Goal: Information Seeking & Learning: Learn about a topic

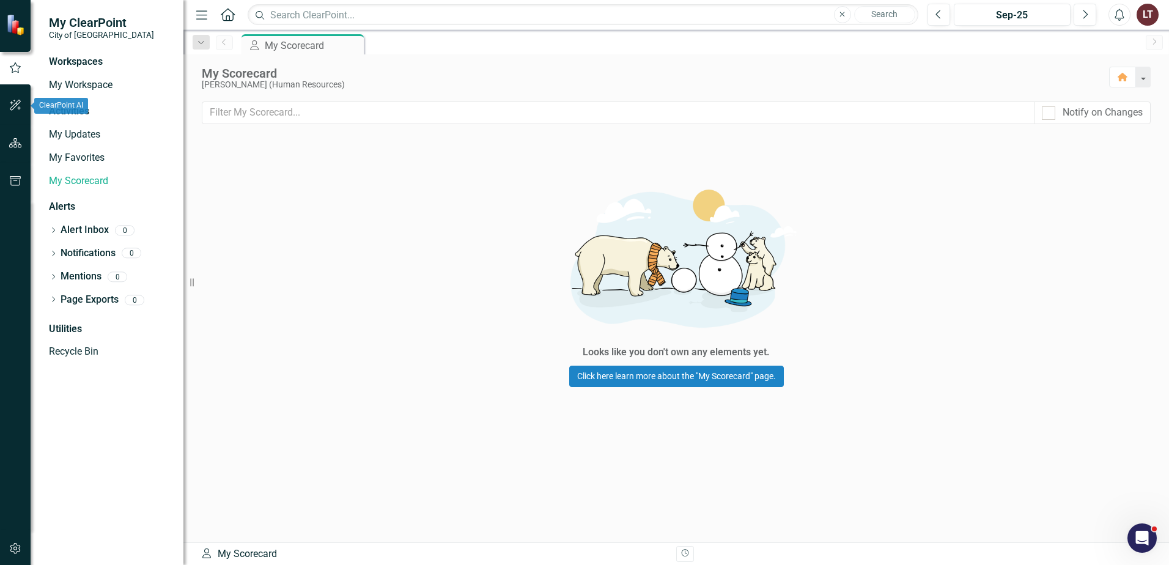
click at [14, 136] on button "button" at bounding box center [16, 144] width 28 height 26
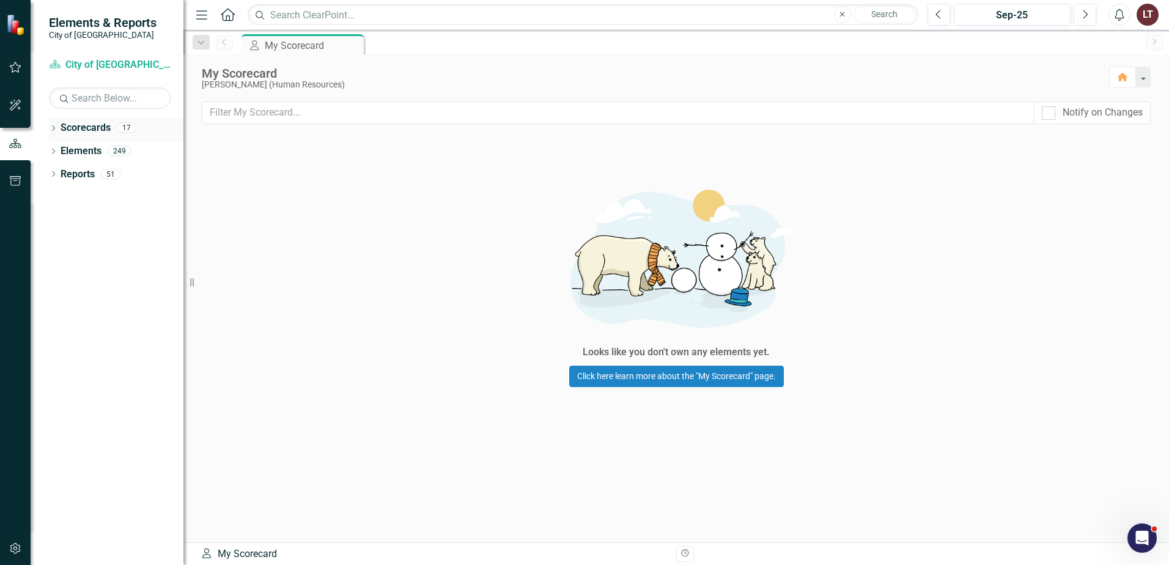
click at [64, 135] on div "Scorecards" at bounding box center [86, 128] width 50 height 20
click at [51, 124] on div "Dropdown Scorecards 17" at bounding box center [116, 129] width 135 height 23
click at [131, 128] on div "17" at bounding box center [127, 128] width 20 height 10
click at [131, 124] on div "17" at bounding box center [127, 128] width 20 height 10
click at [100, 73] on div "Scorecard City of Maple Ridge Corporate Plan" at bounding box center [110, 65] width 122 height 20
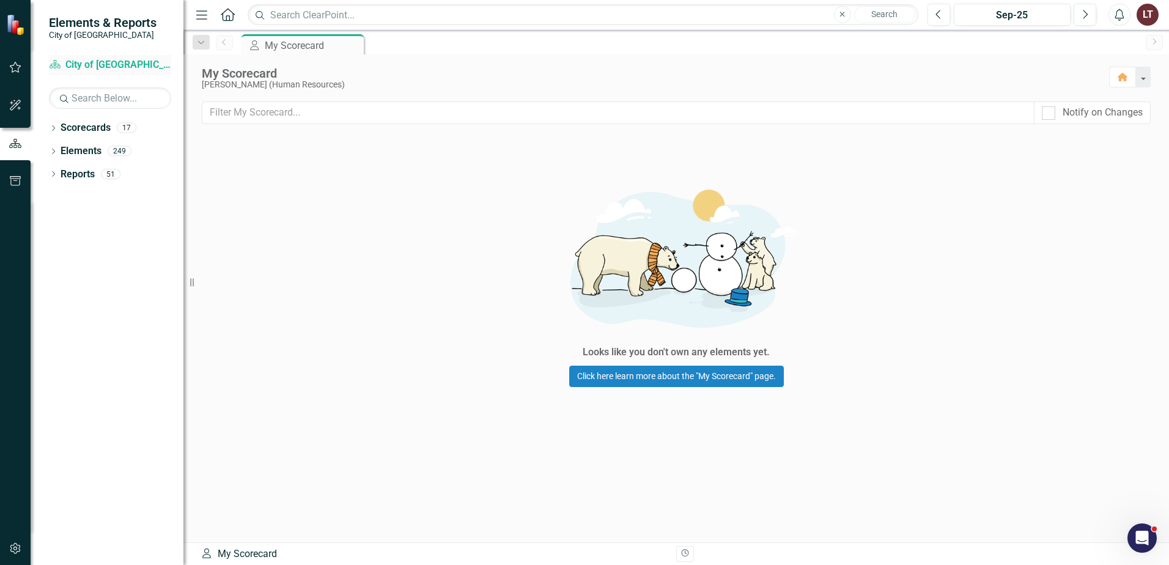
click at [102, 64] on link "Scorecard City of Maple Ridge Corporate Plan" at bounding box center [110, 65] width 122 height 14
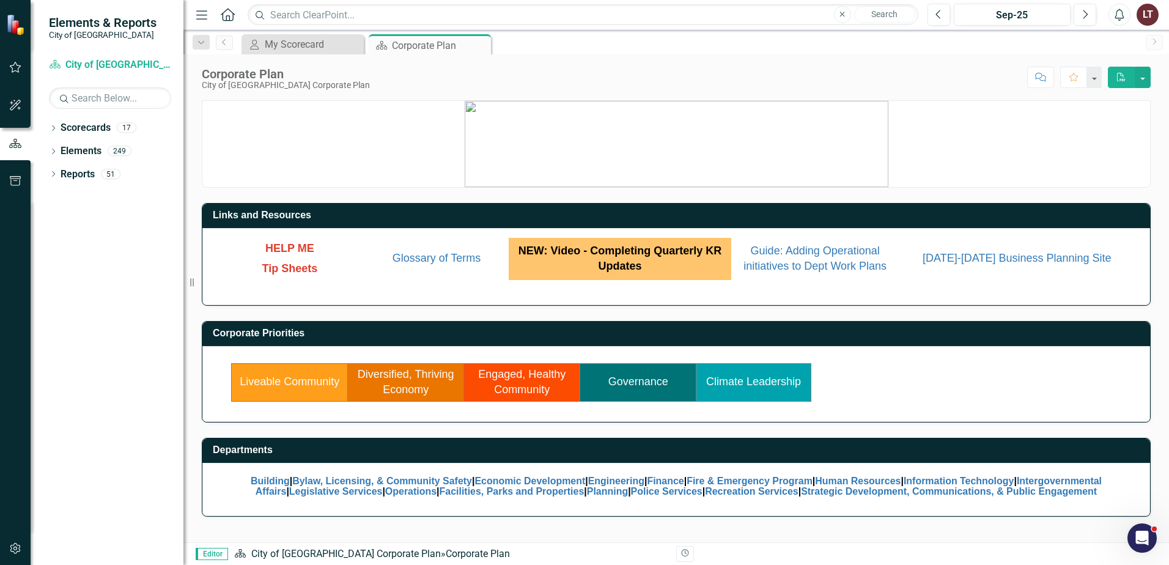
click at [267, 392] on td "Liveable Community" at bounding box center [290, 382] width 116 height 38
click at [280, 385] on link "Liveable Community" at bounding box center [290, 382] width 100 height 12
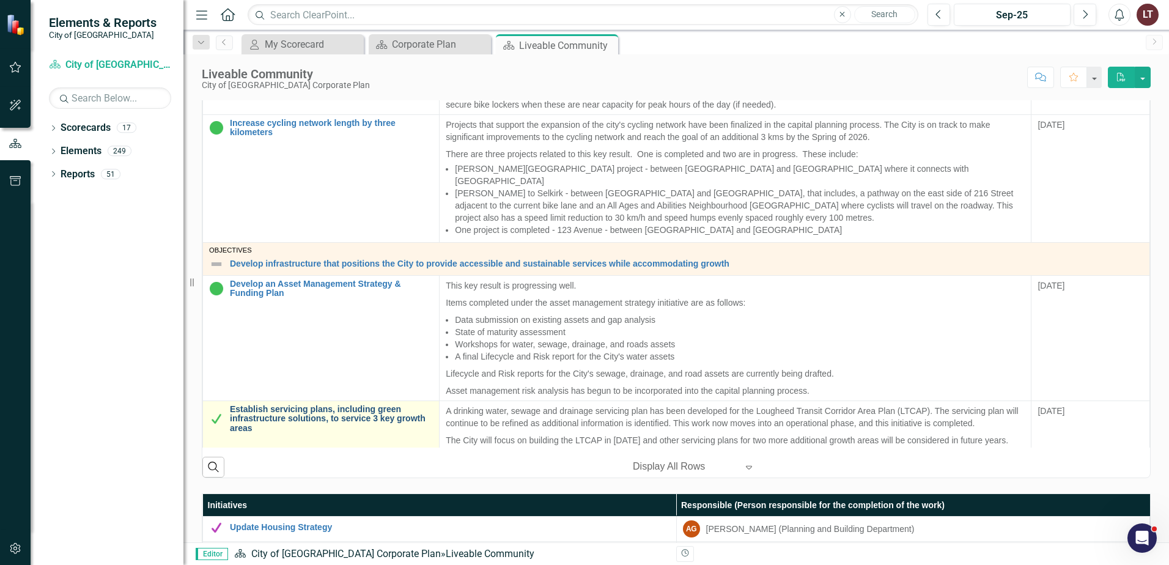
scroll to position [489, 0]
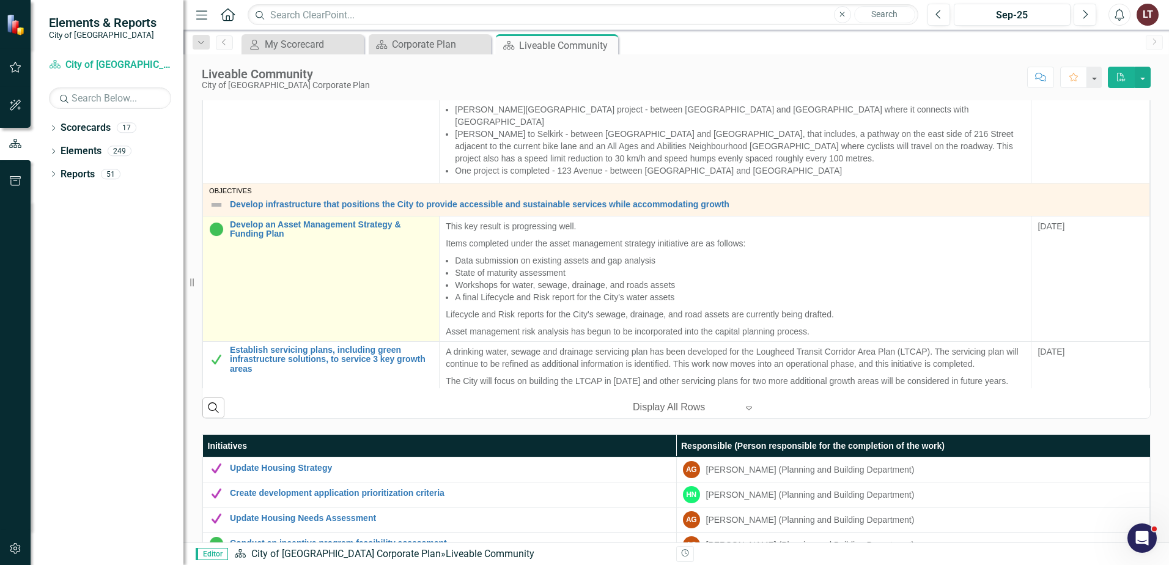
click at [304, 216] on td "Develop an Asset Management Strategy & Funding Plan Edit Edit Key Result Link O…" at bounding box center [321, 278] width 237 height 125
click at [306, 220] on link "Develop an Asset Management Strategy & Funding Plan" at bounding box center [331, 229] width 203 height 19
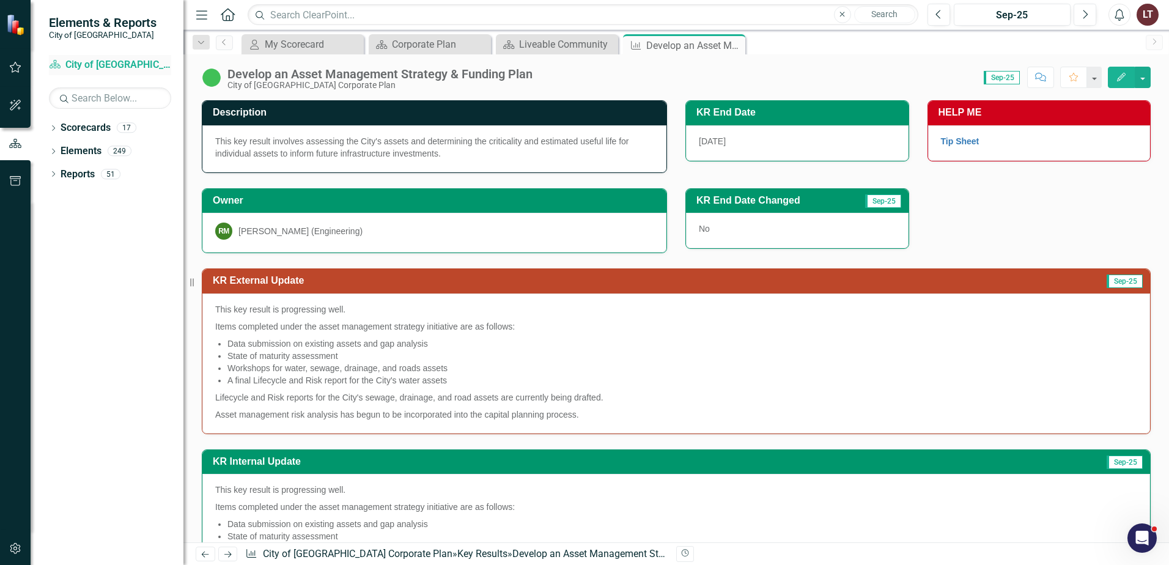
click at [132, 56] on div "Scorecard City of Maple Ridge Corporate Plan" at bounding box center [110, 65] width 122 height 20
click at [738, 43] on icon "Close" at bounding box center [734, 45] width 12 height 10
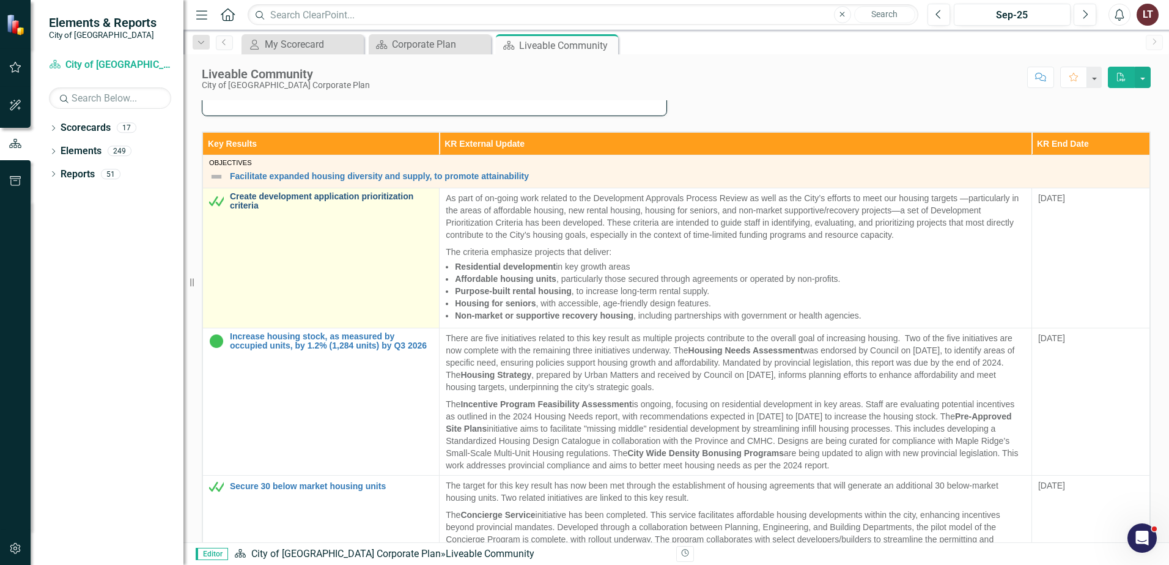
scroll to position [367, 0]
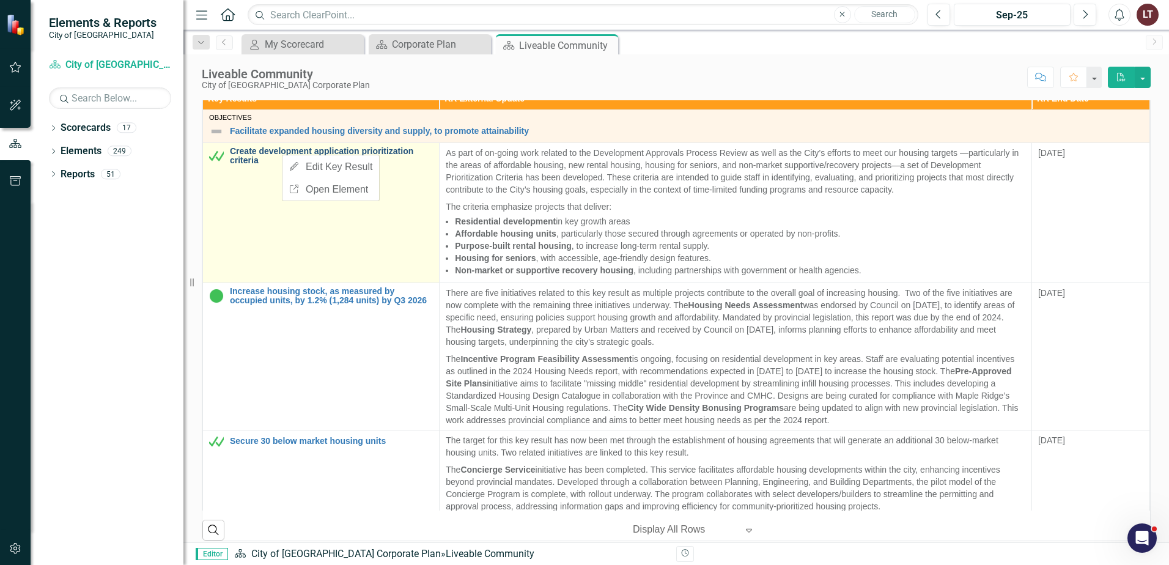
click at [265, 155] on link "Create development application prioritization criteria" at bounding box center [331, 156] width 203 height 19
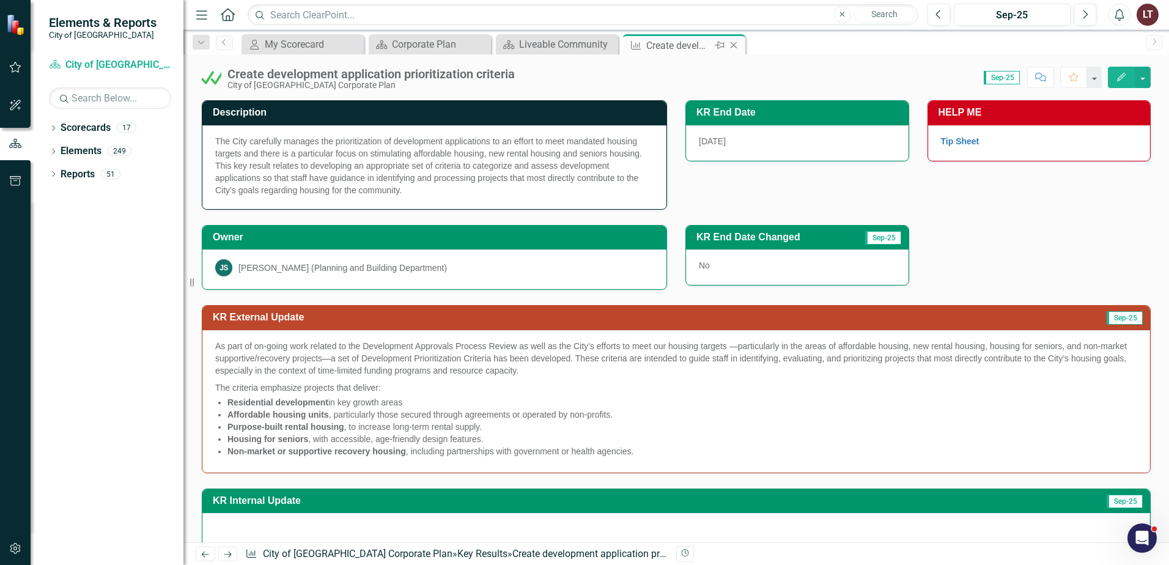
click at [738, 45] on icon "Close" at bounding box center [734, 45] width 12 height 10
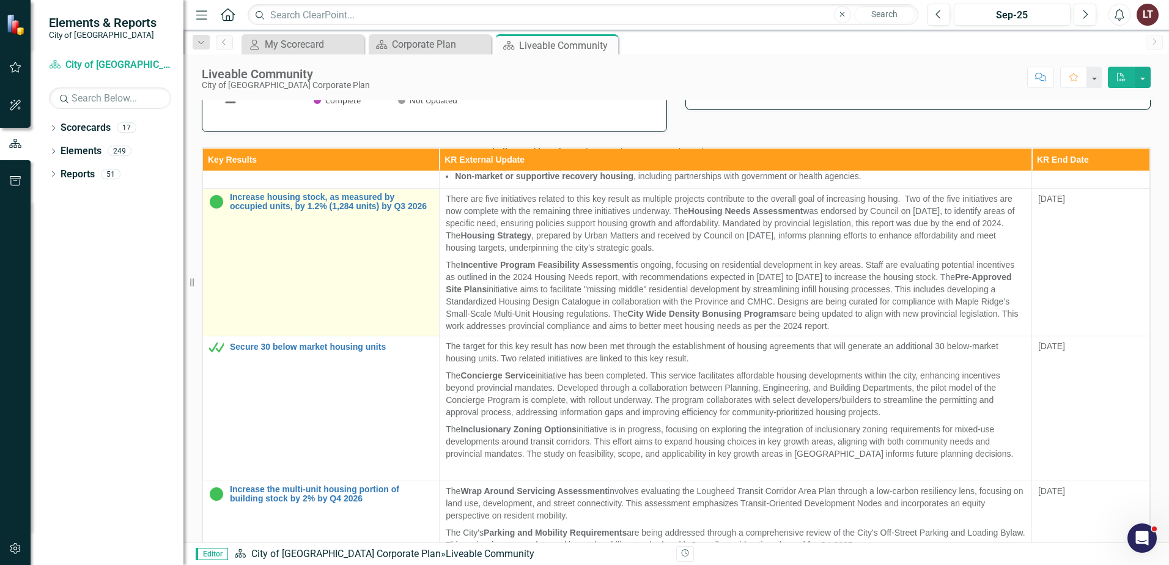
scroll to position [183, 0]
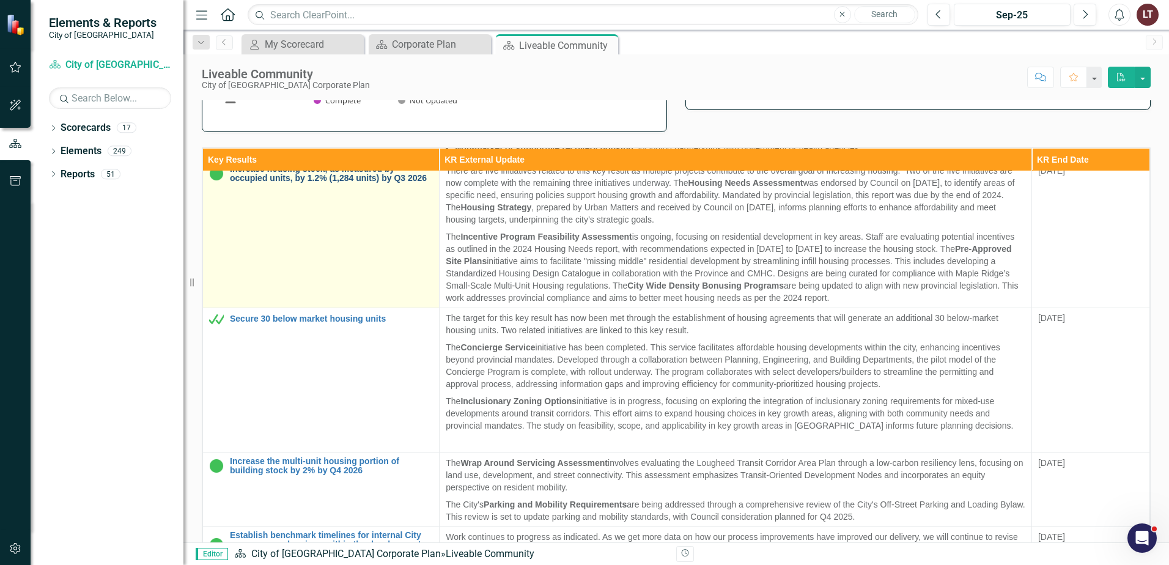
click at [318, 179] on link "Increase housing stock, as measured by occupied units, by 1.2% (1,284 units) by…" at bounding box center [331, 174] width 203 height 19
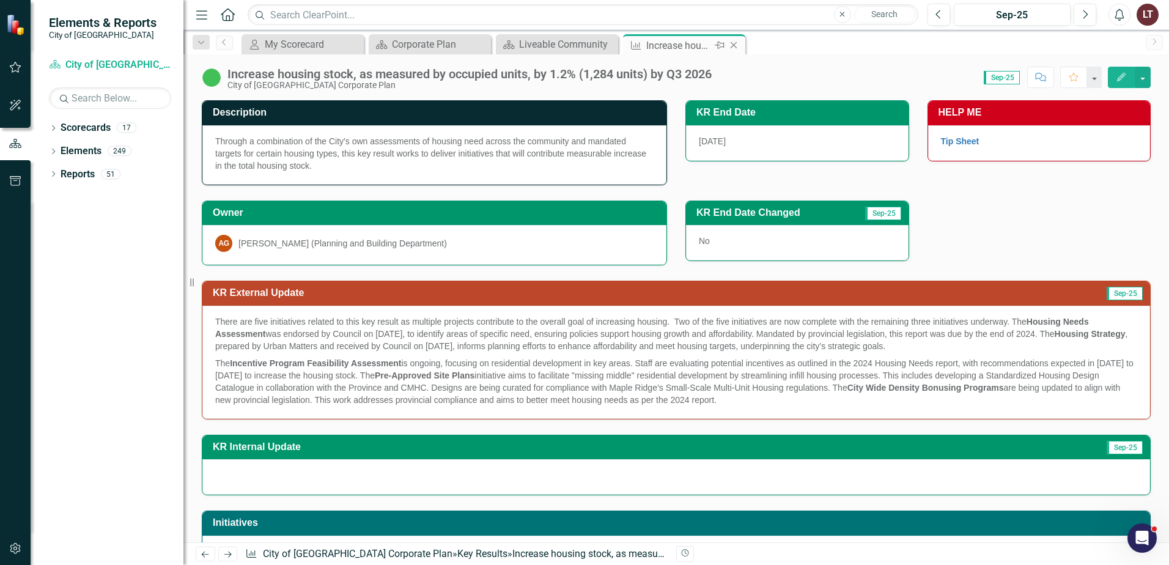
click at [736, 44] on icon "Close" at bounding box center [734, 45] width 12 height 10
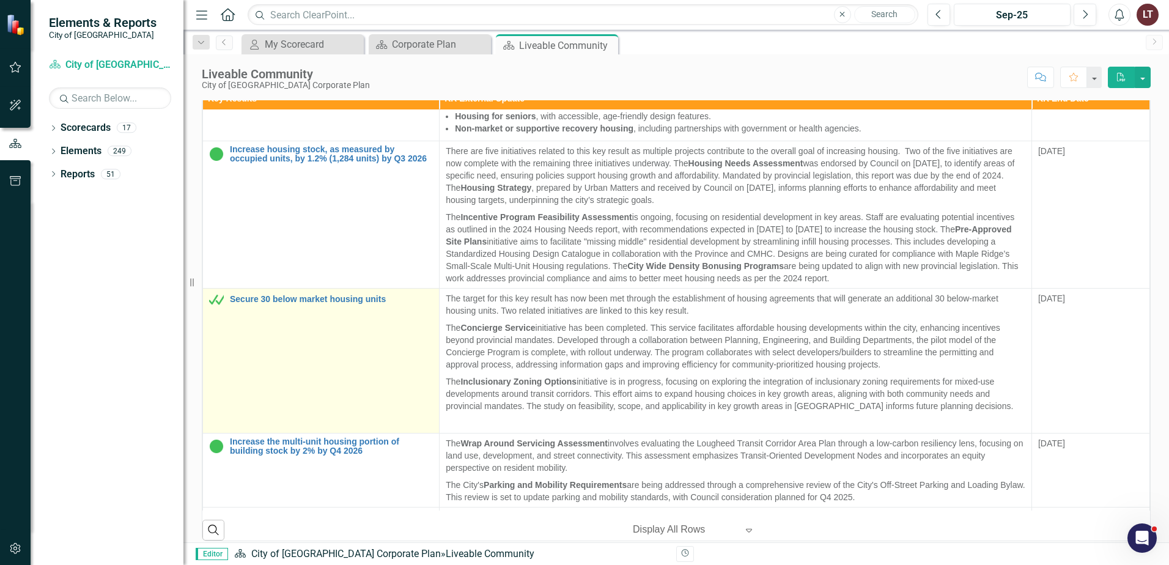
scroll to position [183, 0]
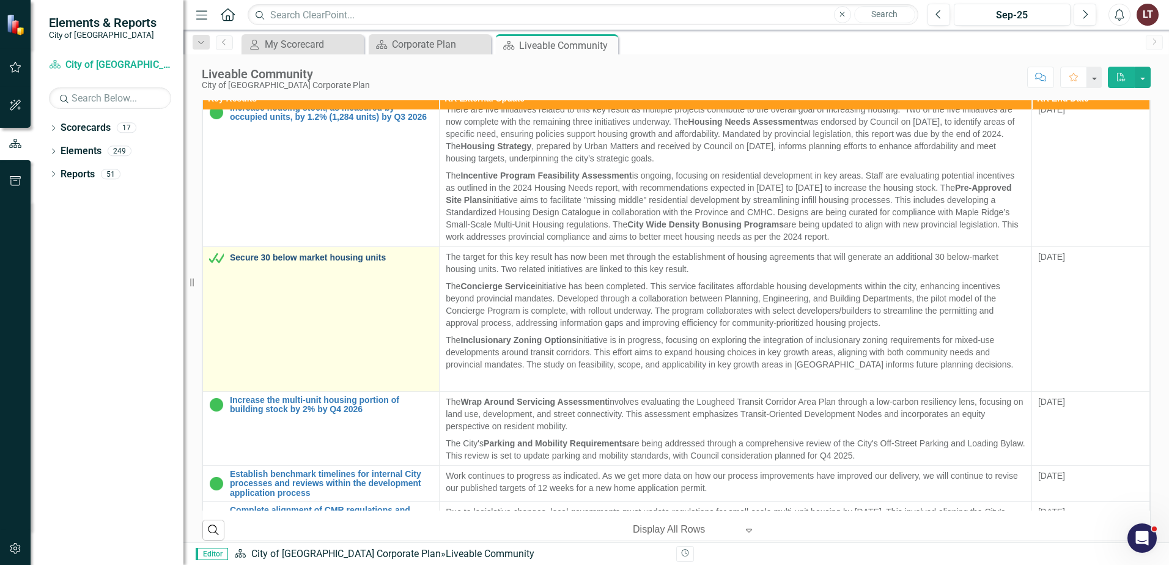
click at [318, 257] on link "Secure 30 below market housing units" at bounding box center [331, 257] width 203 height 9
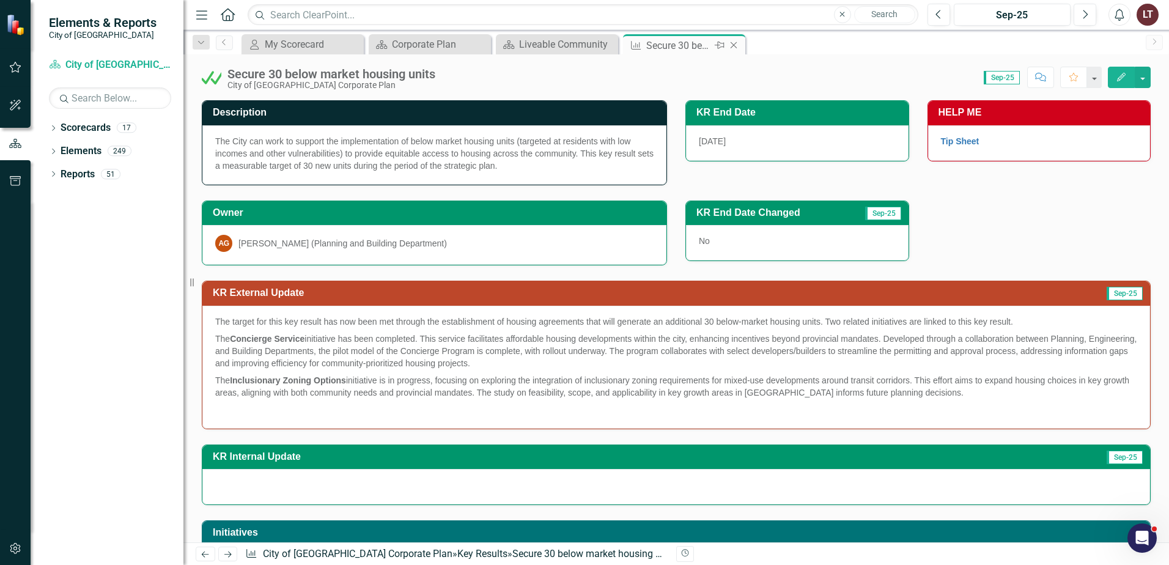
click at [736, 45] on icon "Close" at bounding box center [734, 45] width 12 height 10
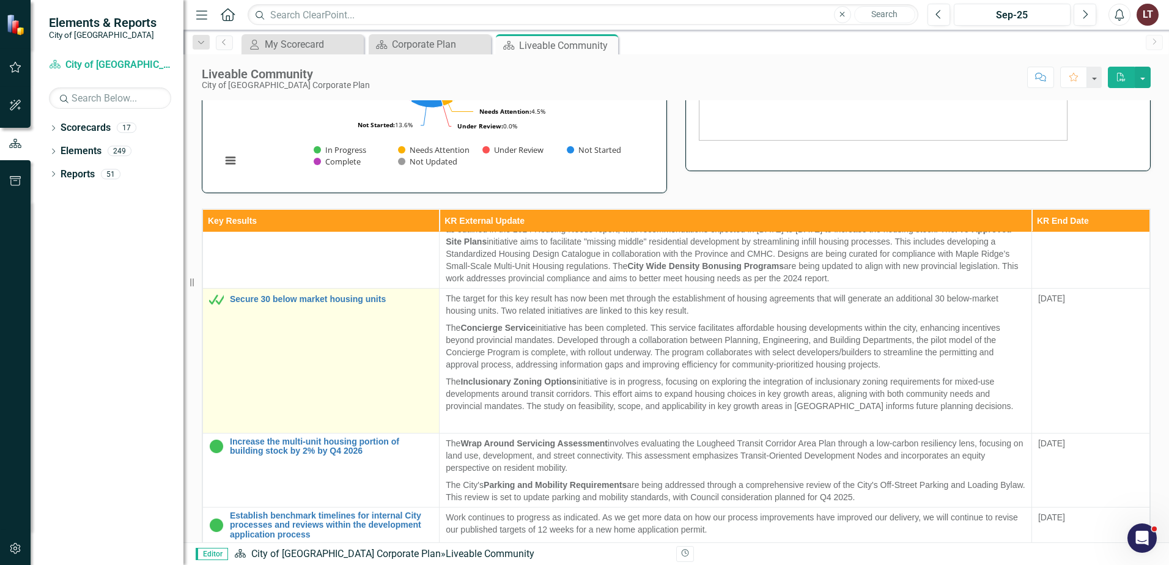
scroll to position [306, 0]
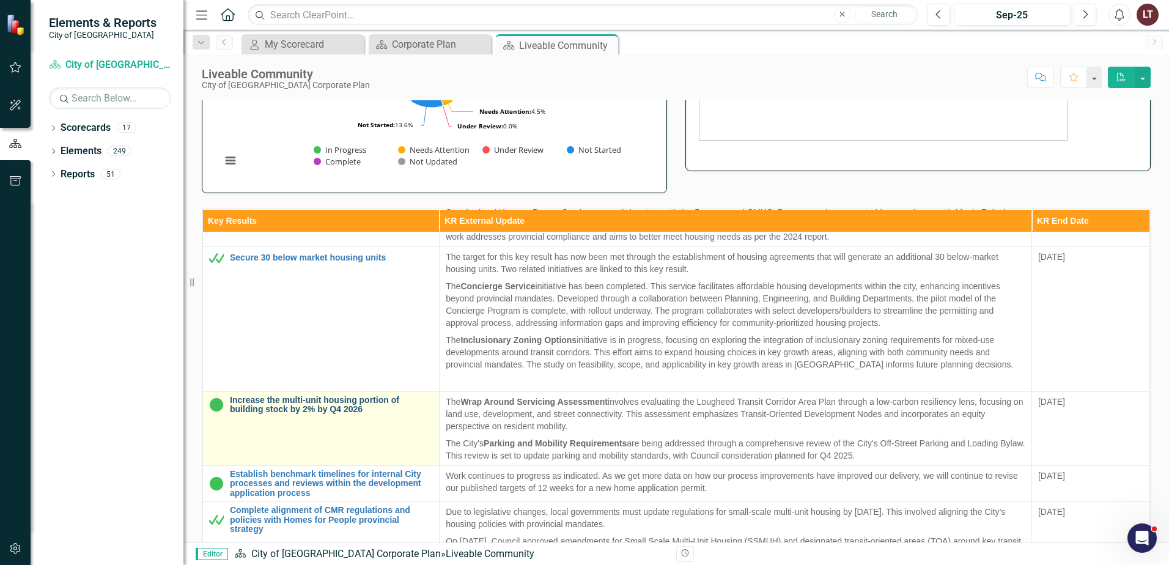
click at [305, 402] on link "Increase the multi-unit housing portion of building stock by 2% by Q4 2026" at bounding box center [331, 405] width 203 height 19
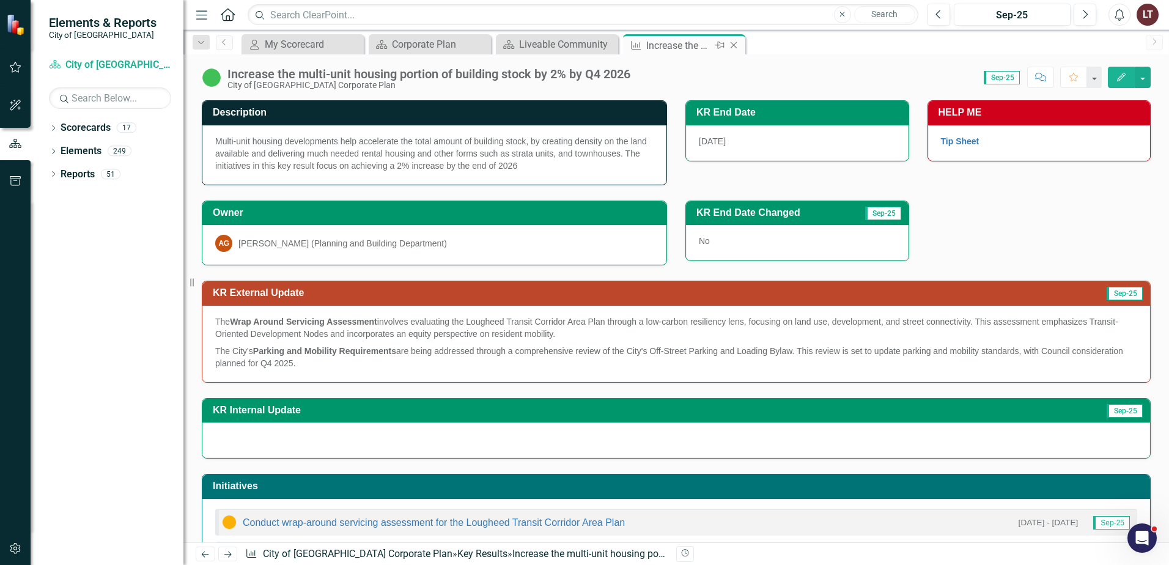
click at [734, 45] on icon at bounding box center [734, 45] width 7 height 7
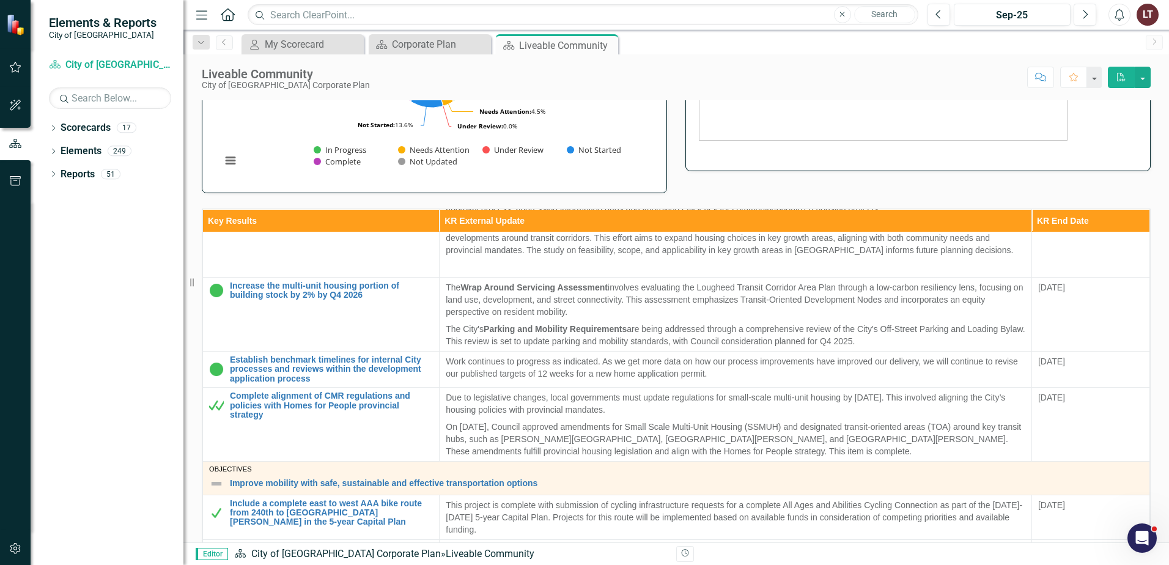
scroll to position [428, 0]
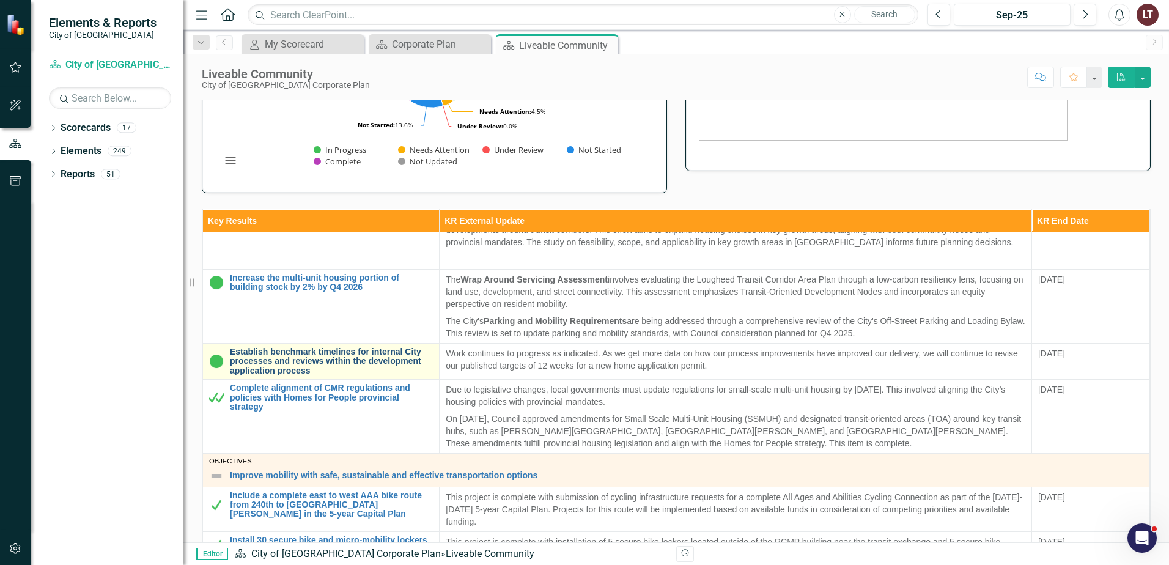
click at [285, 357] on link "Establish benchmark timelines for internal City processes and reviews within th…" at bounding box center [331, 361] width 203 height 28
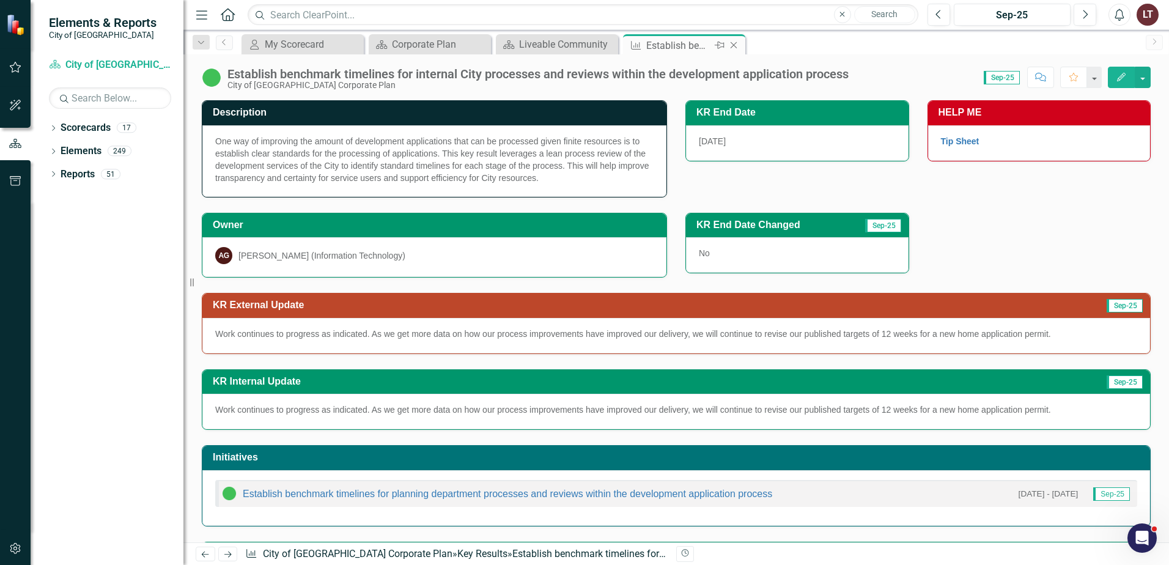
click at [734, 45] on icon "Close" at bounding box center [734, 45] width 12 height 10
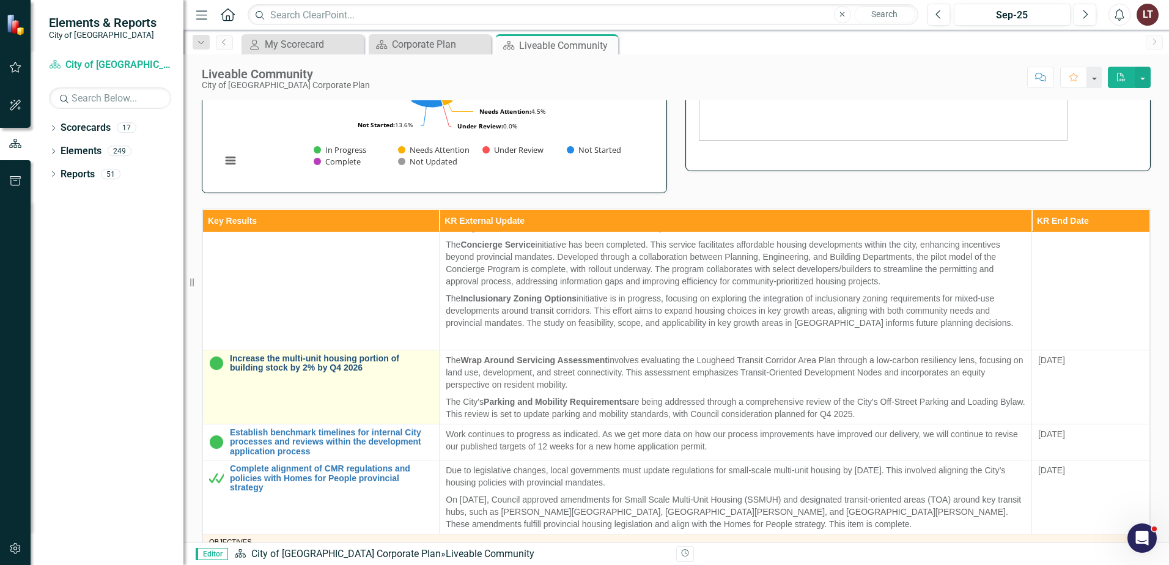
scroll to position [367, 0]
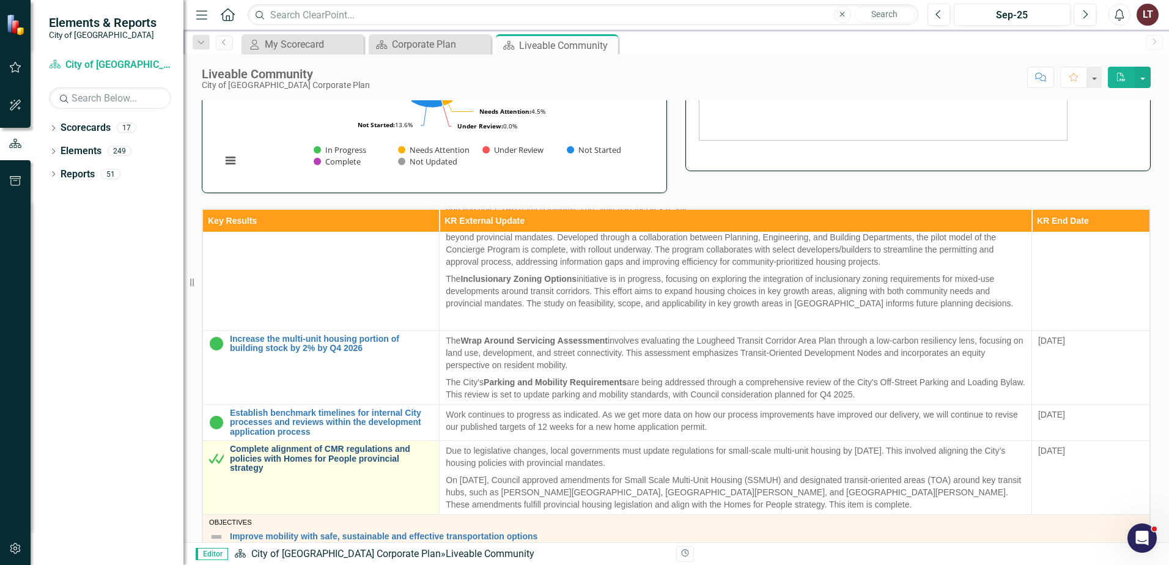
click at [286, 456] on link "Complete alignment of CMR regulations and policies with Homes for People provin…" at bounding box center [331, 459] width 203 height 28
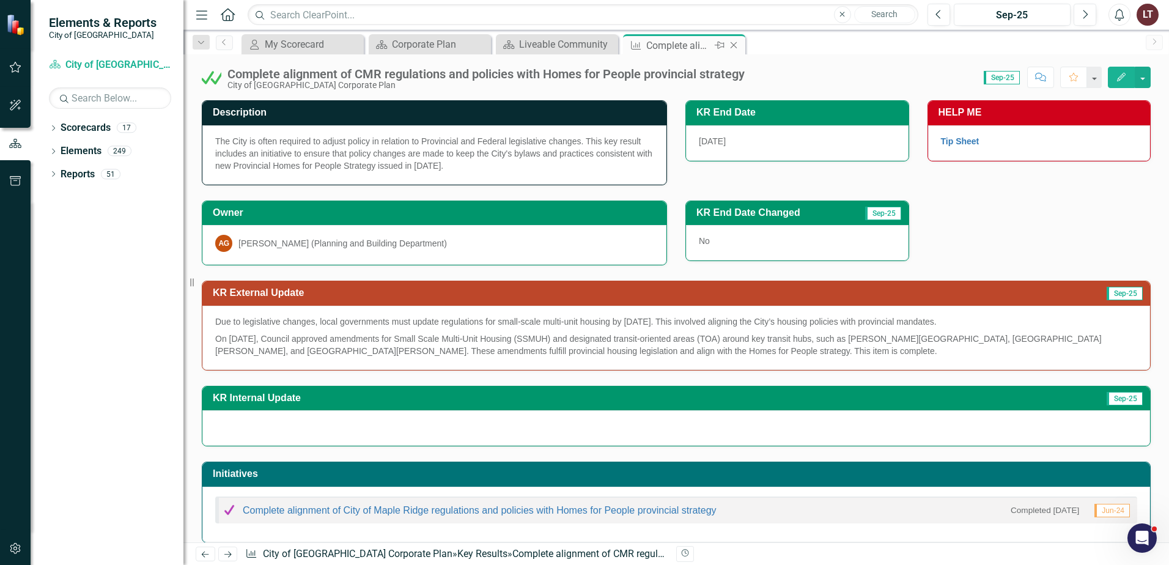
click at [735, 44] on icon at bounding box center [734, 45] width 7 height 7
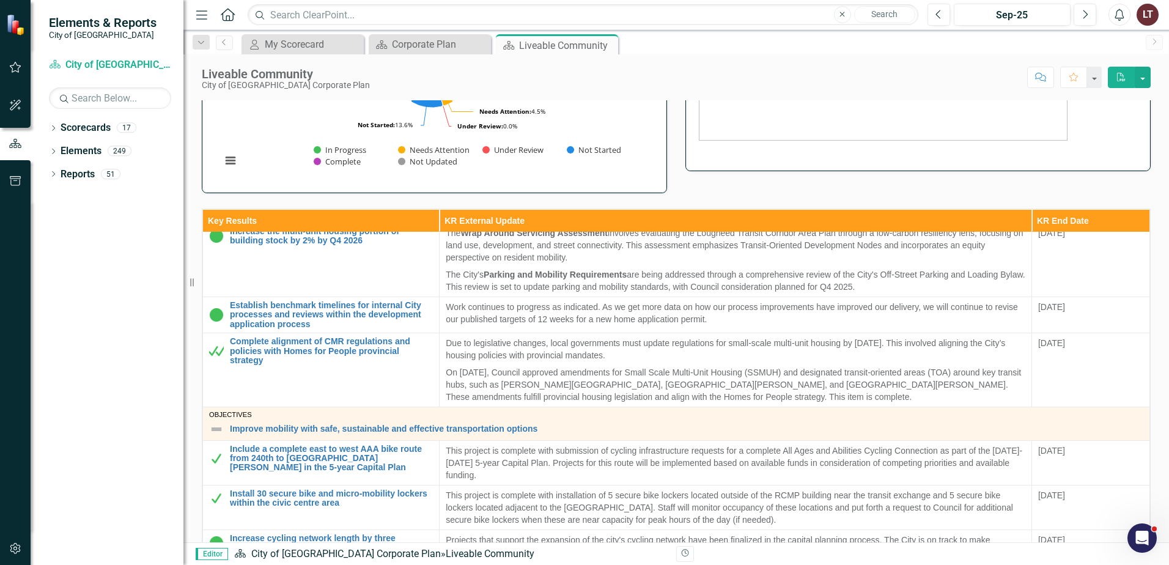
scroll to position [489, 0]
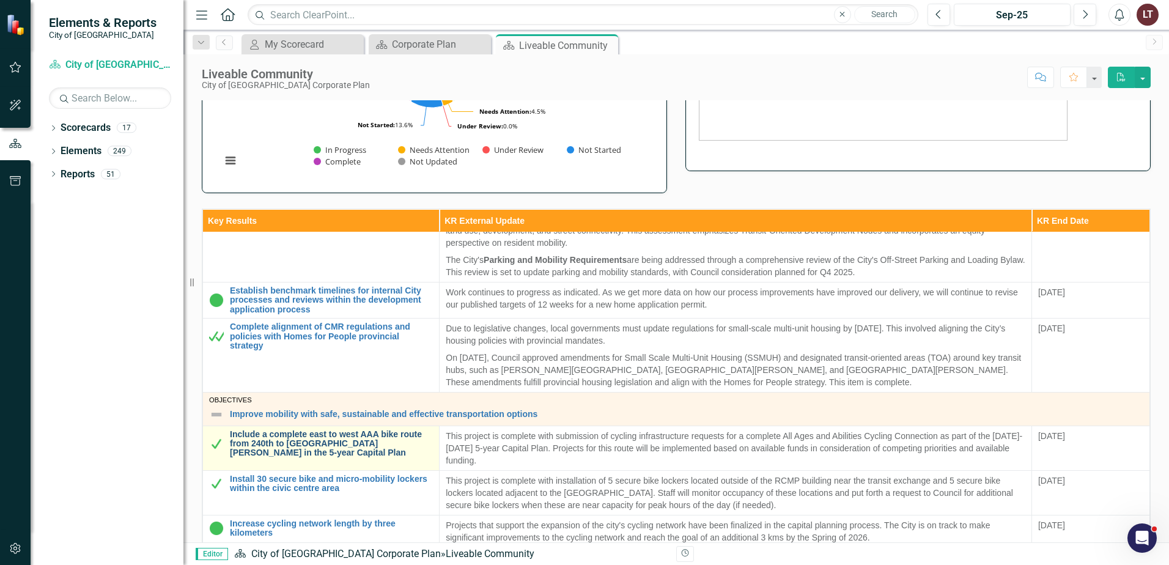
click at [276, 442] on link "Include a complete east to west AAA bike route from 240th to [GEOGRAPHIC_DATA][…" at bounding box center [331, 444] width 203 height 28
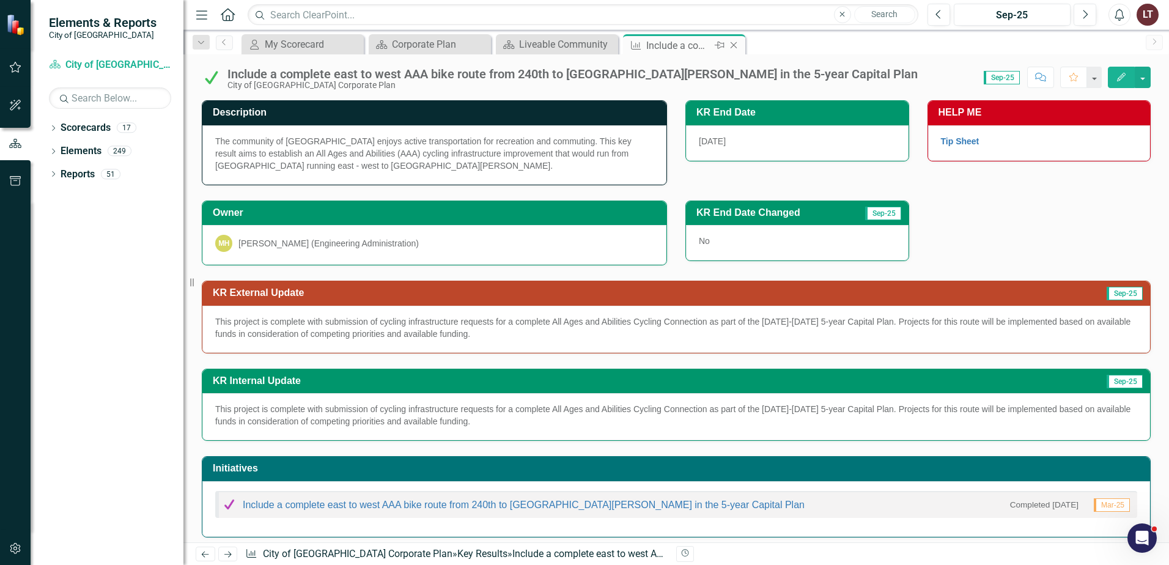
click at [735, 43] on icon "Close" at bounding box center [734, 45] width 12 height 10
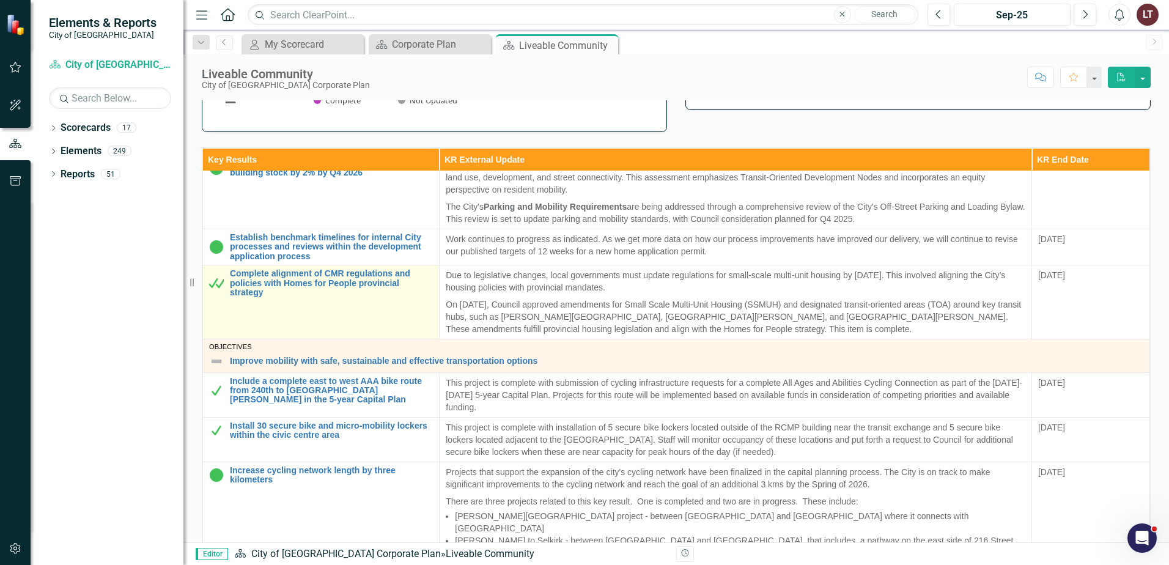
scroll to position [550, 0]
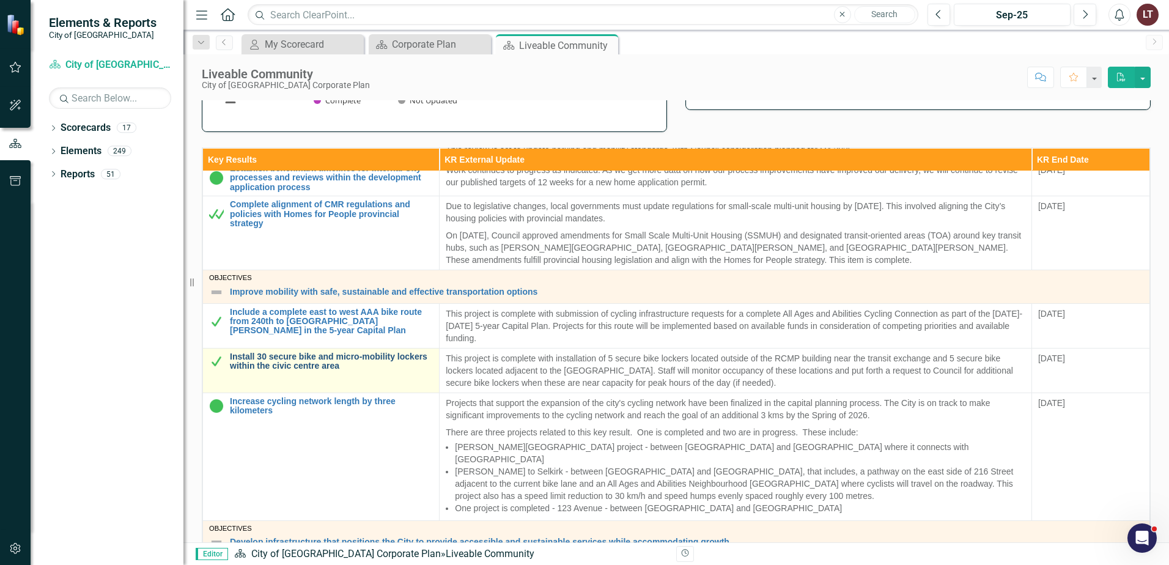
click at [292, 366] on link "Install 30 secure bike and micro-mobility lockers within the civic centre area" at bounding box center [331, 361] width 203 height 19
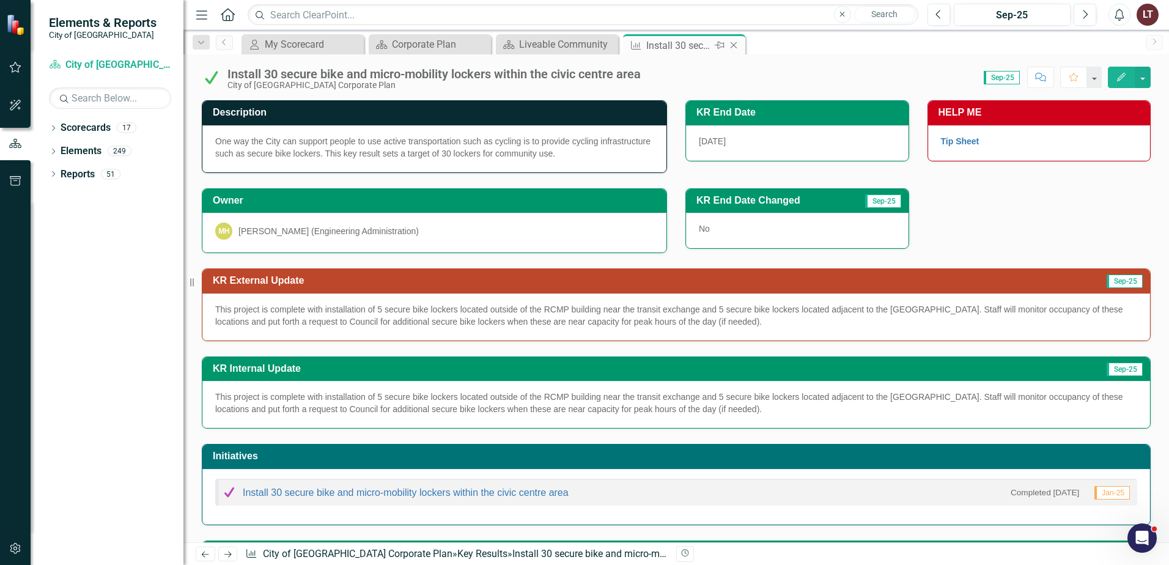
click at [736, 46] on icon "Close" at bounding box center [734, 45] width 12 height 10
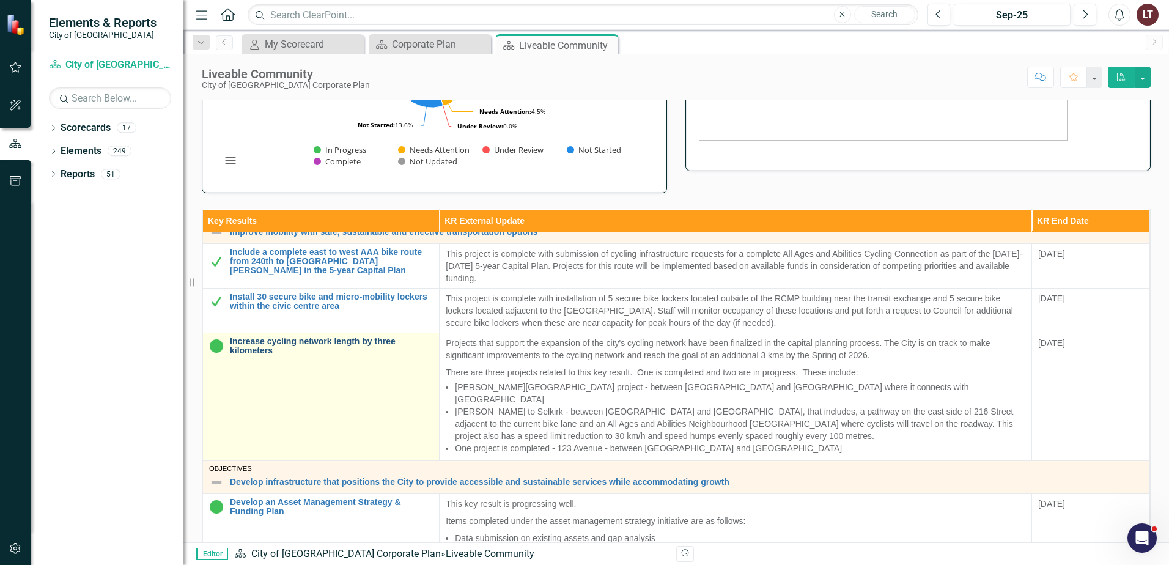
scroll to position [673, 0]
click at [297, 343] on link "Increase cycling network length by three kilometers" at bounding box center [331, 345] width 203 height 19
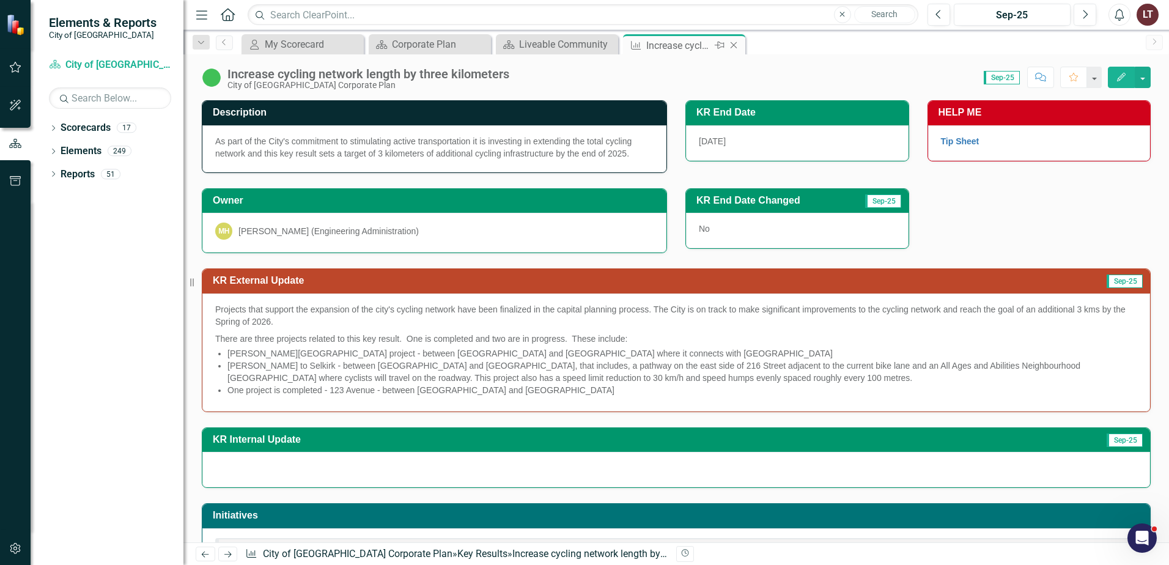
click at [736, 46] on icon "Close" at bounding box center [734, 45] width 12 height 10
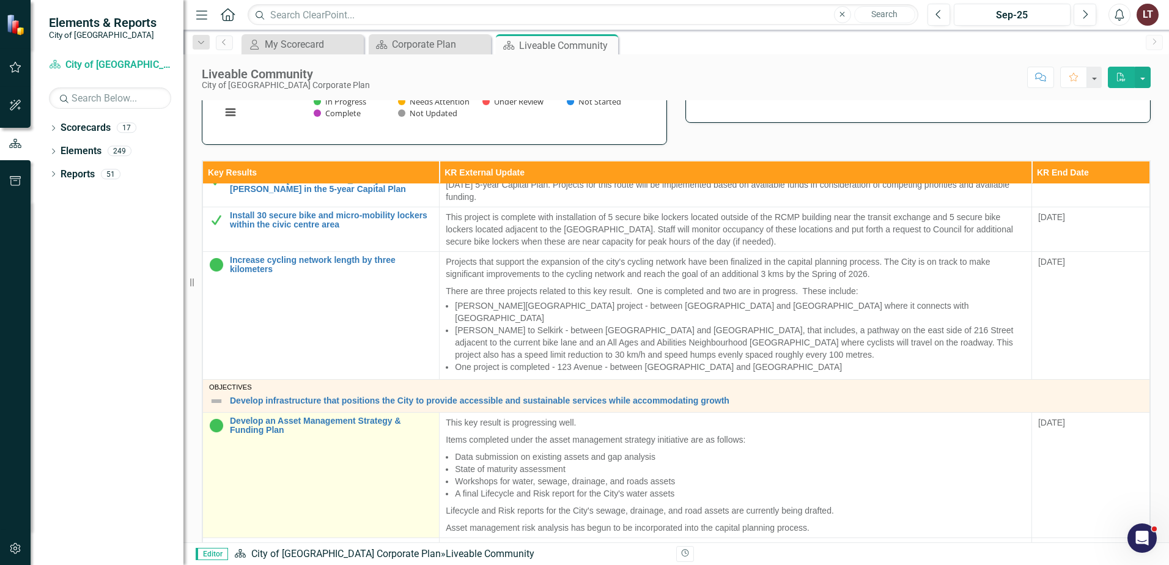
scroll to position [367, 0]
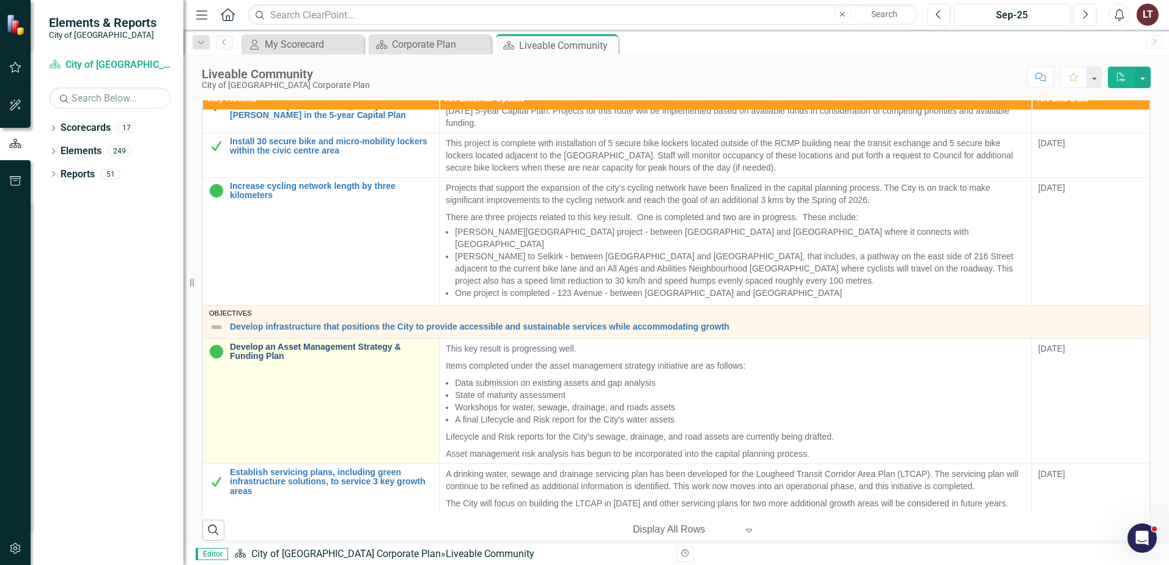
click at [254, 344] on link "Develop an Asset Management Strategy & Funding Plan" at bounding box center [331, 351] width 203 height 19
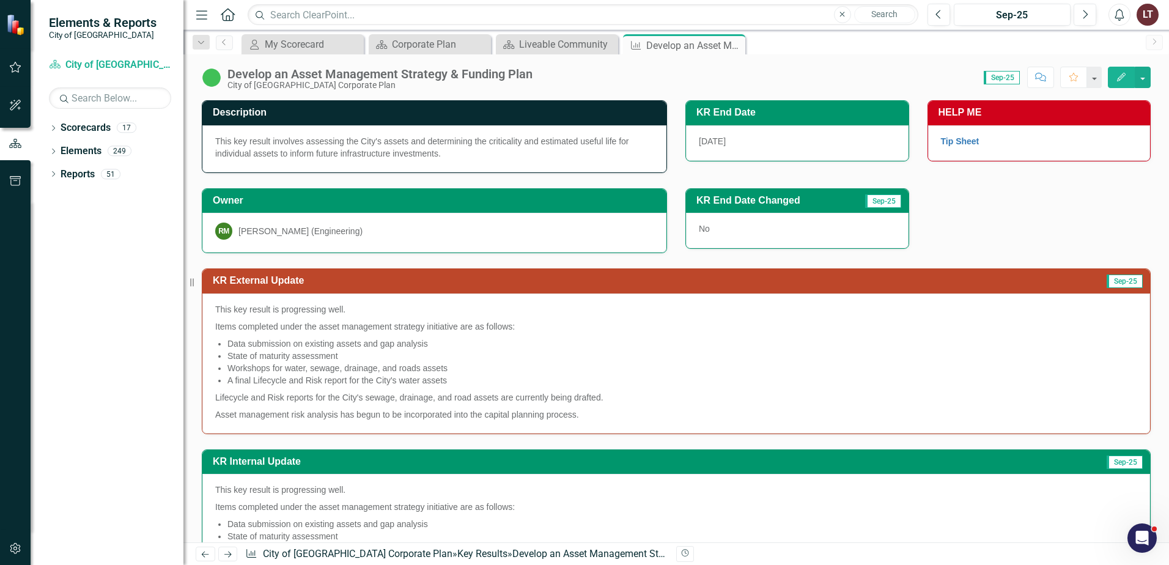
click at [0, 0] on icon "Close" at bounding box center [0, 0] width 0 height 0
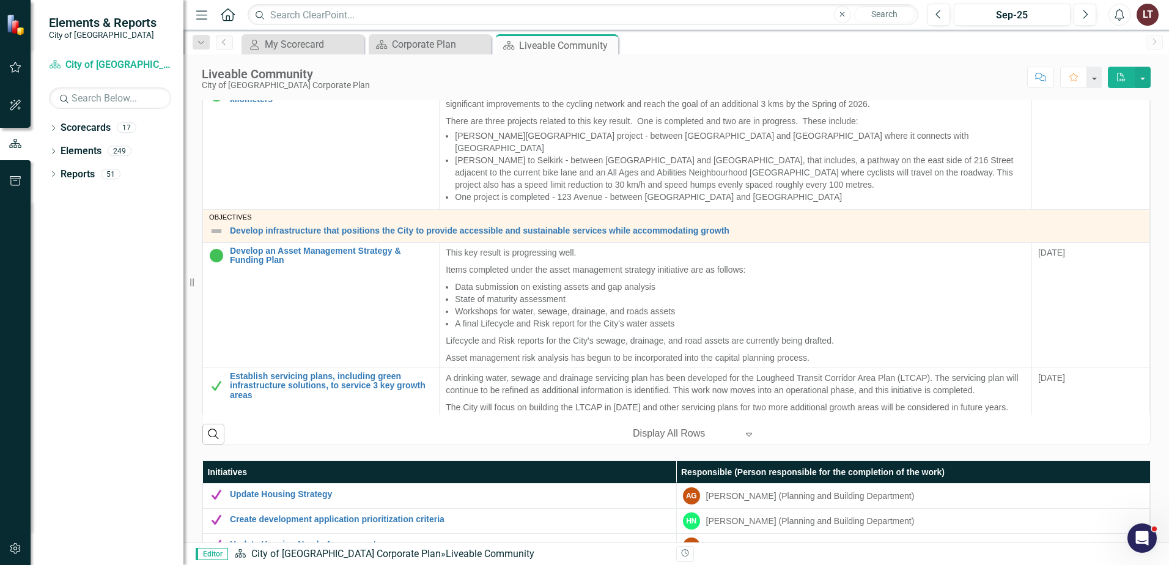
scroll to position [489, 0]
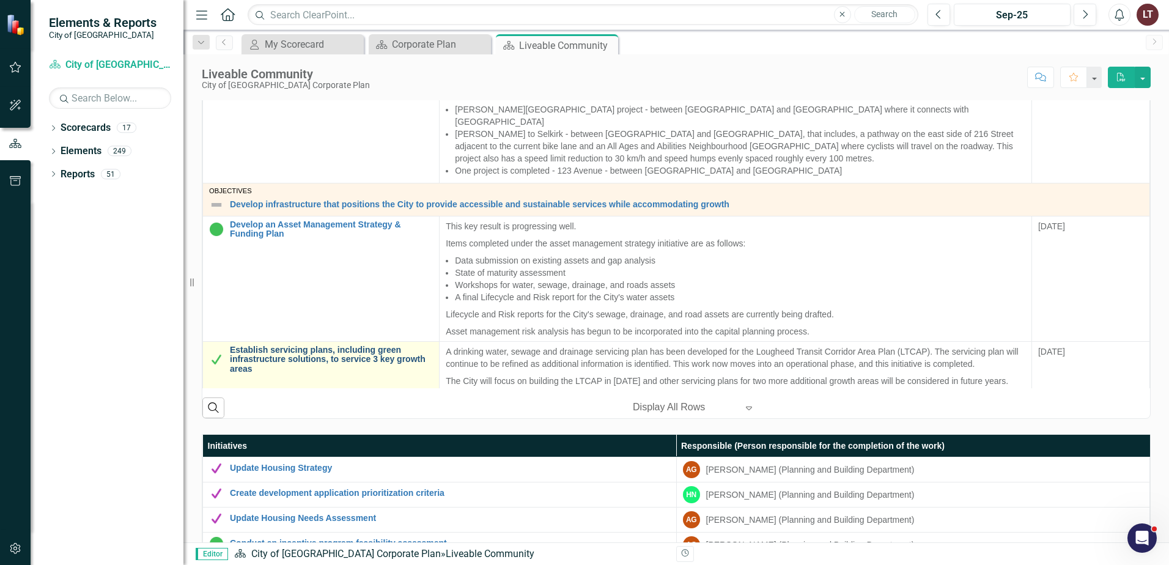
click at [289, 346] on link "Establish servicing plans, including green infrastructure solutions, to service…" at bounding box center [331, 360] width 203 height 28
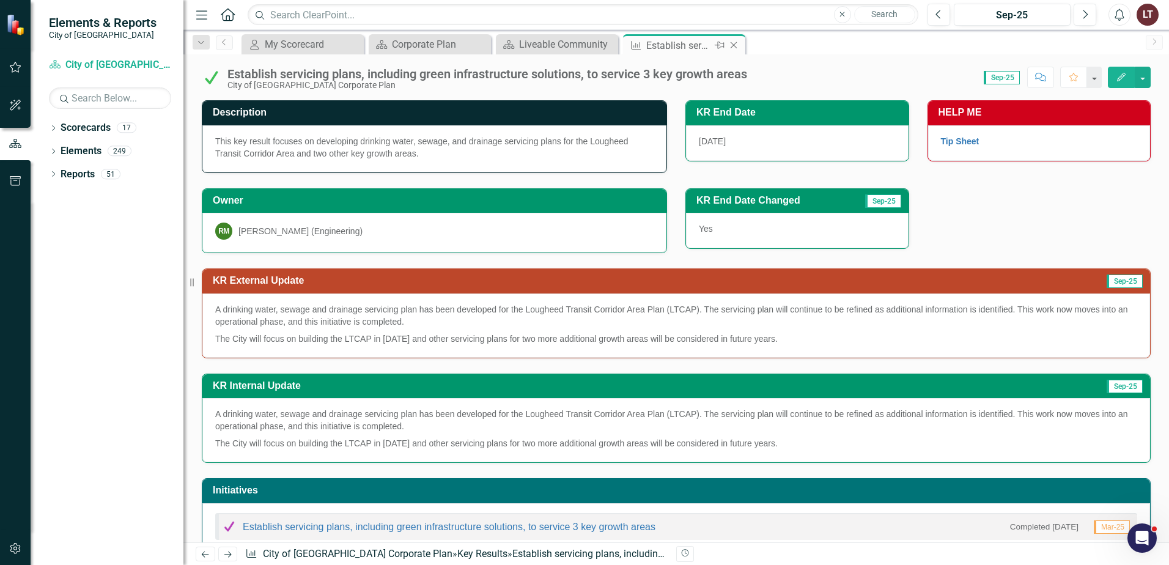
click at [734, 50] on icon "Close" at bounding box center [734, 45] width 12 height 10
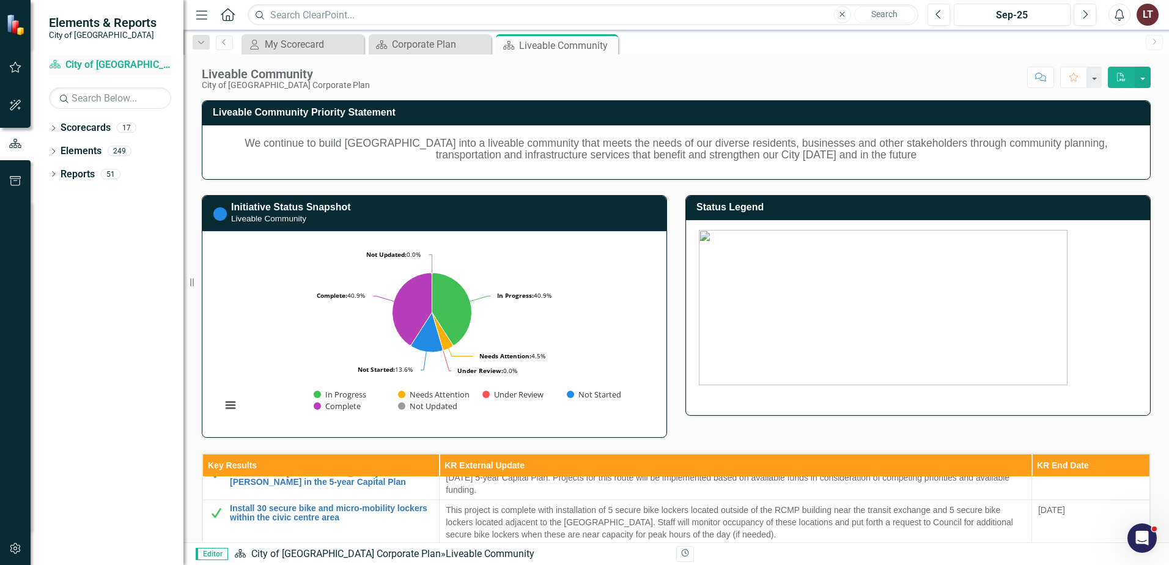
click at [146, 65] on link "Scorecard City of Maple Ridge Corporate Plan" at bounding box center [110, 65] width 122 height 14
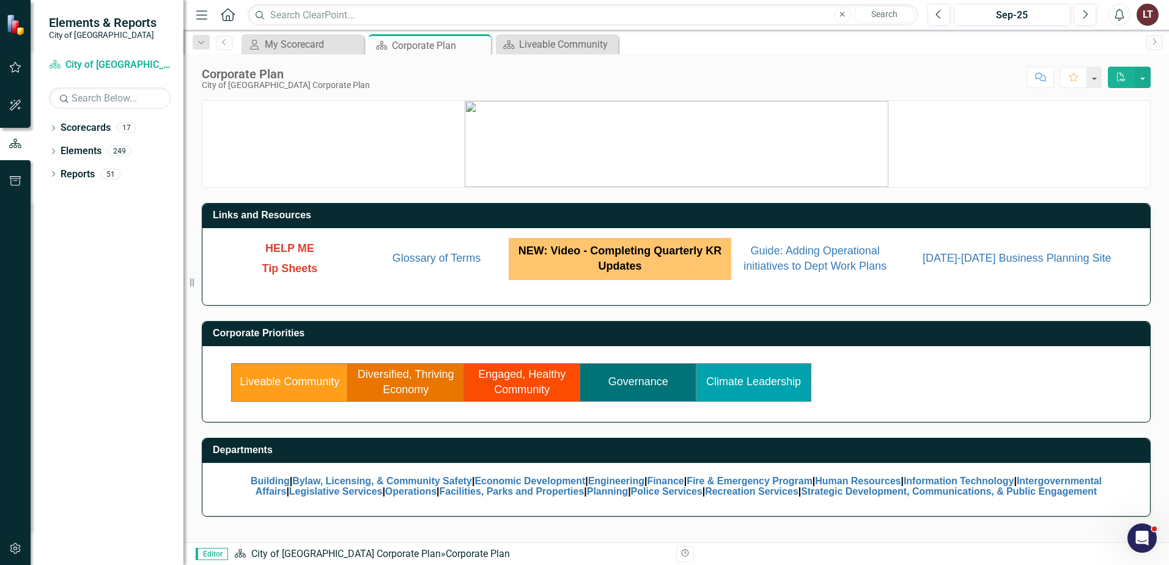
click at [410, 379] on link "Diversified, Thriving Economy" at bounding box center [406, 382] width 97 height 28
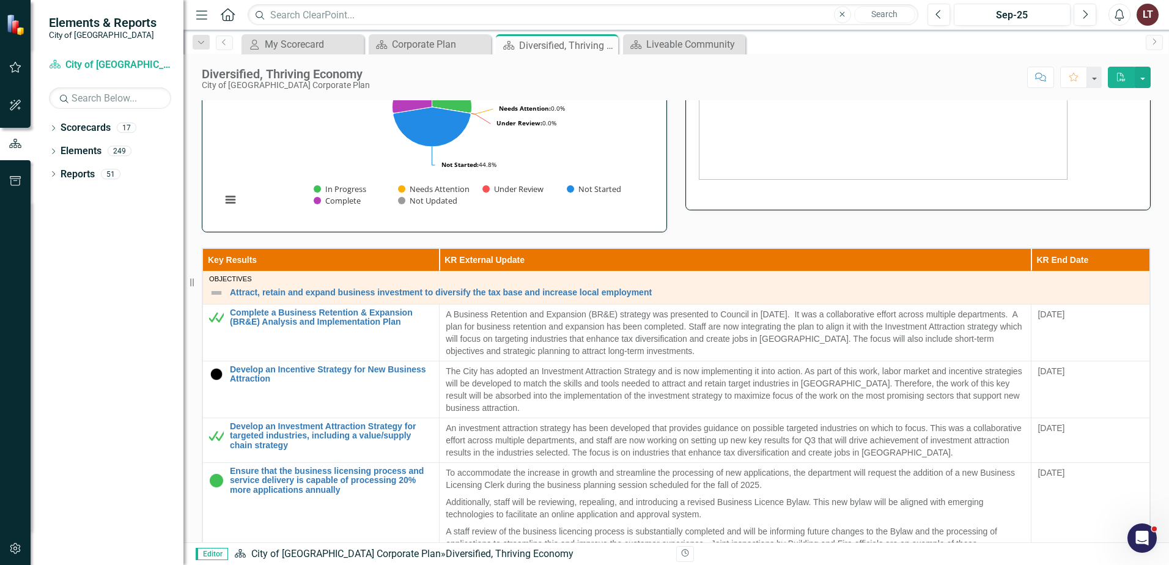
scroll to position [223, 0]
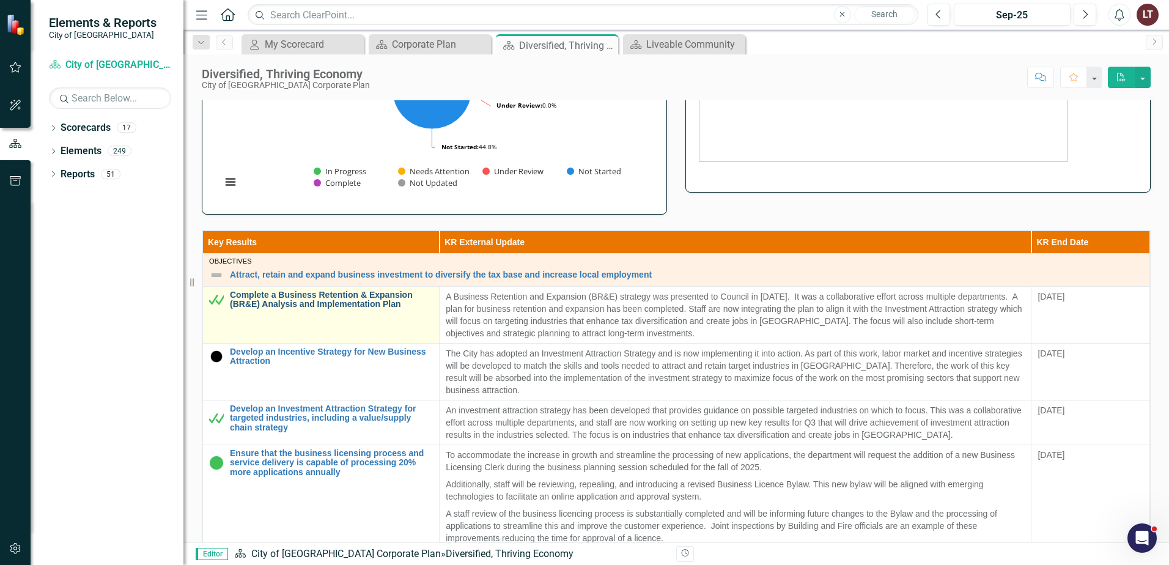
click at [370, 302] on link "Complete a Business Retention & Expansion (BR&E) Analysis and Implementation Pl…" at bounding box center [331, 299] width 203 height 19
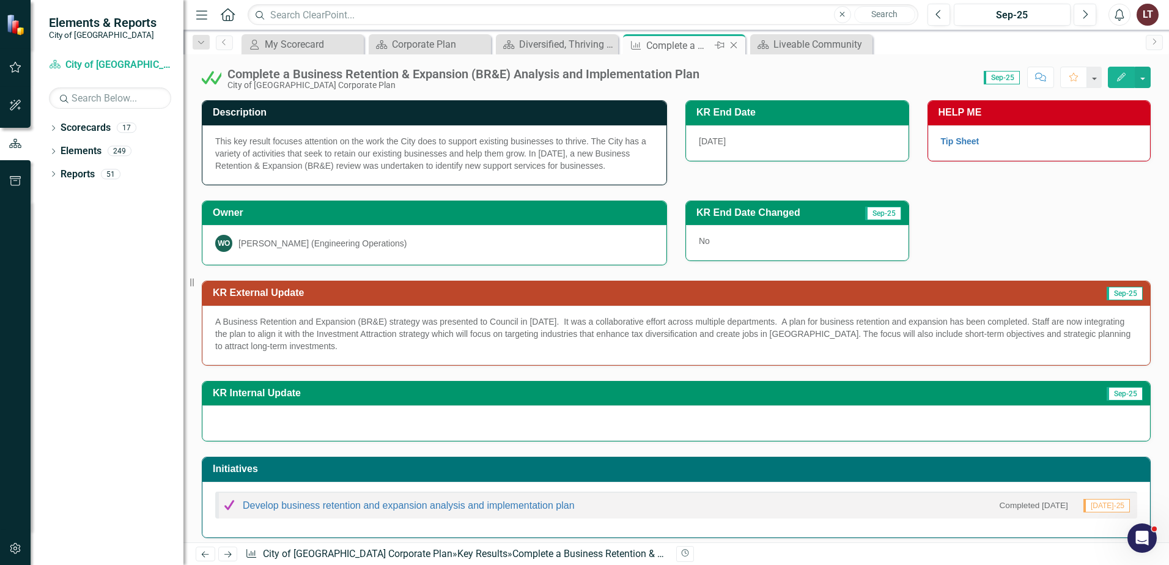
click at [736, 45] on icon "Close" at bounding box center [734, 45] width 12 height 10
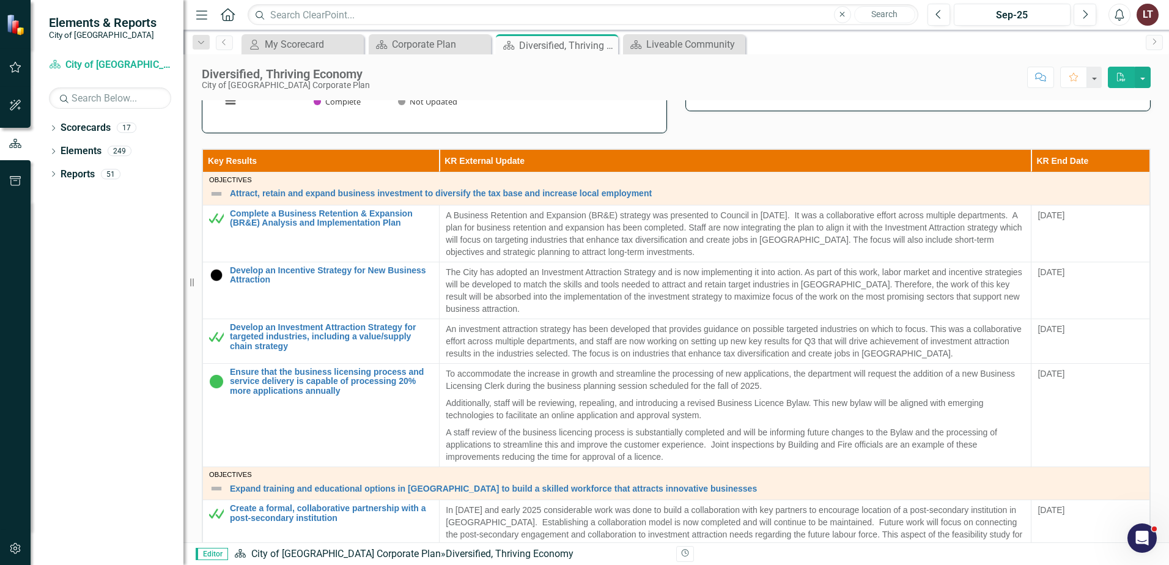
scroll to position [306, 0]
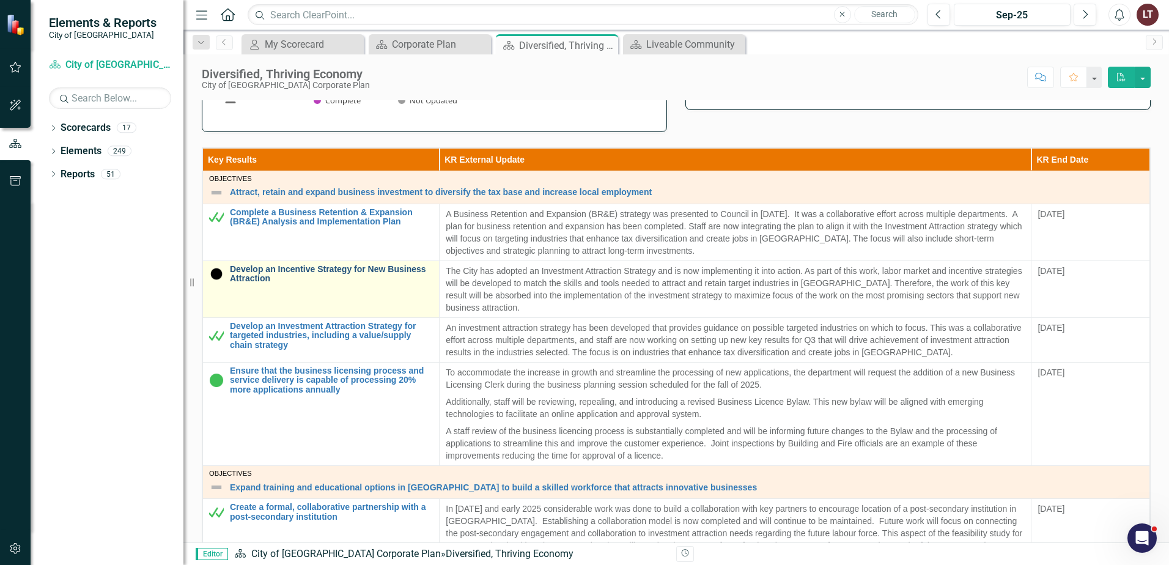
click at [262, 271] on link "Develop an Incentive Strategy for New Business Attraction" at bounding box center [331, 274] width 203 height 19
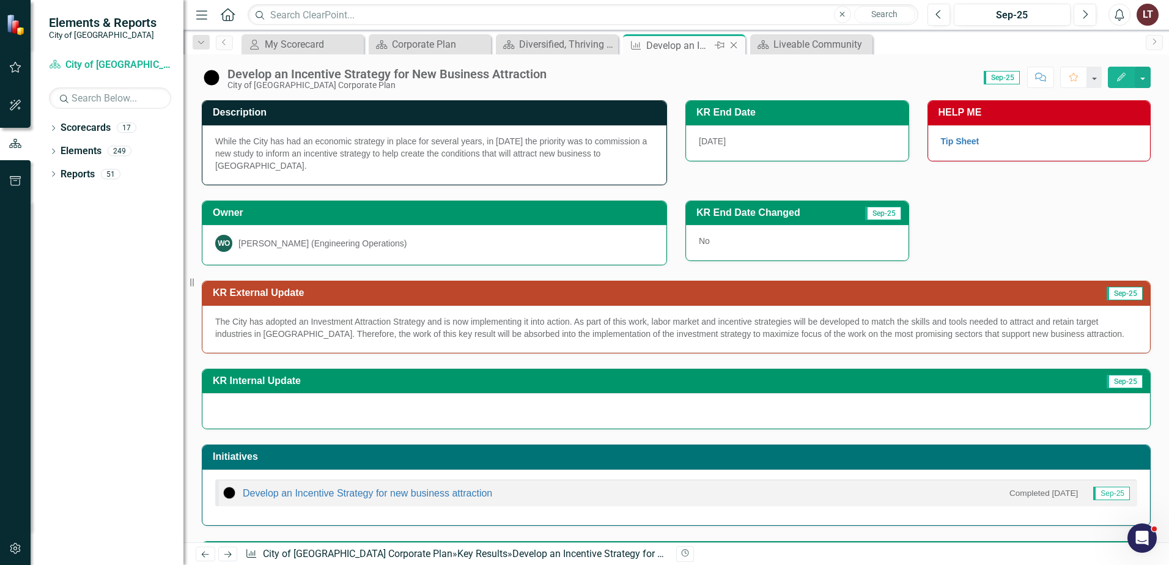
click at [733, 46] on icon "Close" at bounding box center [734, 45] width 12 height 10
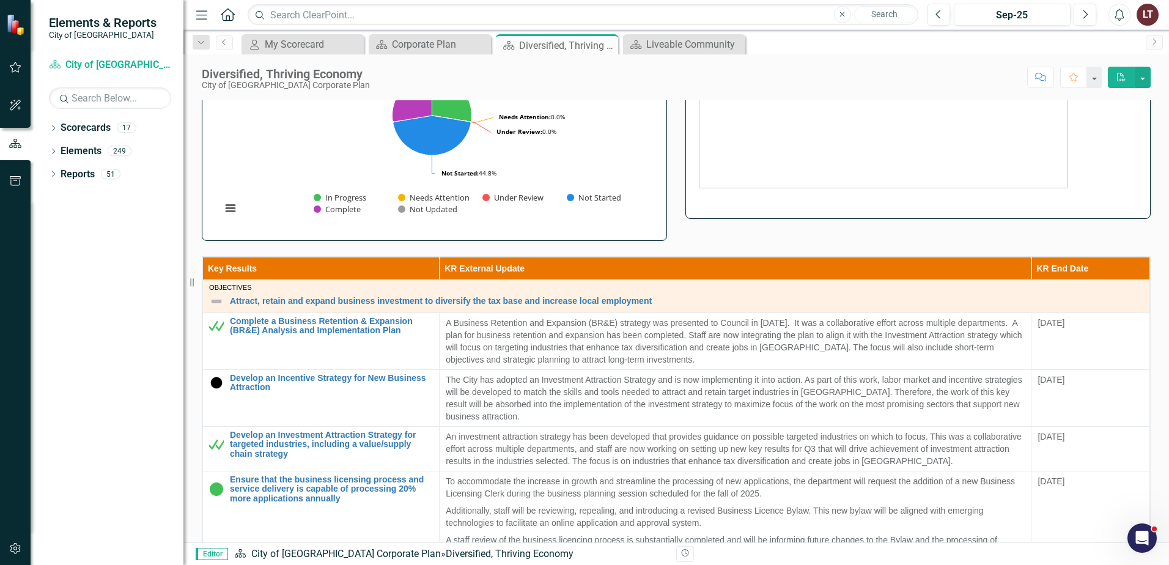
scroll to position [306, 0]
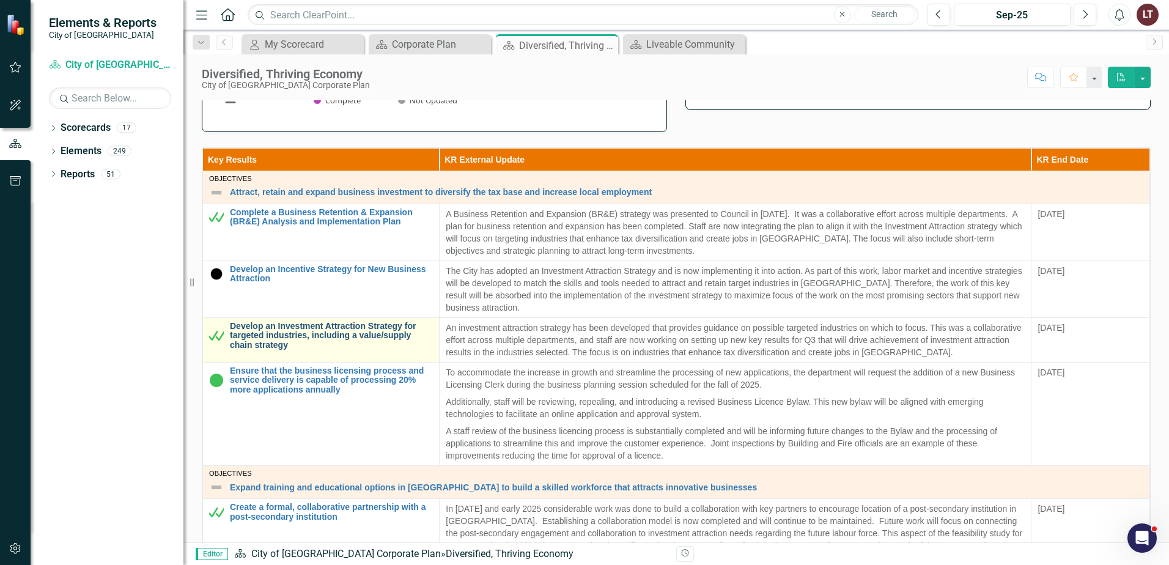
click at [262, 346] on link "Develop an Investment Attraction Strategy for targeted industries, including a …" at bounding box center [331, 336] width 203 height 28
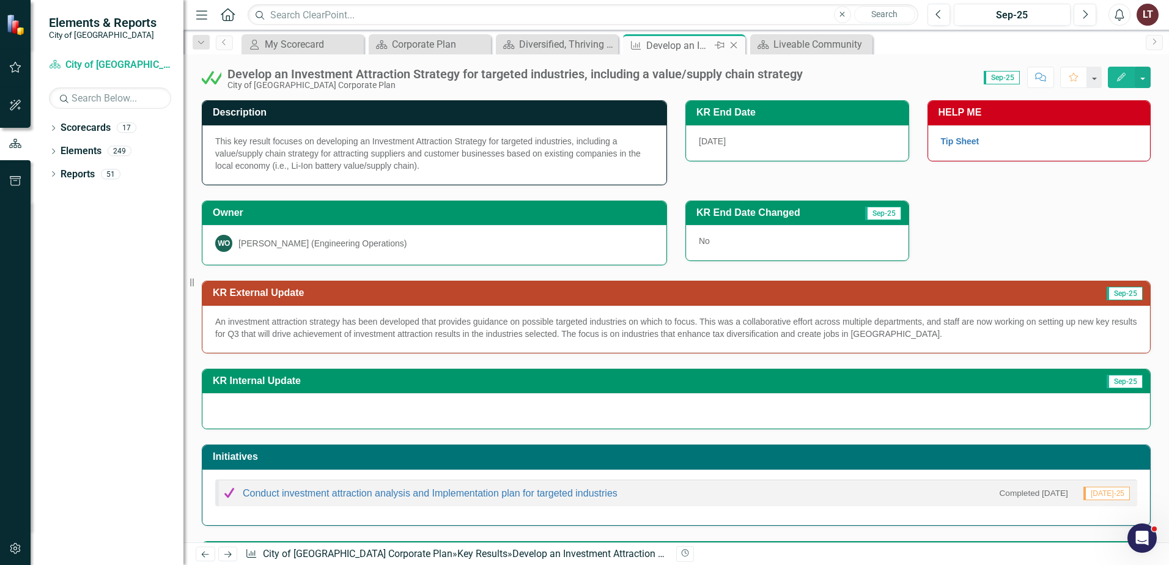
click at [738, 45] on icon "Close" at bounding box center [734, 45] width 12 height 10
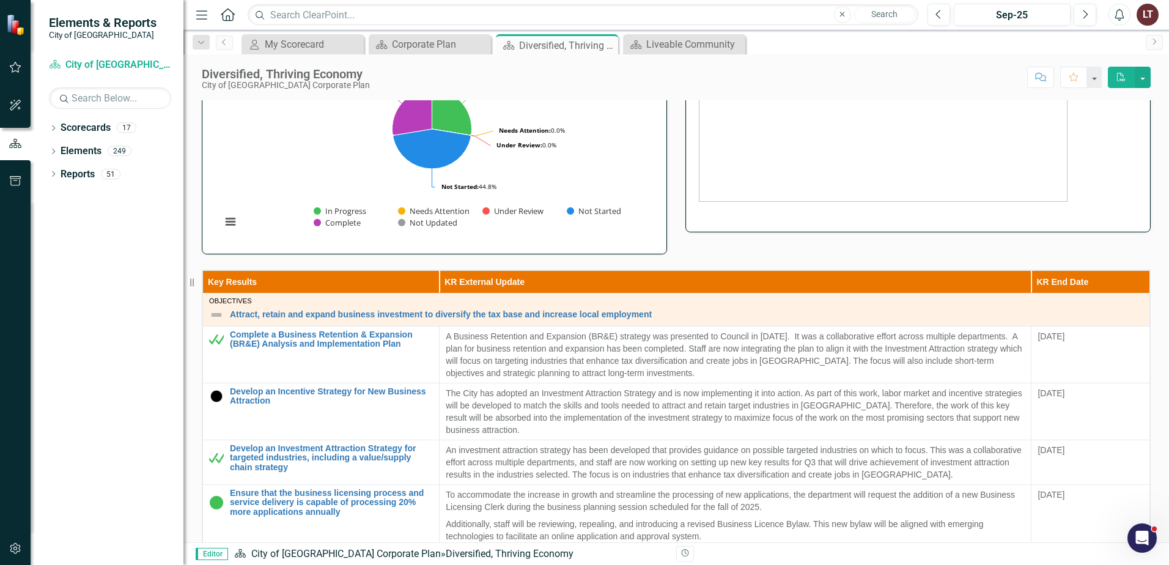
scroll to position [61, 0]
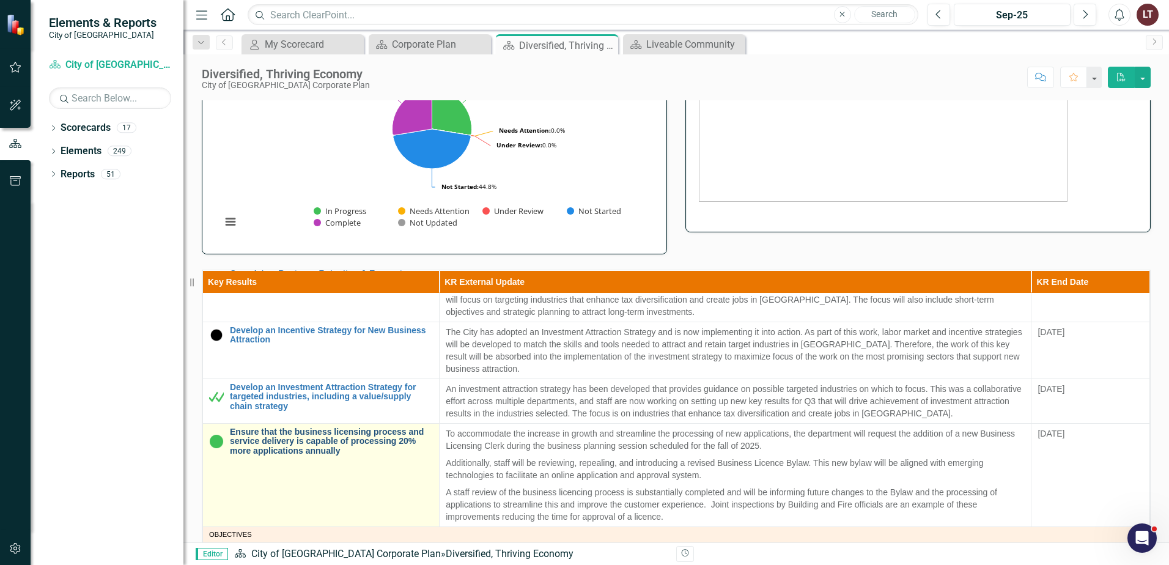
click at [262, 432] on link "Ensure that the business licensing process and service delivery is capable of p…" at bounding box center [331, 441] width 203 height 28
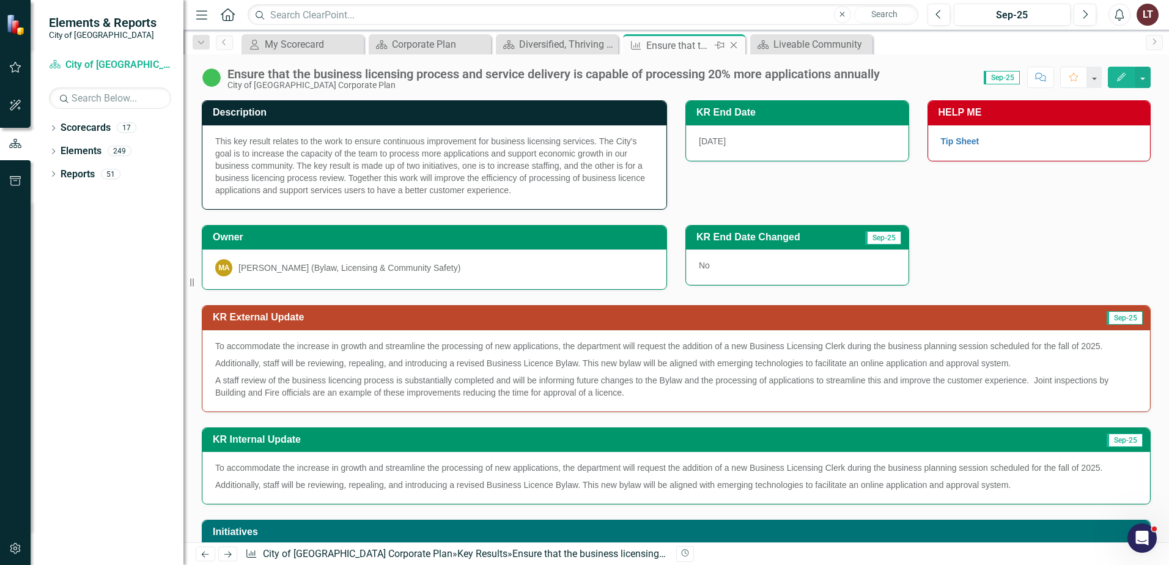
click at [734, 46] on icon "Close" at bounding box center [734, 45] width 12 height 10
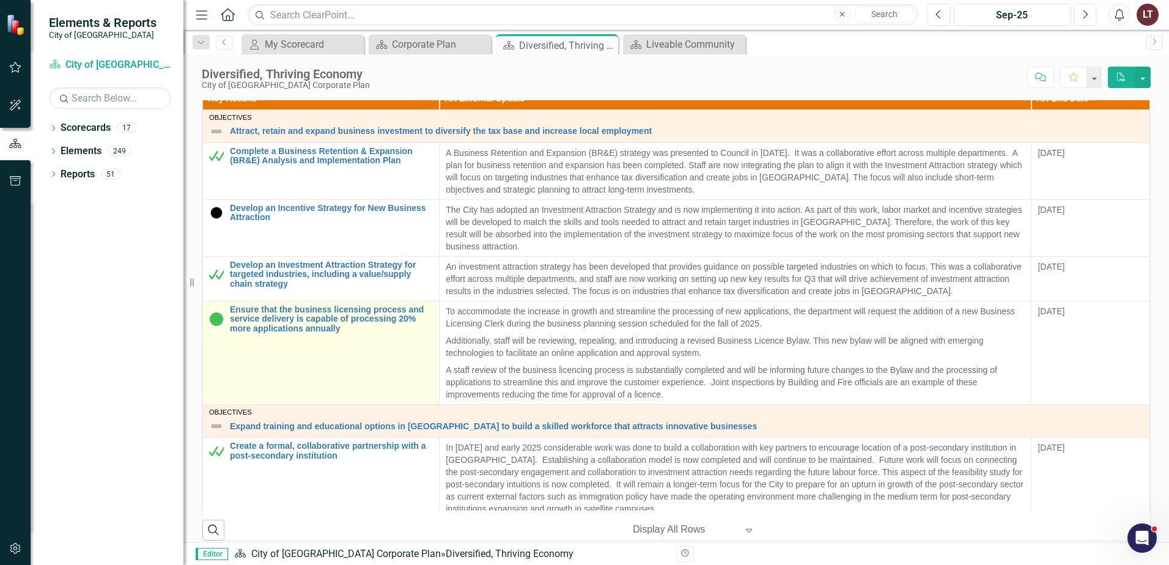
scroll to position [122, 0]
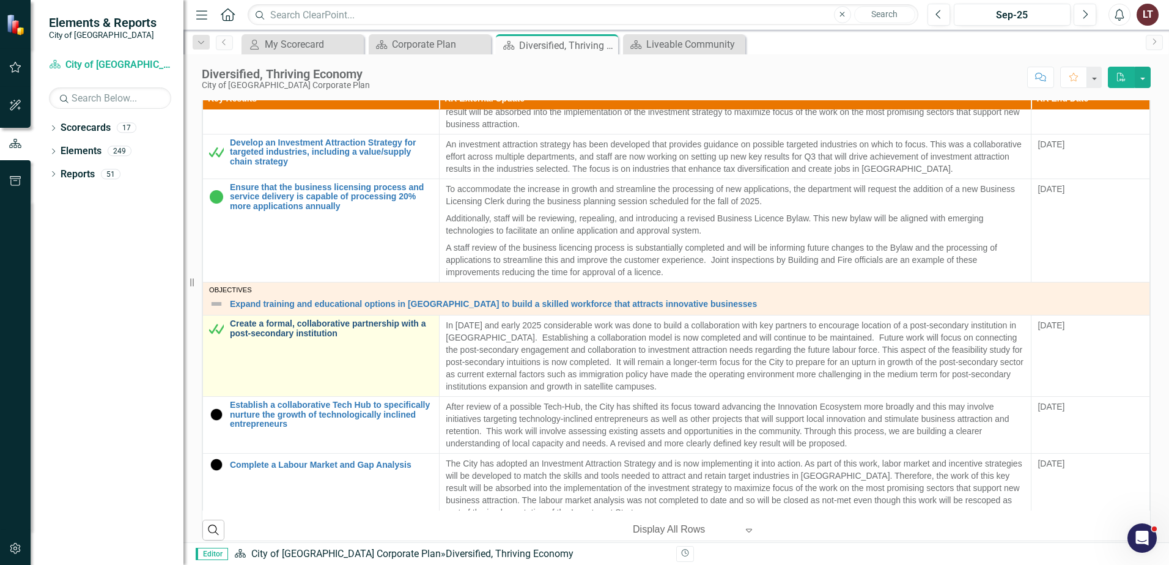
click at [279, 324] on link "Create a formal, collaborative partnership with a post-secondary institution" at bounding box center [331, 328] width 203 height 19
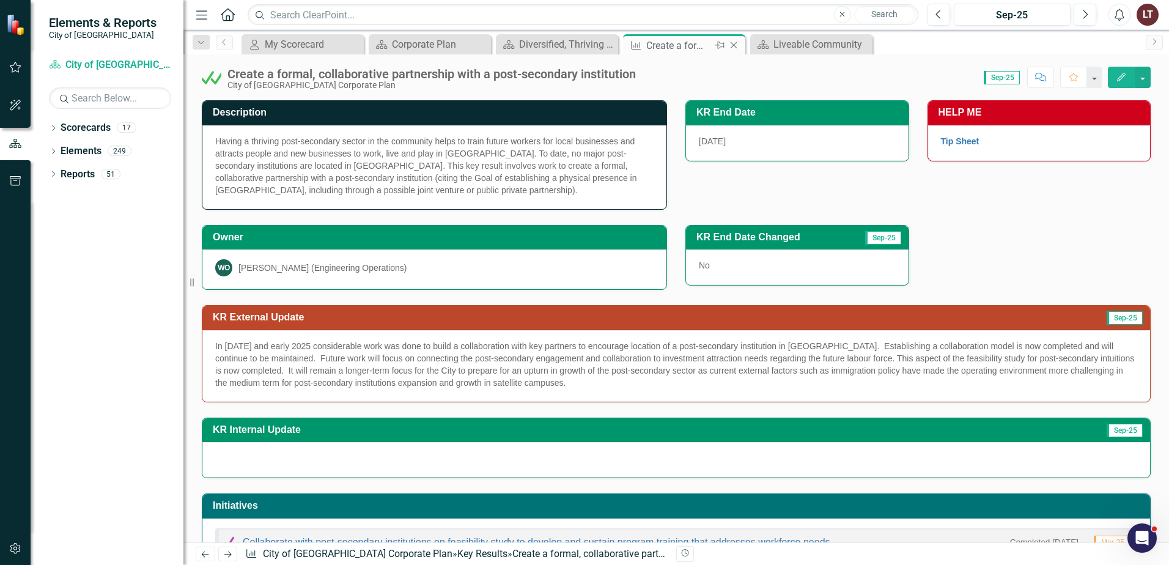
click at [733, 46] on icon "Close" at bounding box center [734, 45] width 12 height 10
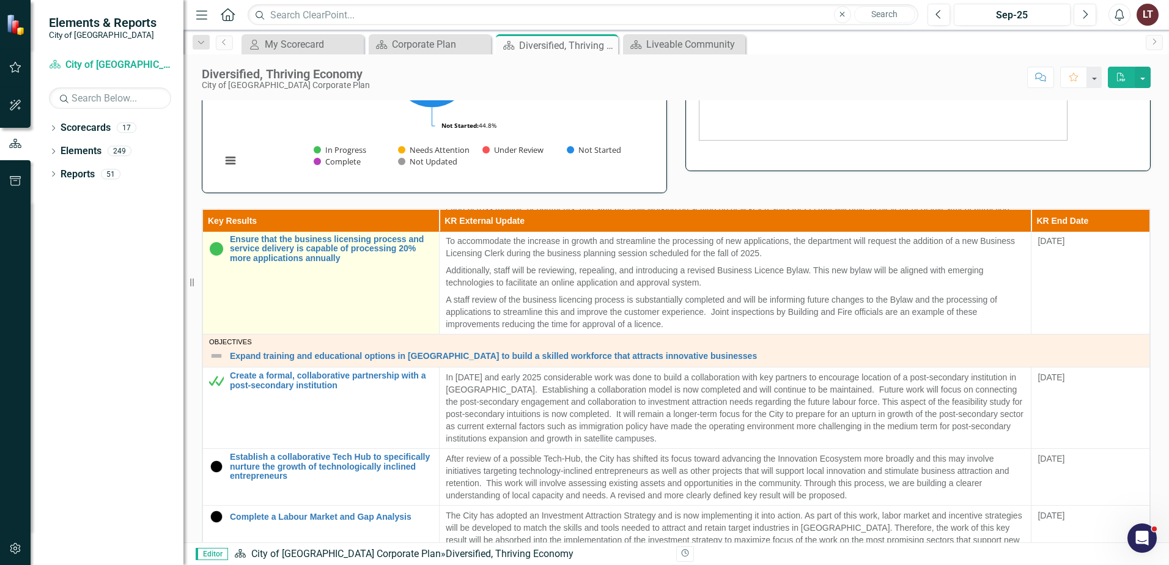
scroll to position [306, 0]
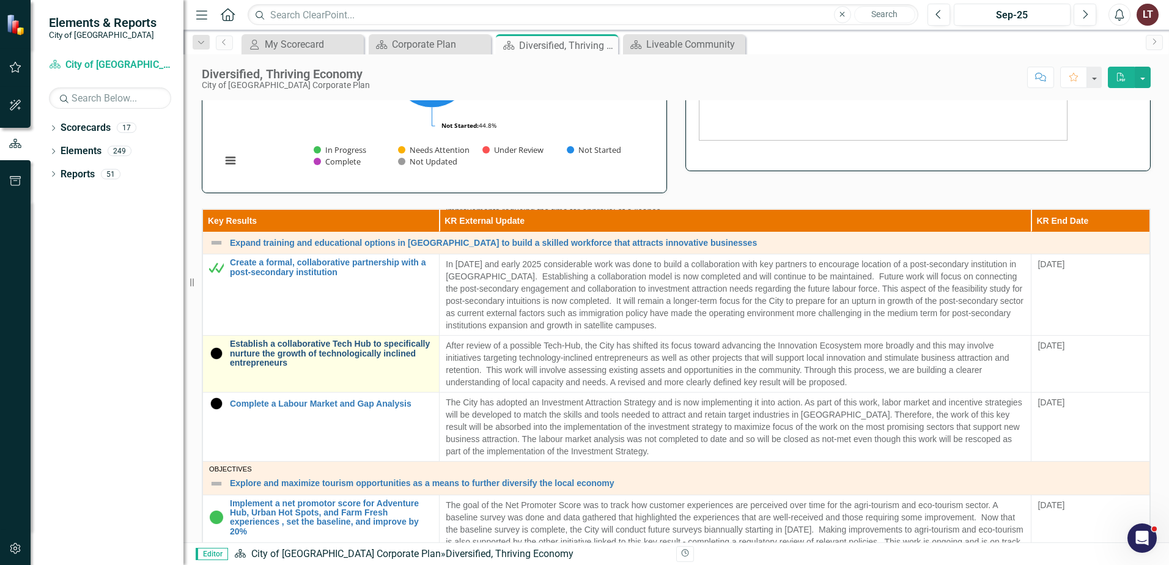
click at [273, 346] on link "Establish a collaborative Tech Hub to specifically nurture the growth of techno…" at bounding box center [331, 353] width 203 height 28
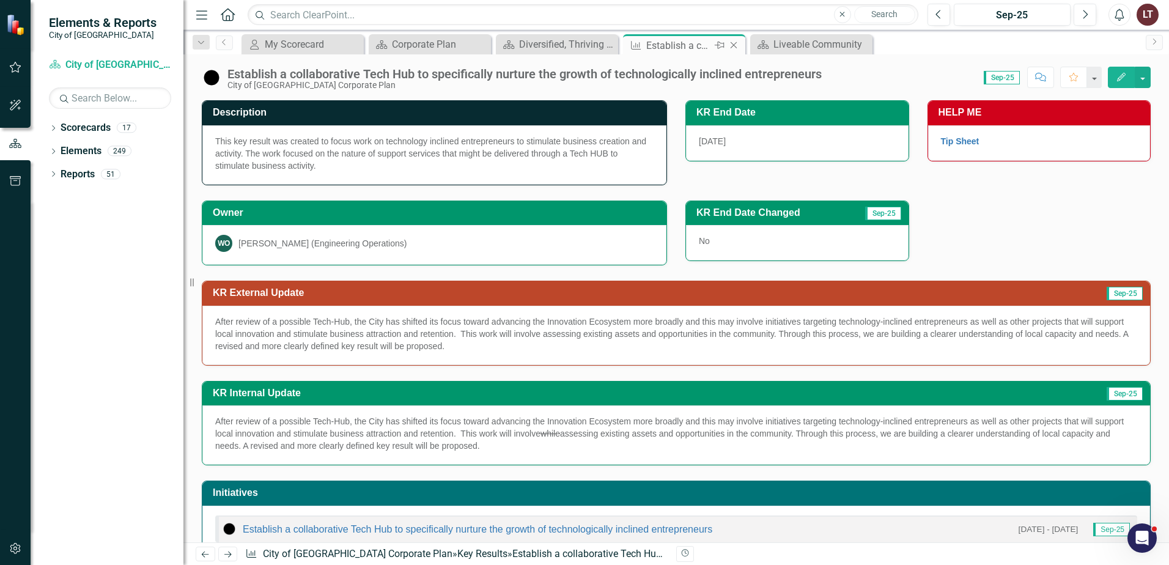
click at [735, 46] on icon at bounding box center [734, 45] width 7 height 7
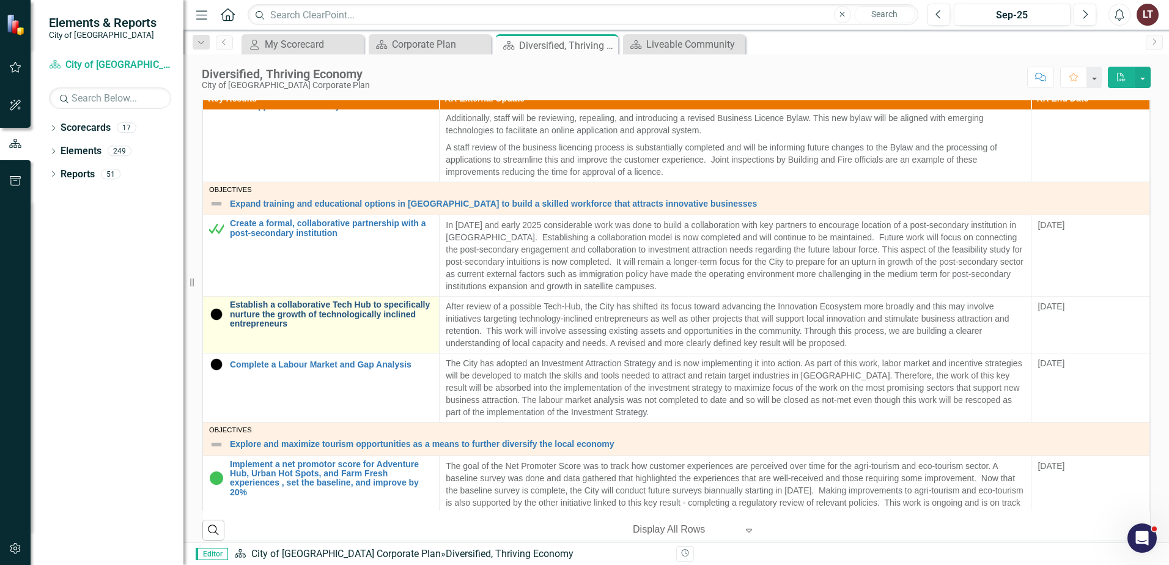
scroll to position [245, 0]
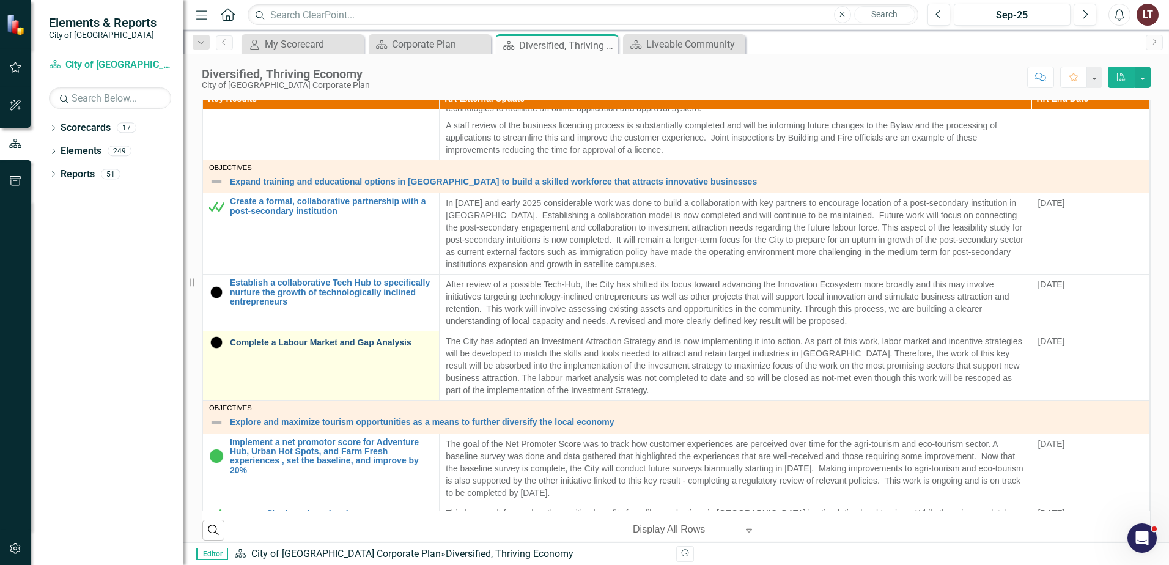
click at [316, 343] on link "Complete a Labour Market and Gap Analysis" at bounding box center [331, 342] width 203 height 9
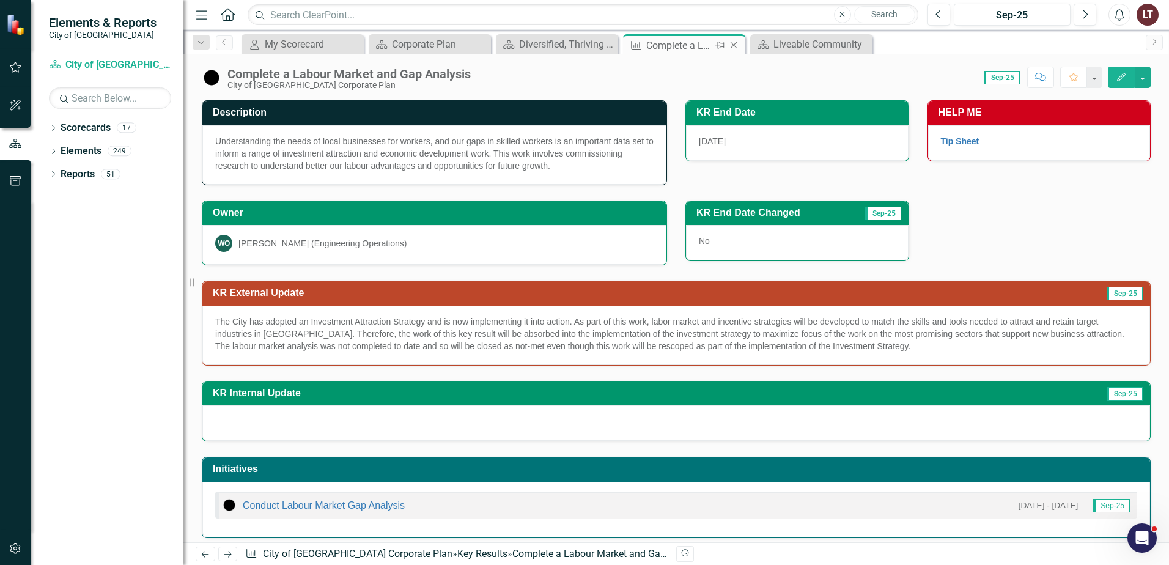
click at [738, 45] on icon "Close" at bounding box center [734, 45] width 12 height 10
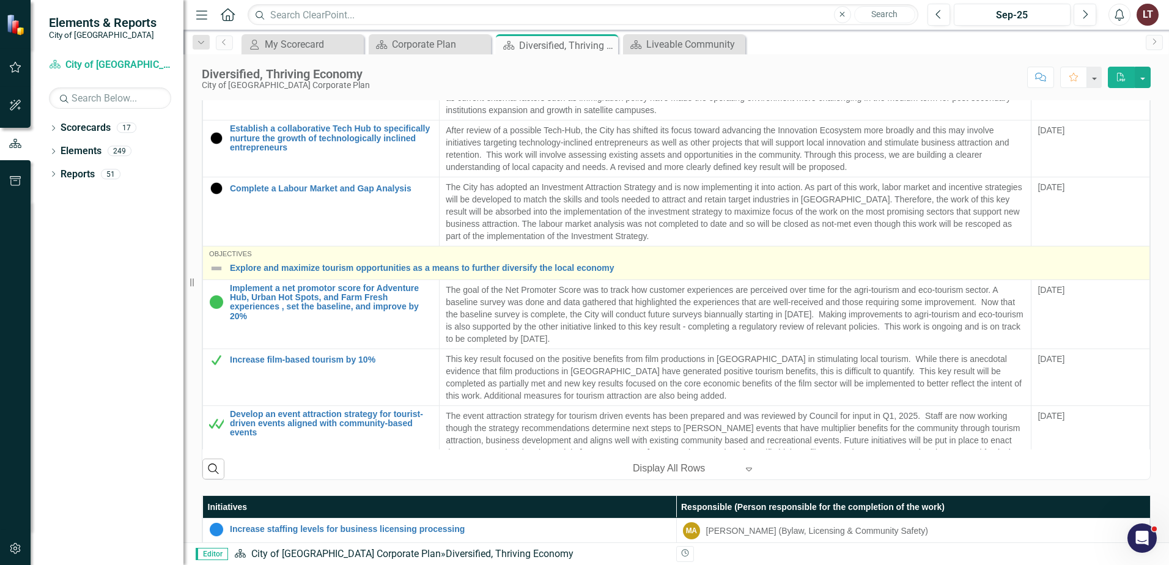
scroll to position [367, 0]
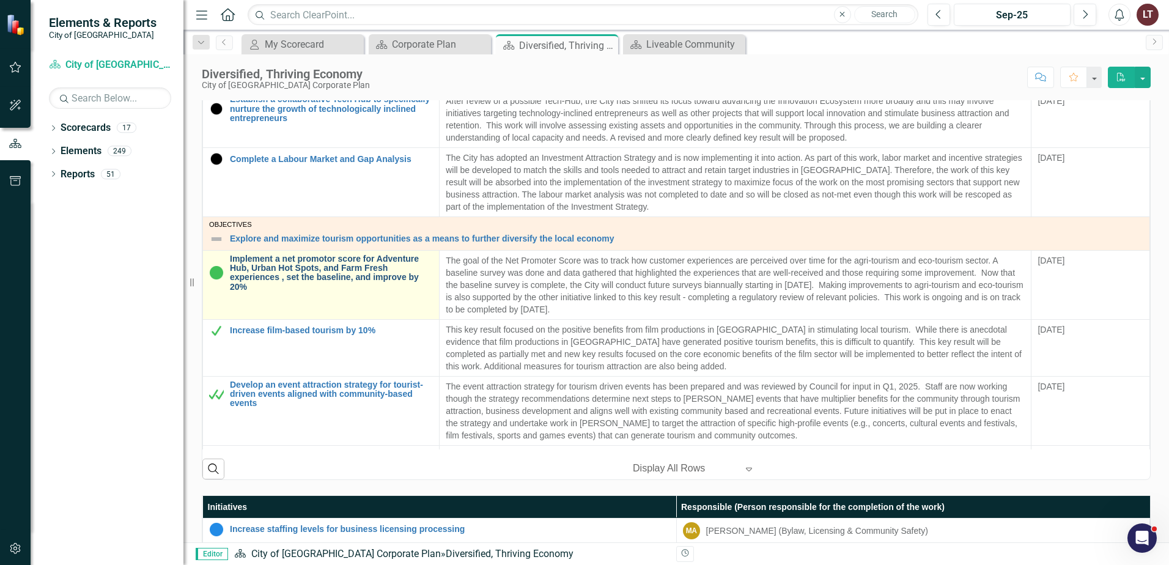
click at [304, 272] on link "Implement a net promotor score for Adventure Hub, Urban Hot Spots, and Farm Fre…" at bounding box center [331, 273] width 203 height 38
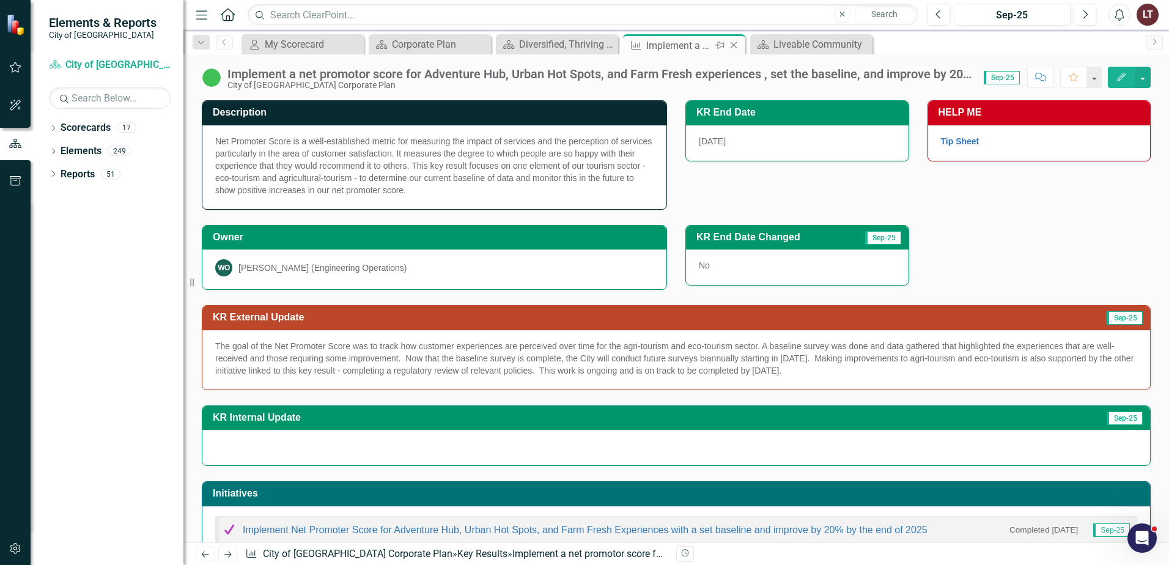
click at [739, 43] on icon "Close" at bounding box center [734, 45] width 12 height 10
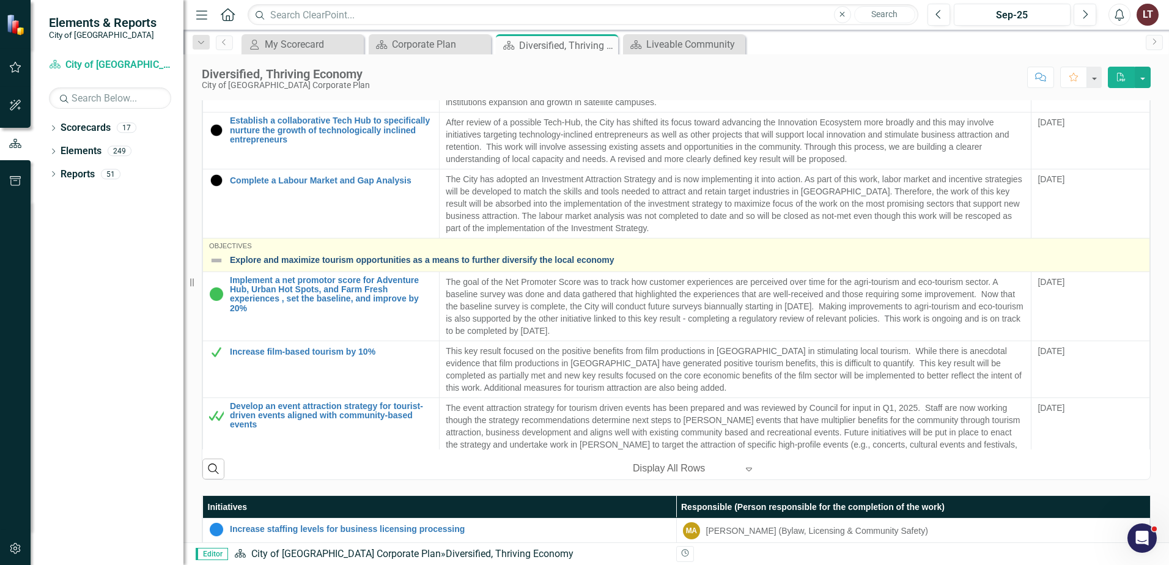
scroll to position [367, 0]
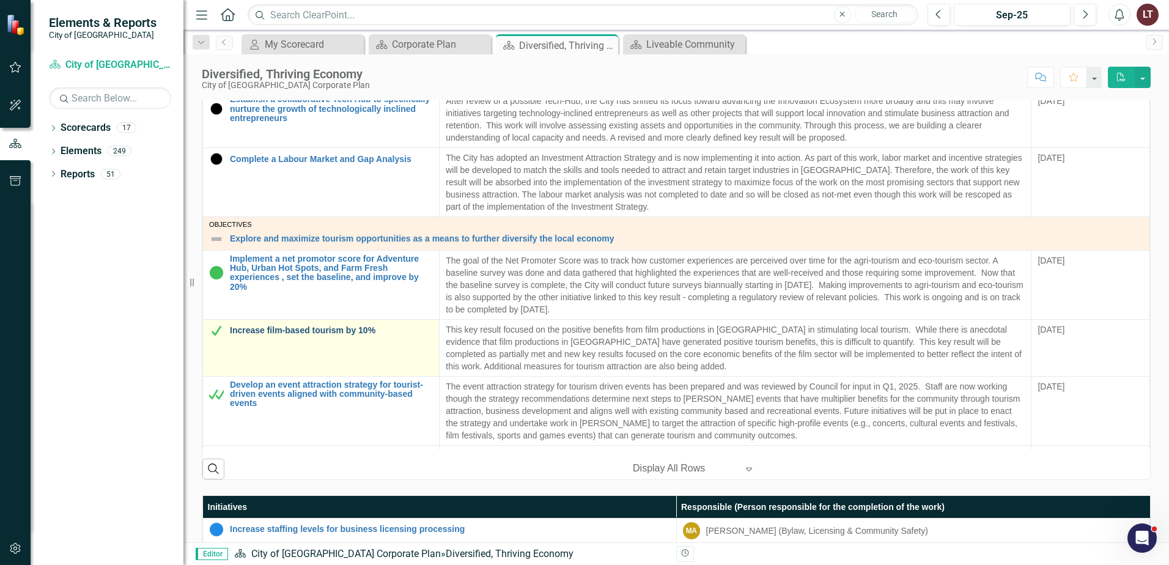
click at [295, 332] on link "Increase film-based tourism by 10%" at bounding box center [331, 330] width 203 height 9
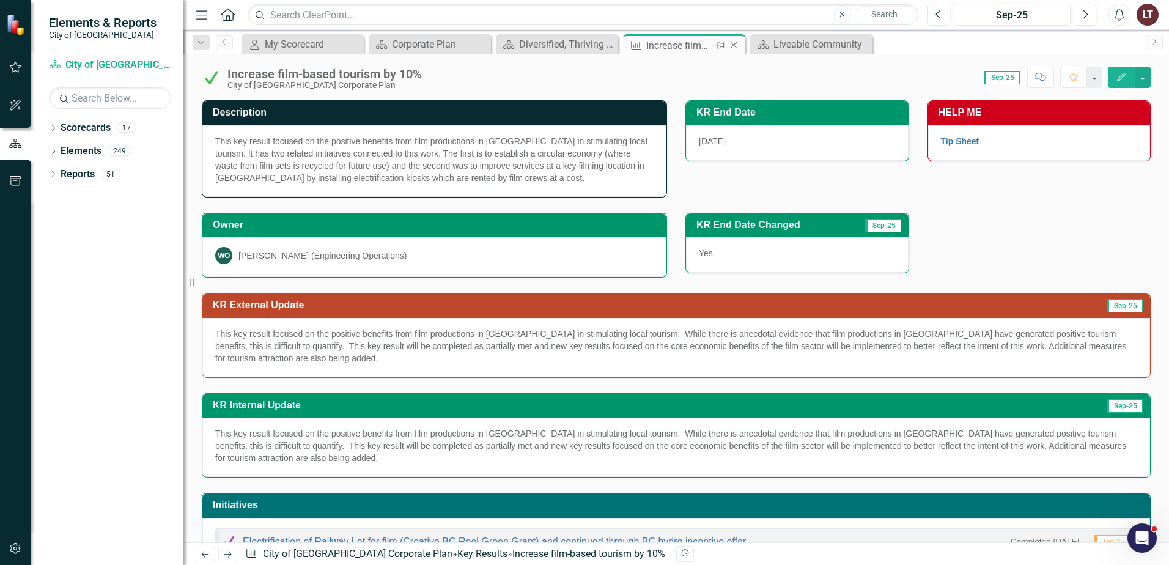
click at [734, 45] on icon at bounding box center [734, 45] width 7 height 7
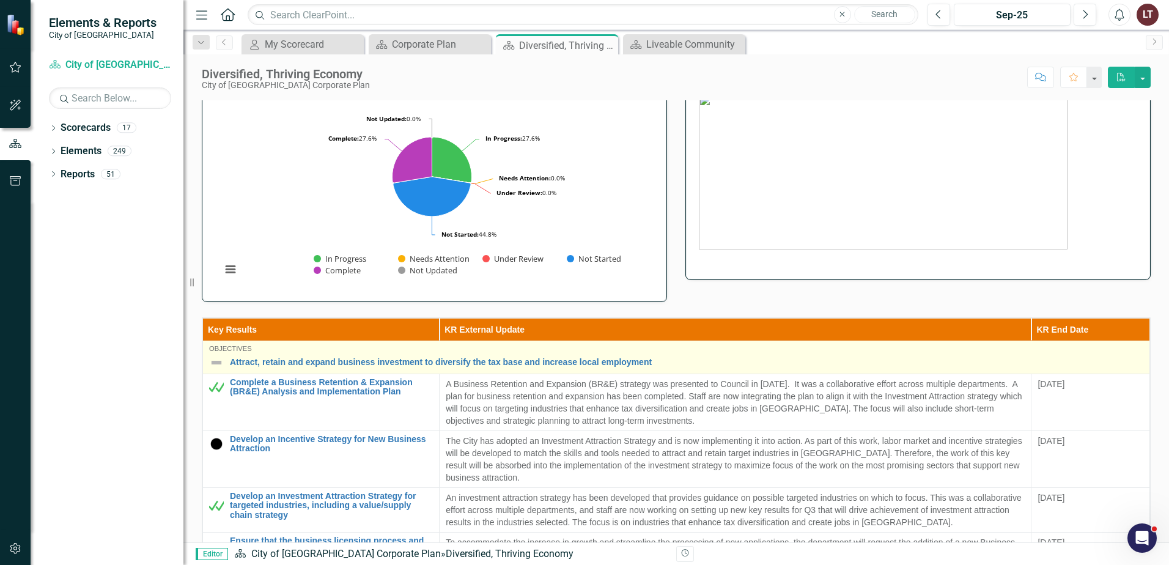
scroll to position [245, 0]
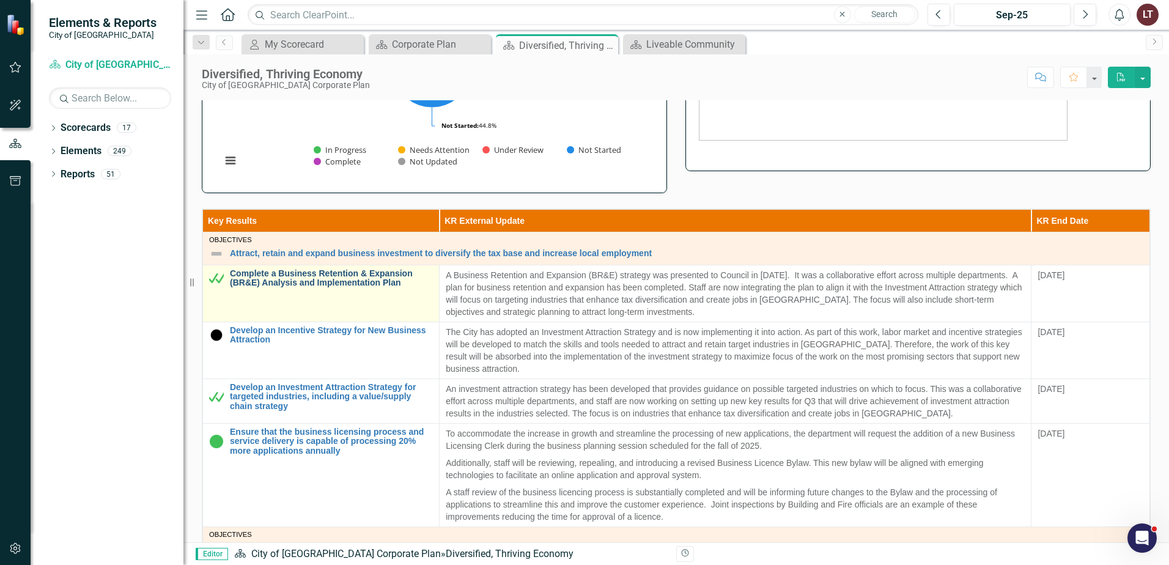
click at [360, 284] on link "Complete a Business Retention & Expansion (BR&E) Analysis and Implementation Pl…" at bounding box center [331, 278] width 203 height 19
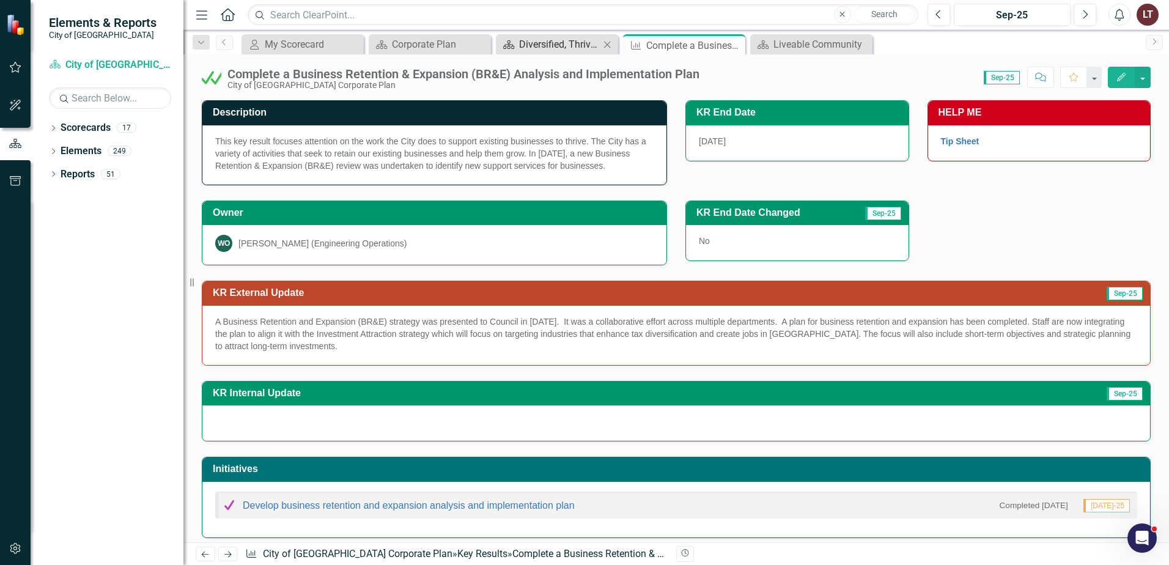
click at [564, 43] on div "Diversified, Thriving Economy" at bounding box center [559, 44] width 81 height 15
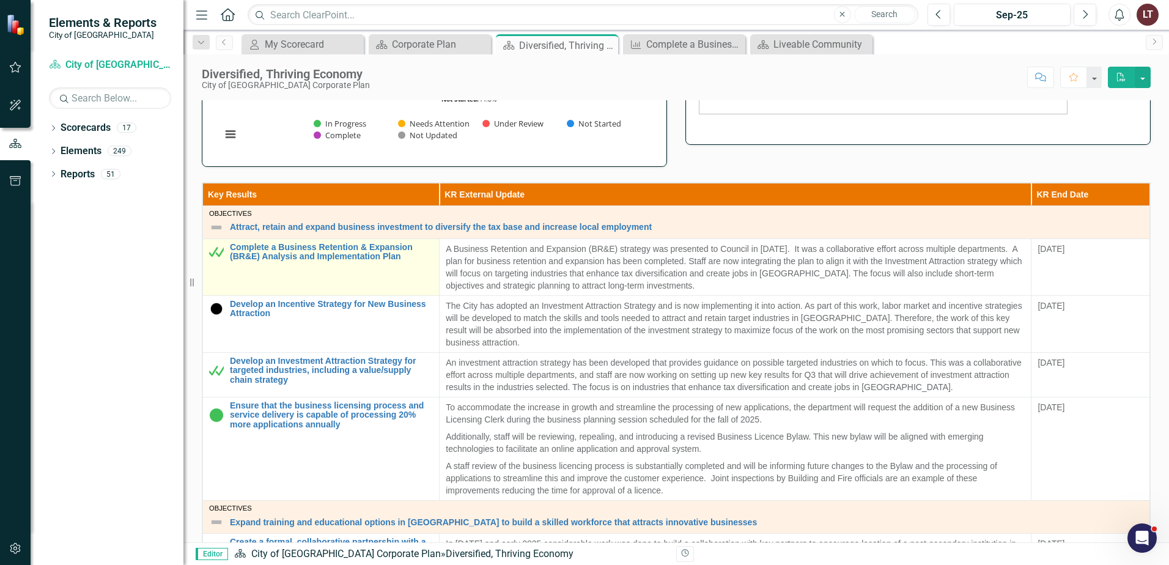
scroll to position [306, 0]
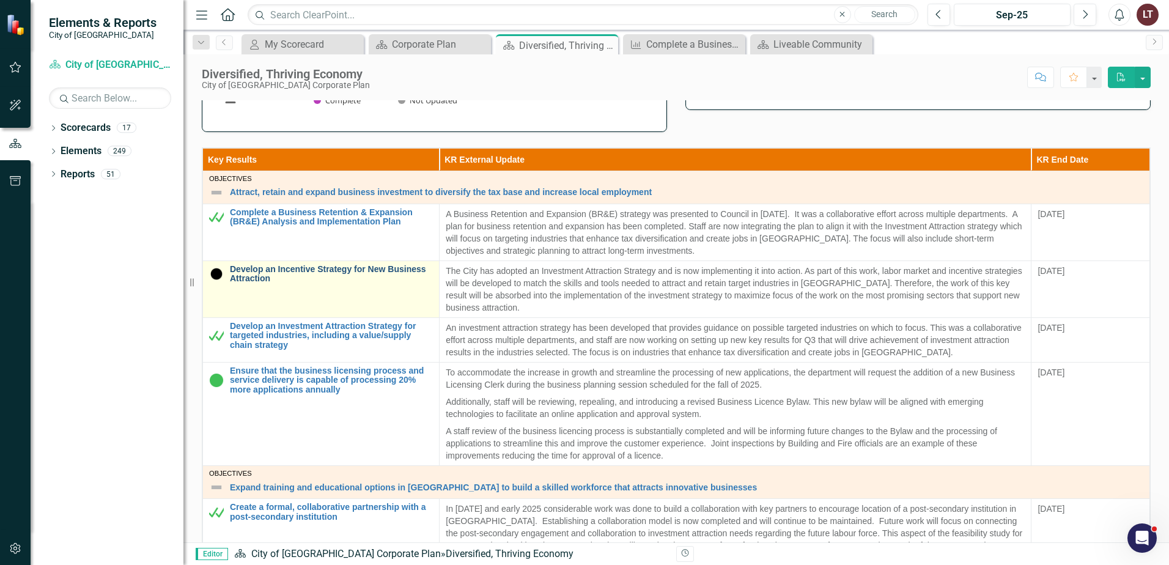
click at [252, 273] on link "Develop an Incentive Strategy for New Business Attraction" at bounding box center [331, 274] width 203 height 19
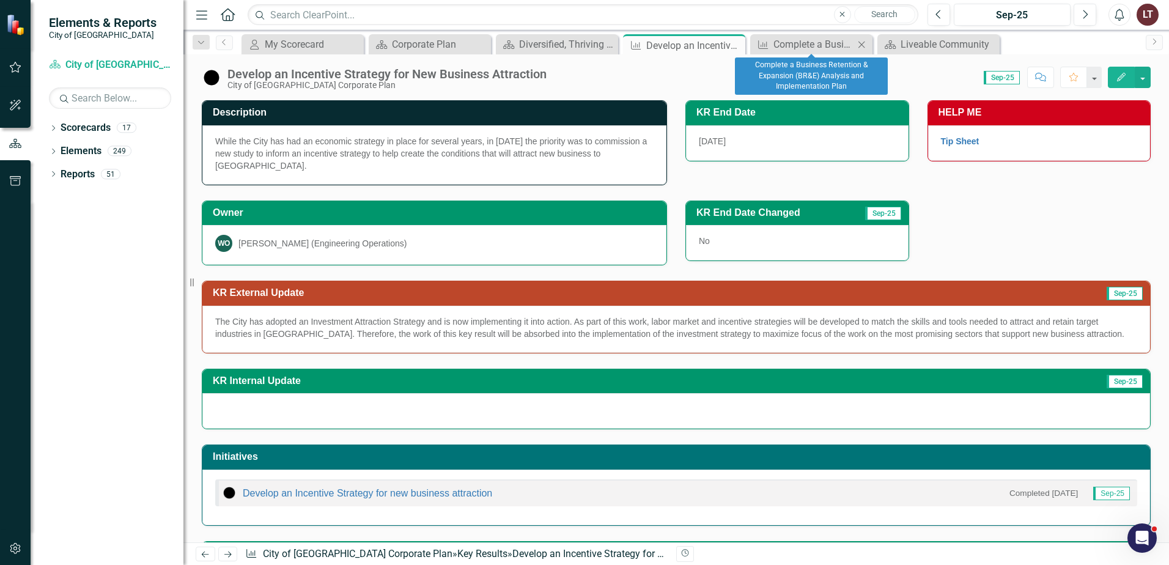
click at [864, 46] on icon "Close" at bounding box center [862, 45] width 12 height 10
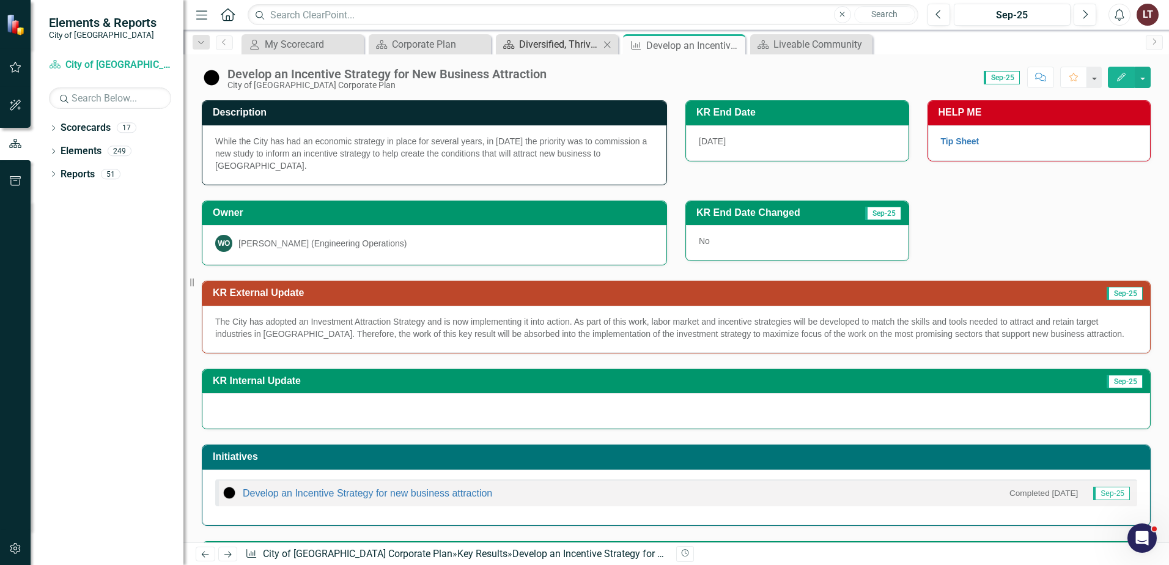
click at [559, 42] on div "Diversified, Thriving Economy" at bounding box center [559, 44] width 81 height 15
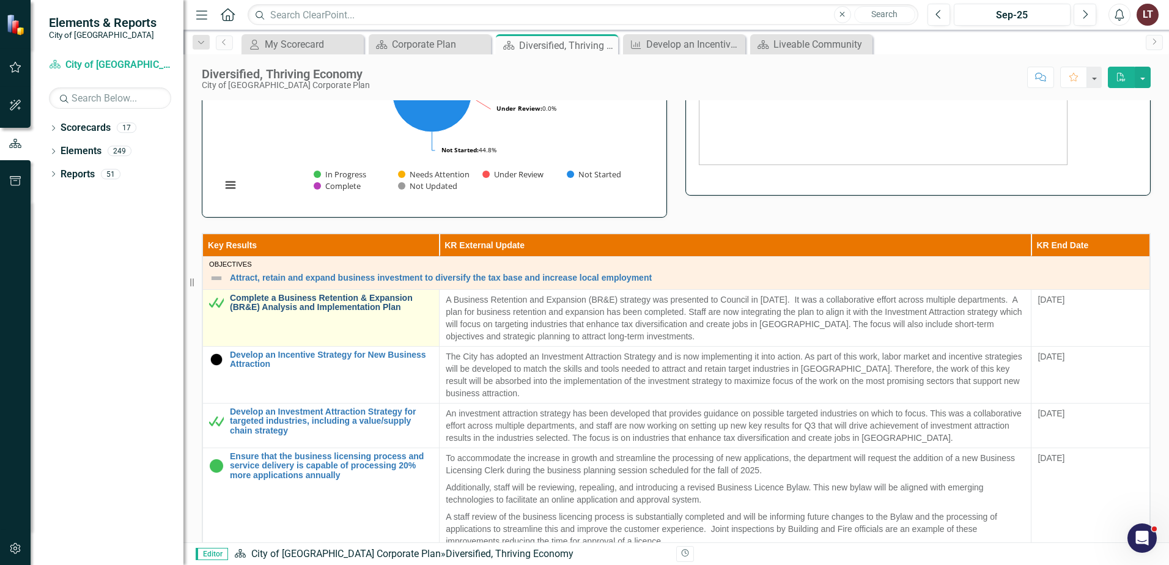
scroll to position [245, 0]
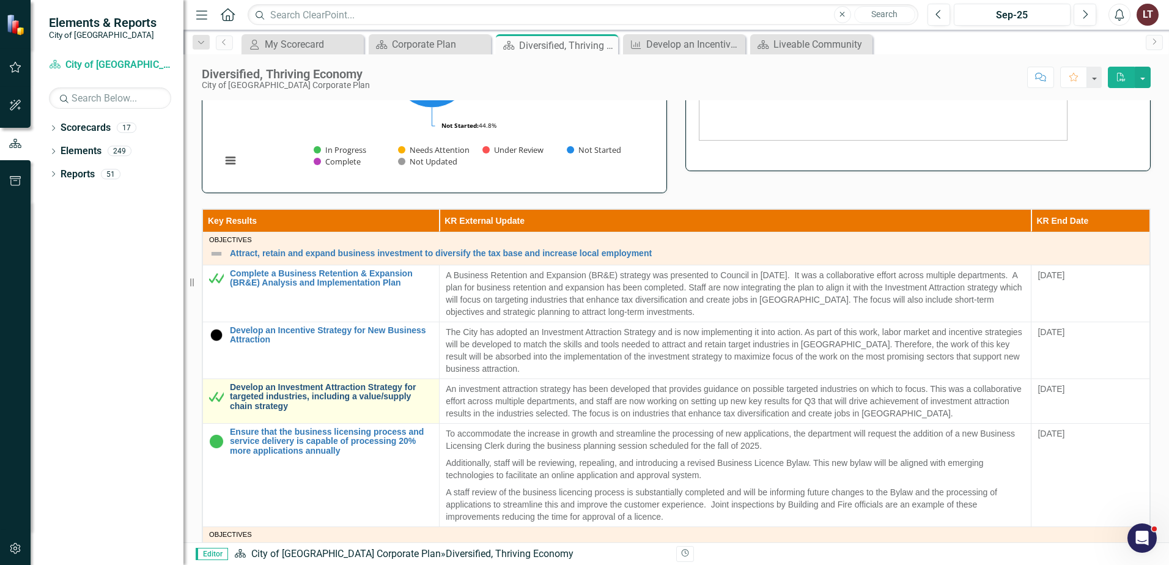
click at [275, 405] on link "Develop an Investment Attraction Strategy for targeted industries, including a …" at bounding box center [331, 397] width 203 height 28
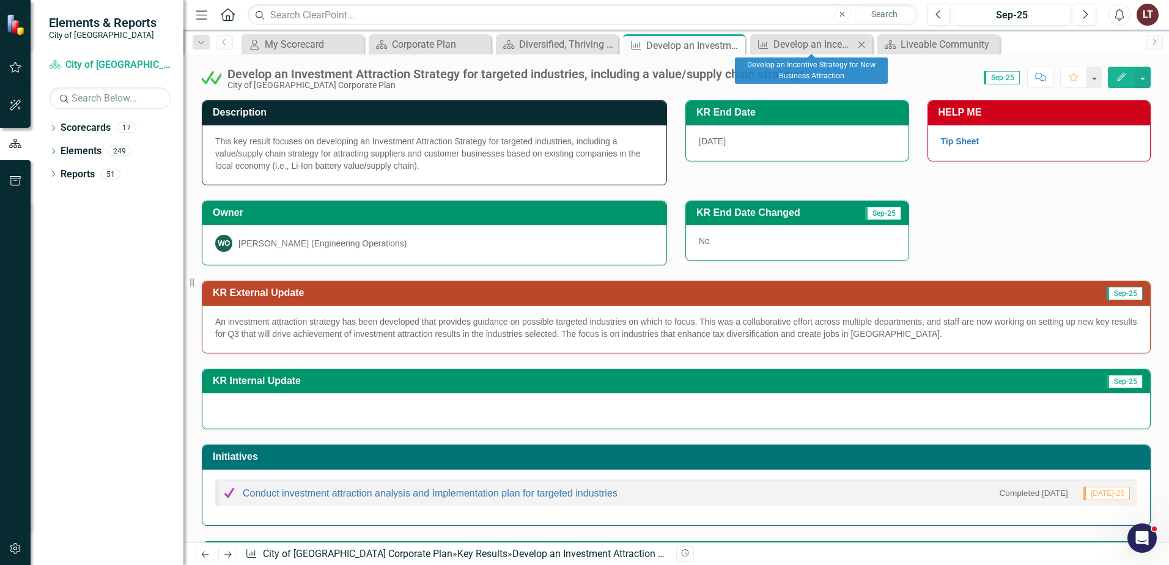
click at [862, 43] on icon "Close" at bounding box center [862, 45] width 12 height 10
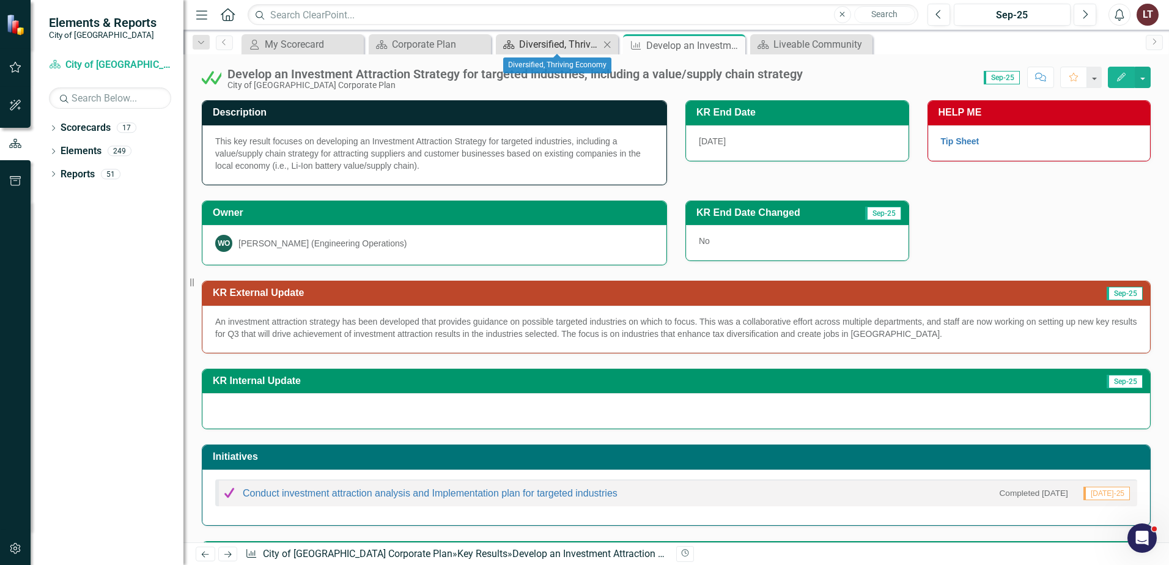
click at [539, 46] on div "Diversified, Thriving Economy" at bounding box center [559, 44] width 81 height 15
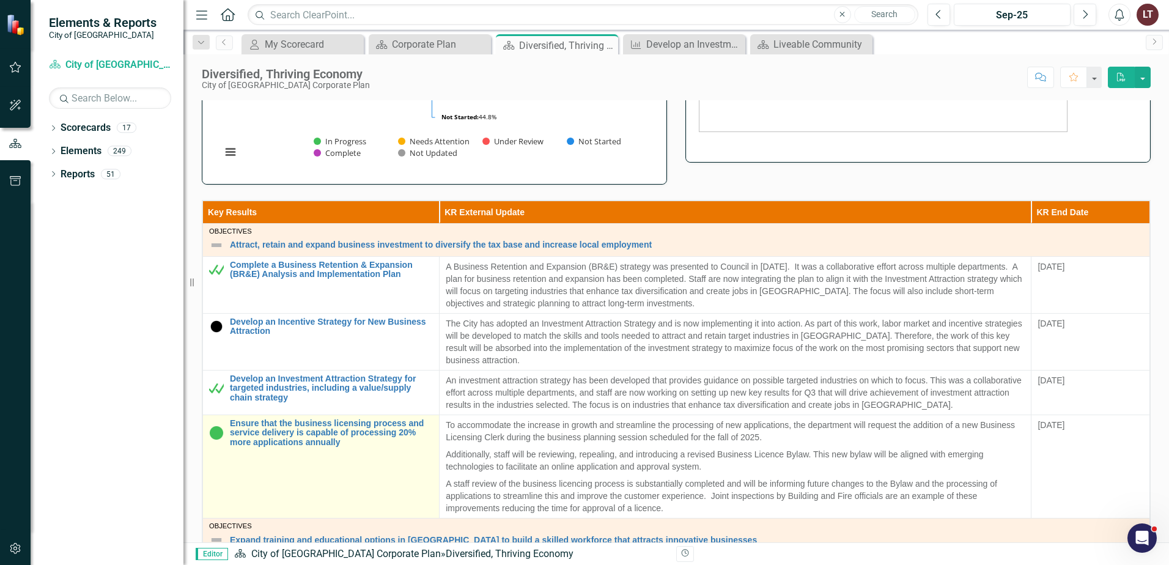
scroll to position [306, 0]
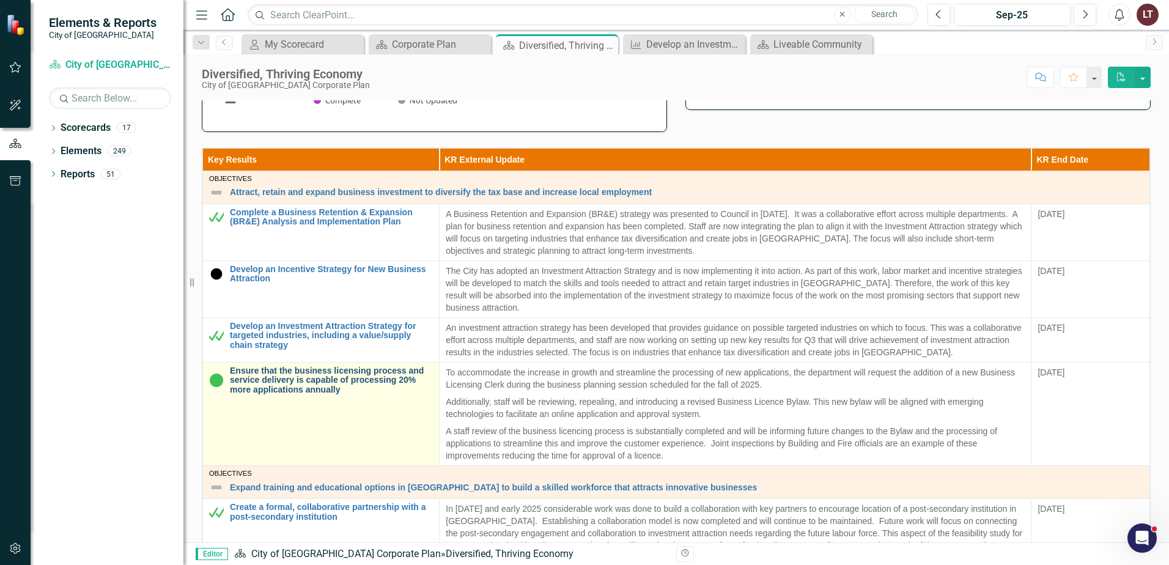
click at [326, 385] on link "Ensure that the business licensing process and service delivery is capable of p…" at bounding box center [331, 380] width 203 height 28
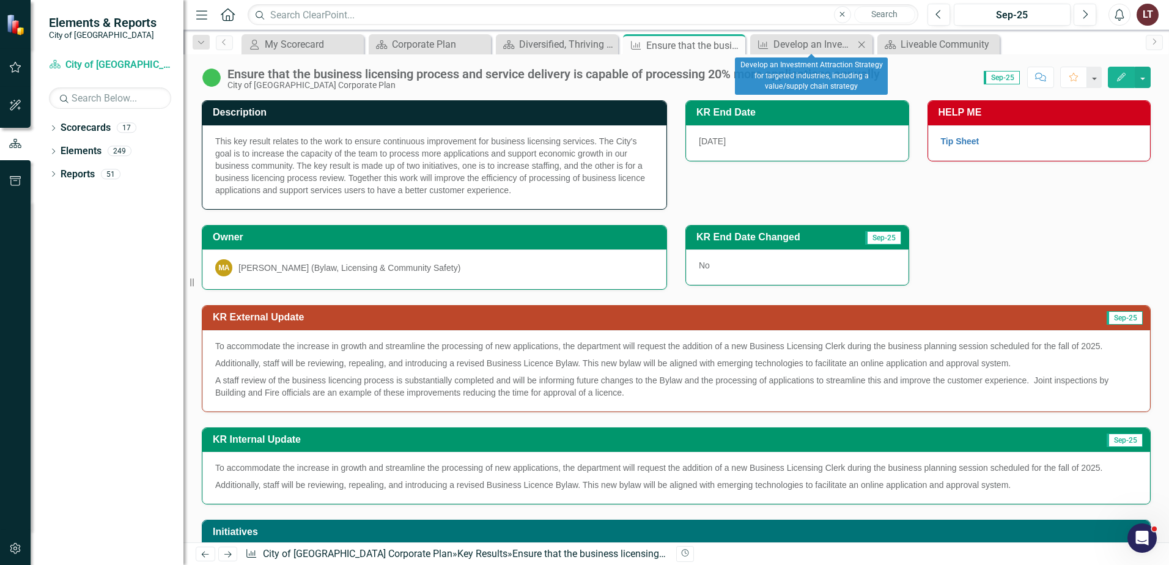
click at [862, 44] on icon at bounding box center [862, 44] width 7 height 7
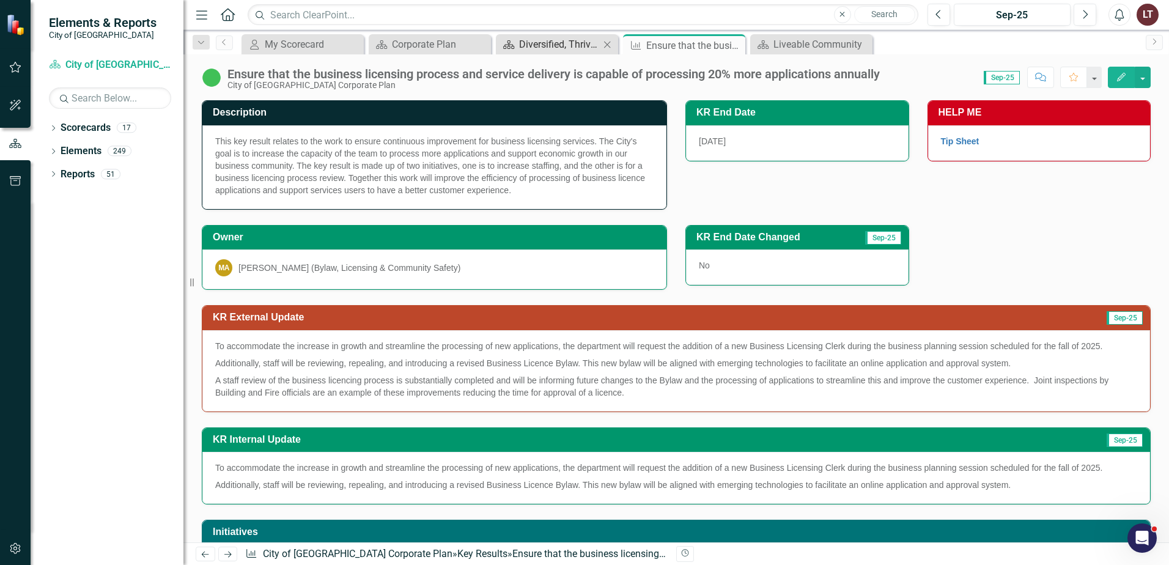
click at [544, 47] on div "Diversified, Thriving Economy" at bounding box center [559, 44] width 81 height 15
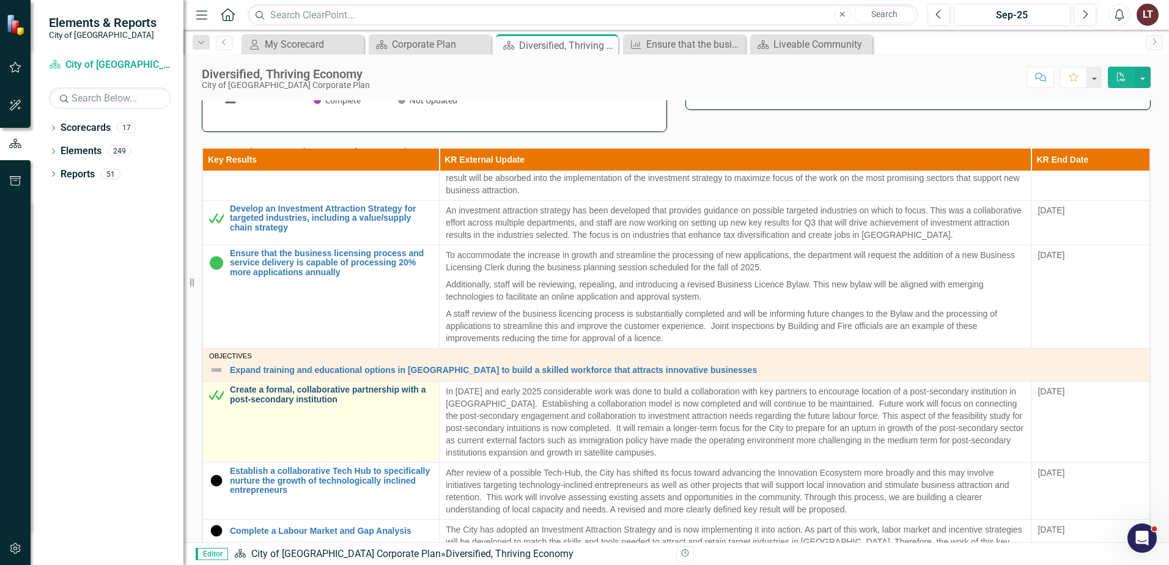
scroll to position [122, 0]
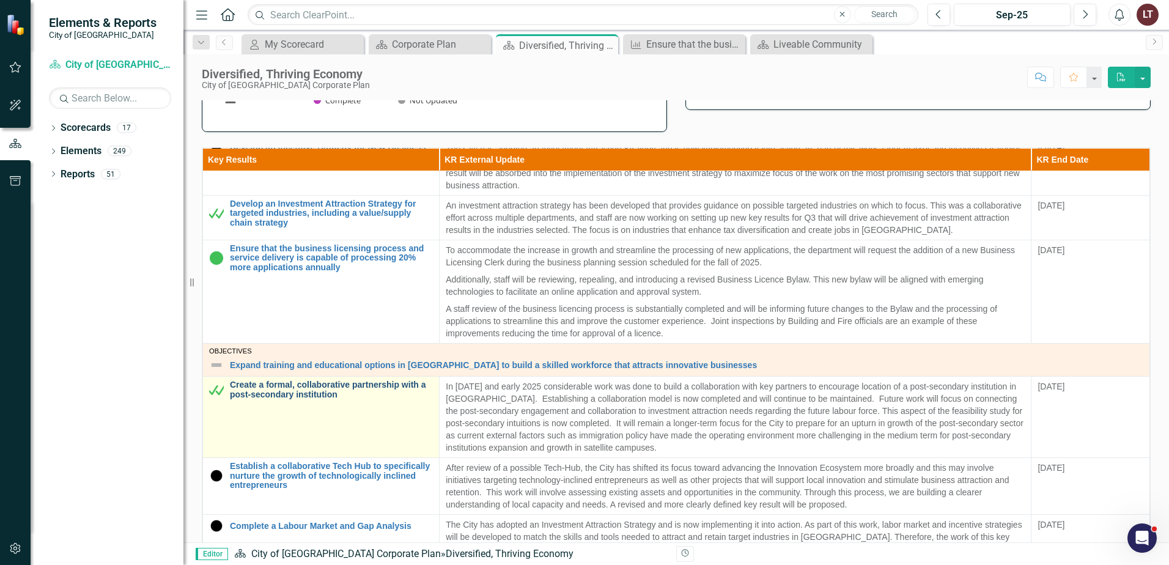
click at [273, 394] on link "Create a formal, collaborative partnership with a post-secondary institution" at bounding box center [331, 389] width 203 height 19
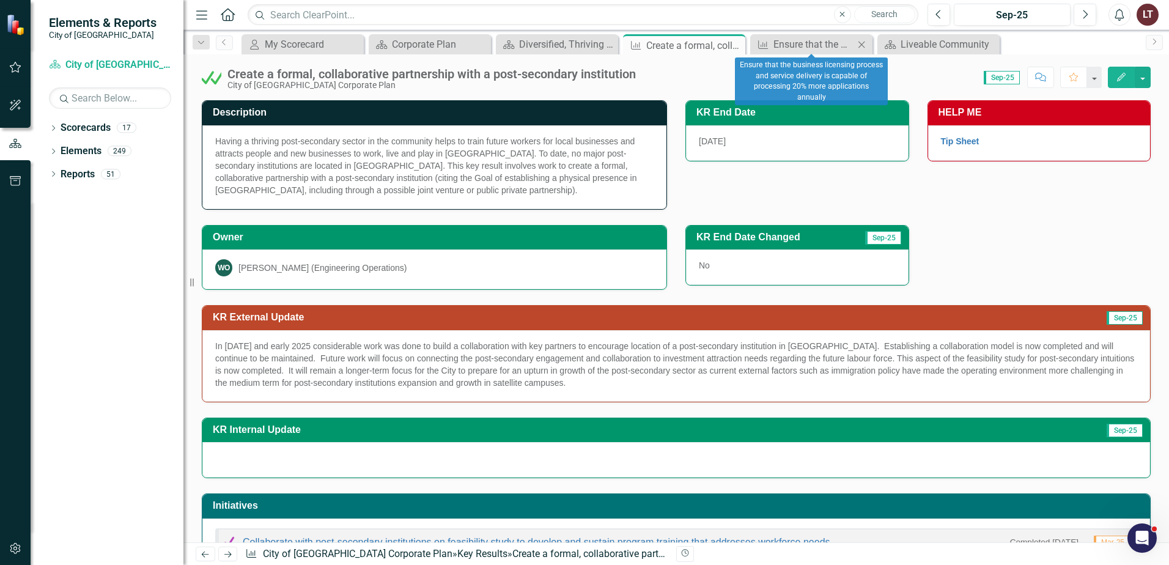
click at [860, 45] on icon "Close" at bounding box center [862, 45] width 12 height 10
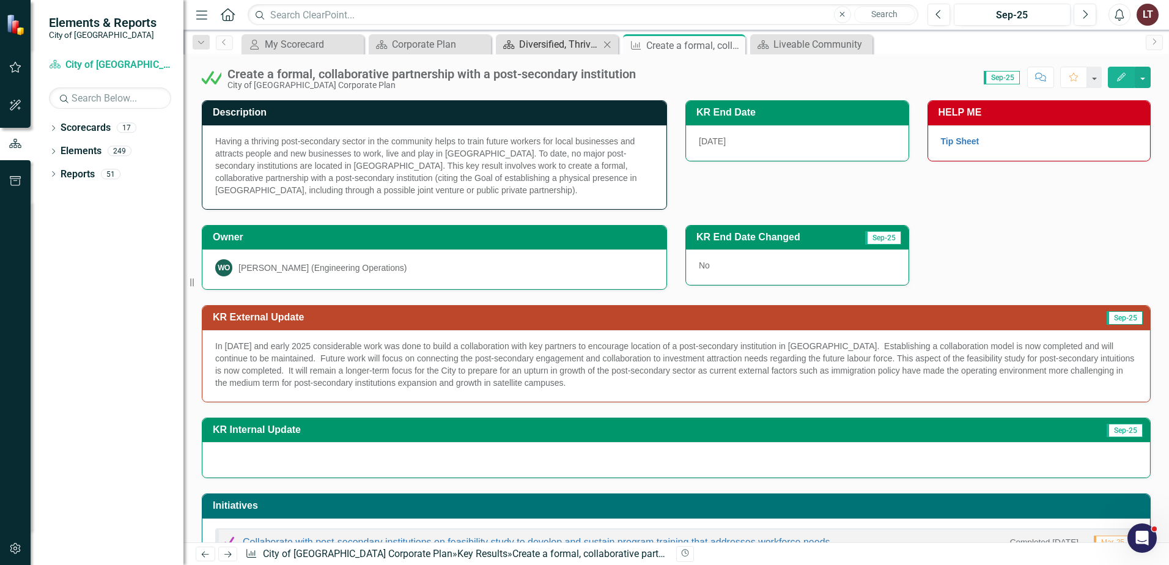
click at [526, 42] on div "Diversified, Thriving Economy" at bounding box center [559, 44] width 81 height 15
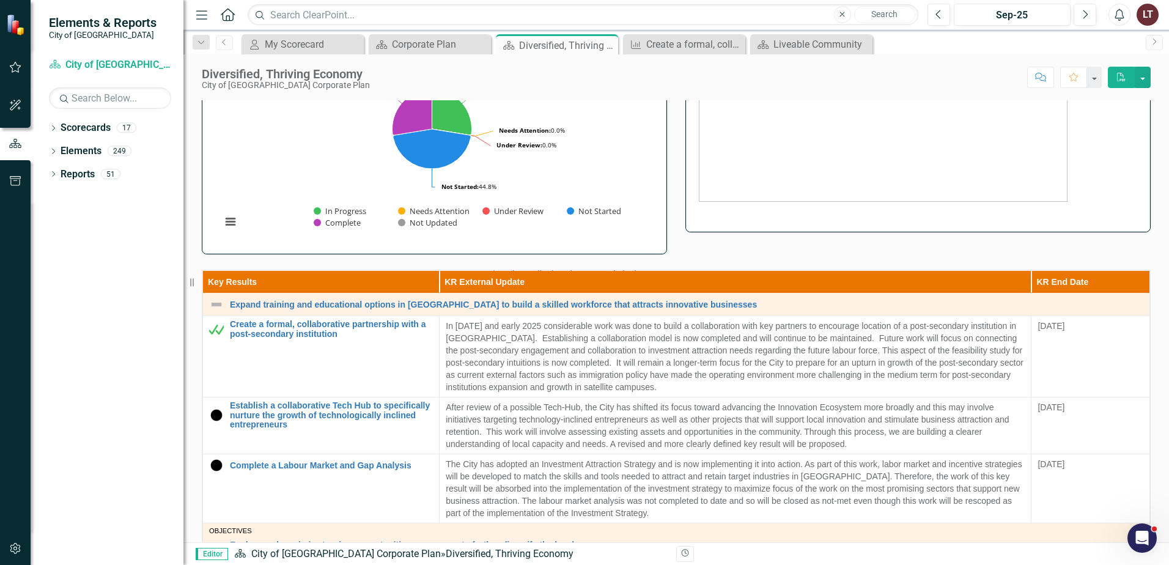
scroll to position [306, 0]
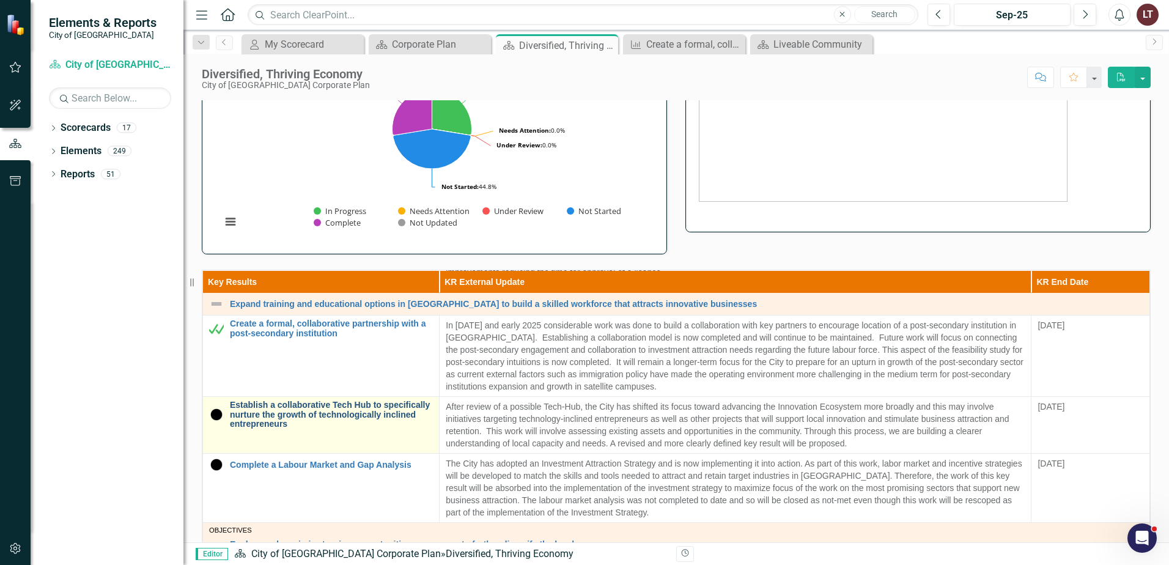
click at [314, 415] on link "Establish a collaborative Tech Hub to specifically nurture the growth of techno…" at bounding box center [331, 415] width 203 height 28
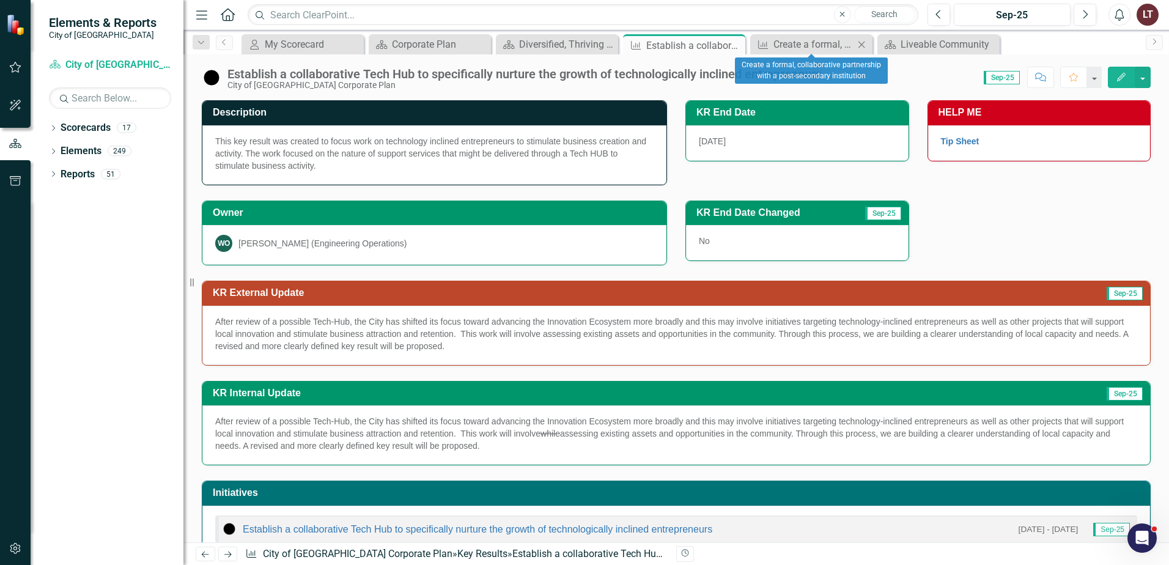
click at [859, 43] on icon "Close" at bounding box center [862, 45] width 12 height 10
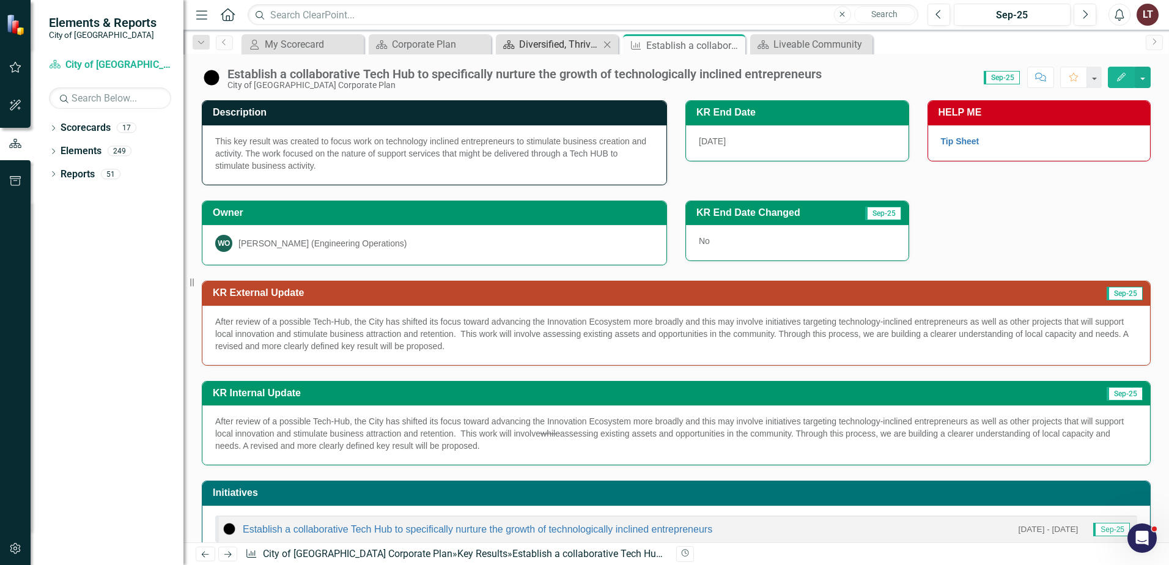
click at [536, 42] on div "Diversified, Thriving Economy" at bounding box center [559, 44] width 81 height 15
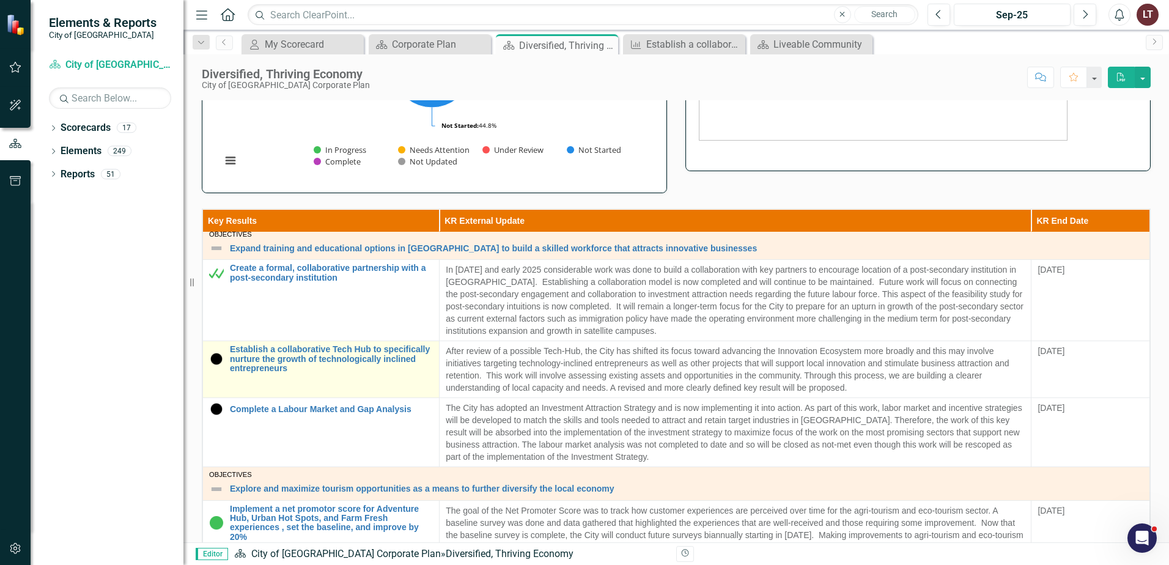
scroll to position [306, 0]
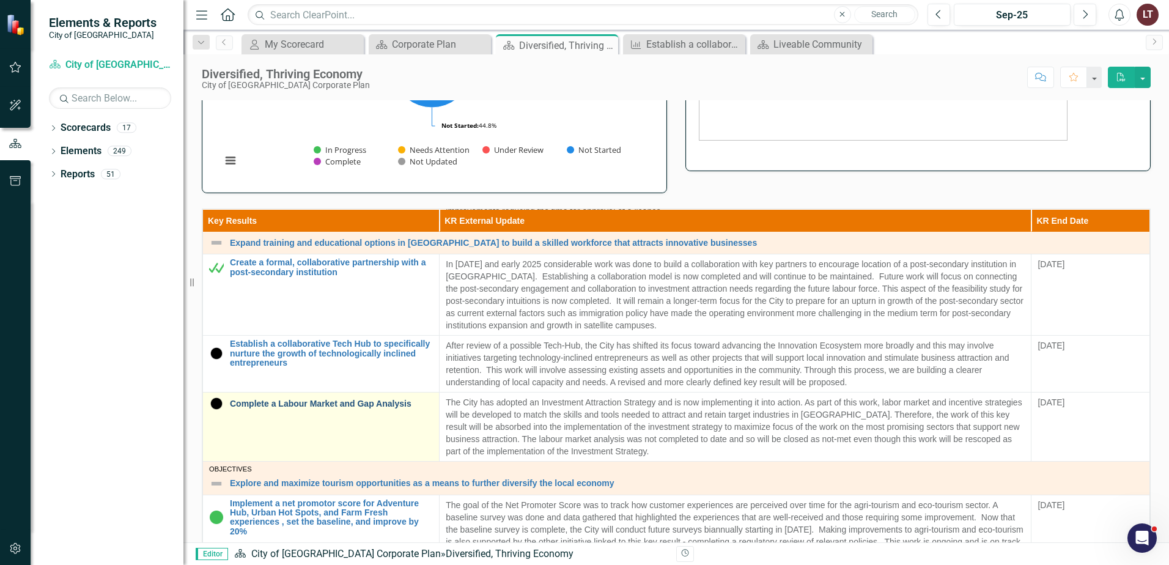
click at [305, 402] on link "Complete a Labour Market and Gap Analysis" at bounding box center [331, 403] width 203 height 9
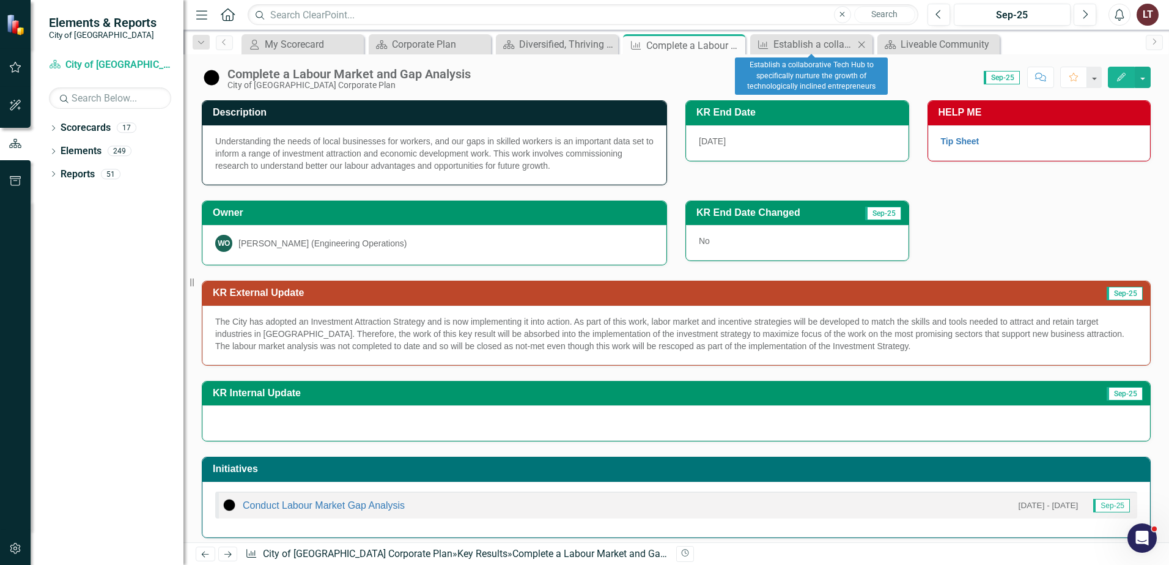
click at [865, 45] on icon "Close" at bounding box center [862, 45] width 12 height 10
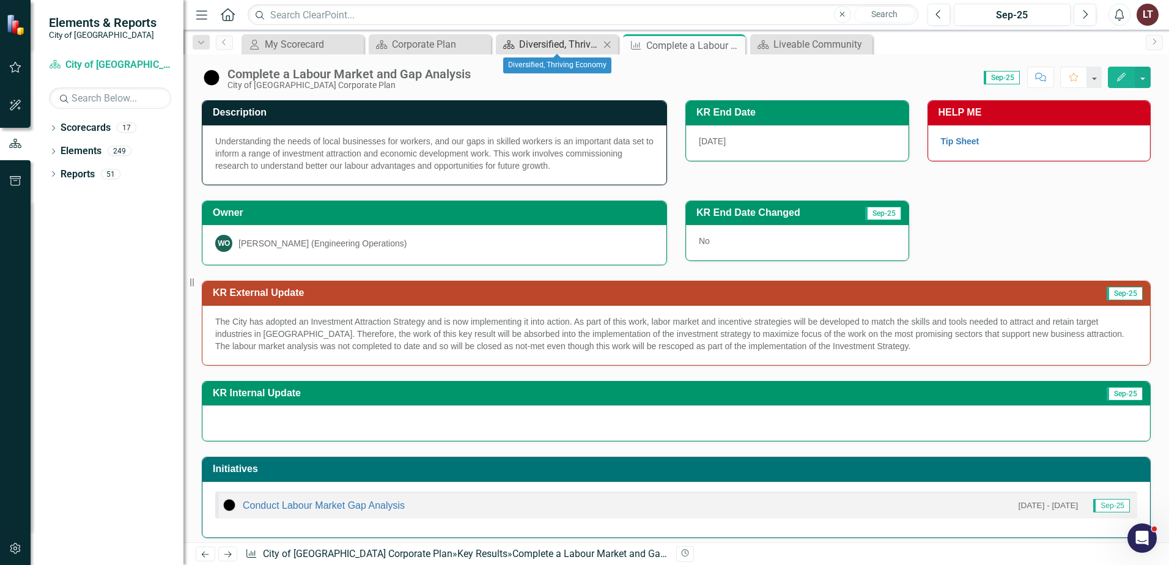
click at [575, 45] on div "Diversified, Thriving Economy" at bounding box center [559, 44] width 81 height 15
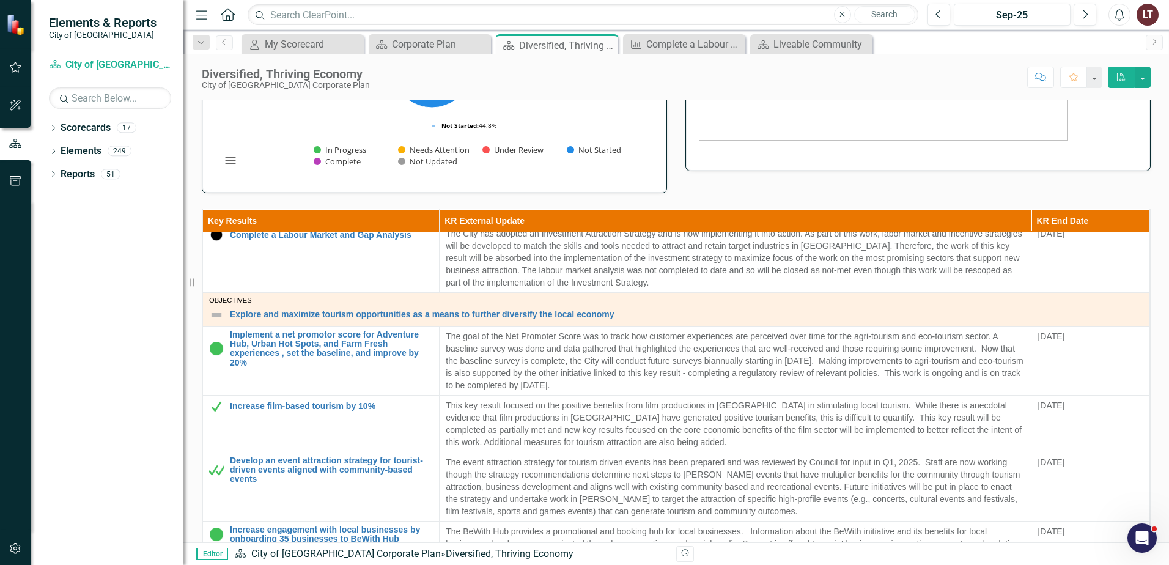
scroll to position [489, 0]
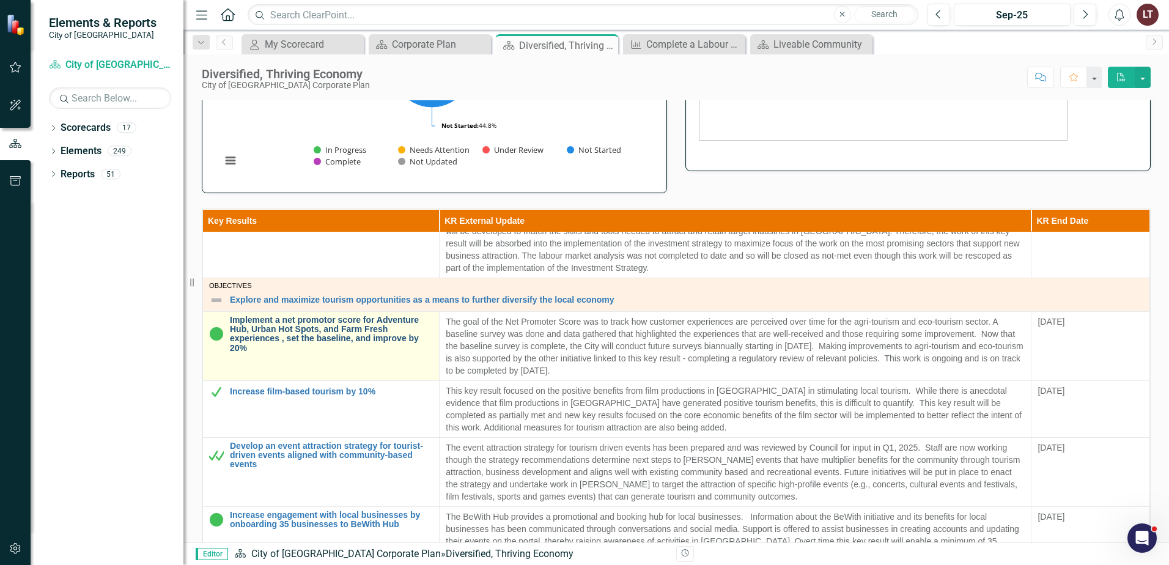
click at [295, 342] on link "Implement a net promotor score for Adventure Hub, Urban Hot Spots, and Farm Fre…" at bounding box center [331, 335] width 203 height 38
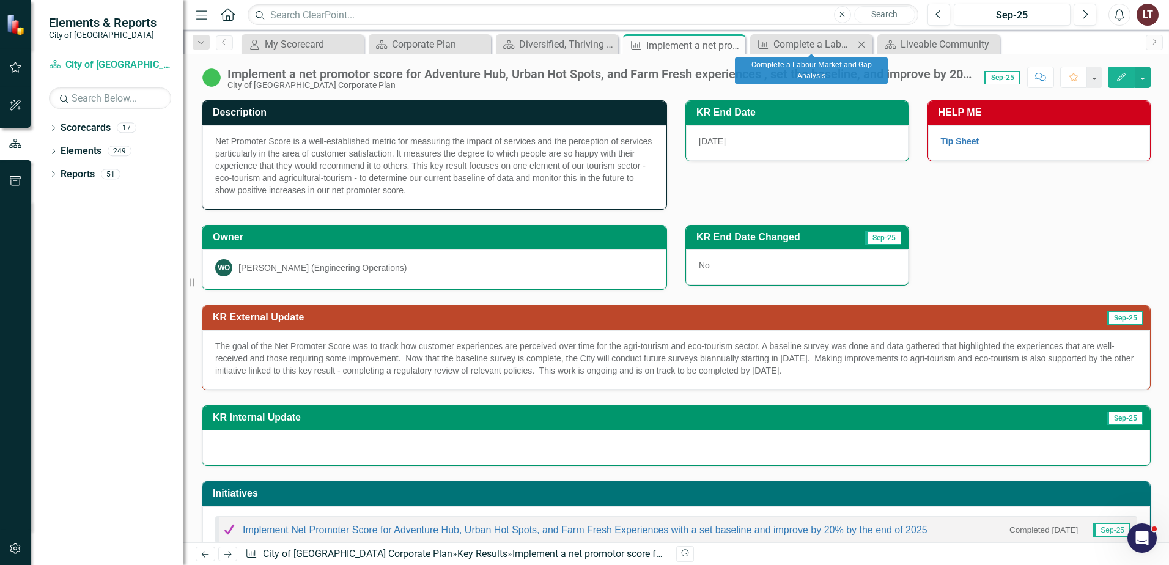
click at [860, 42] on icon "Close" at bounding box center [862, 45] width 12 height 10
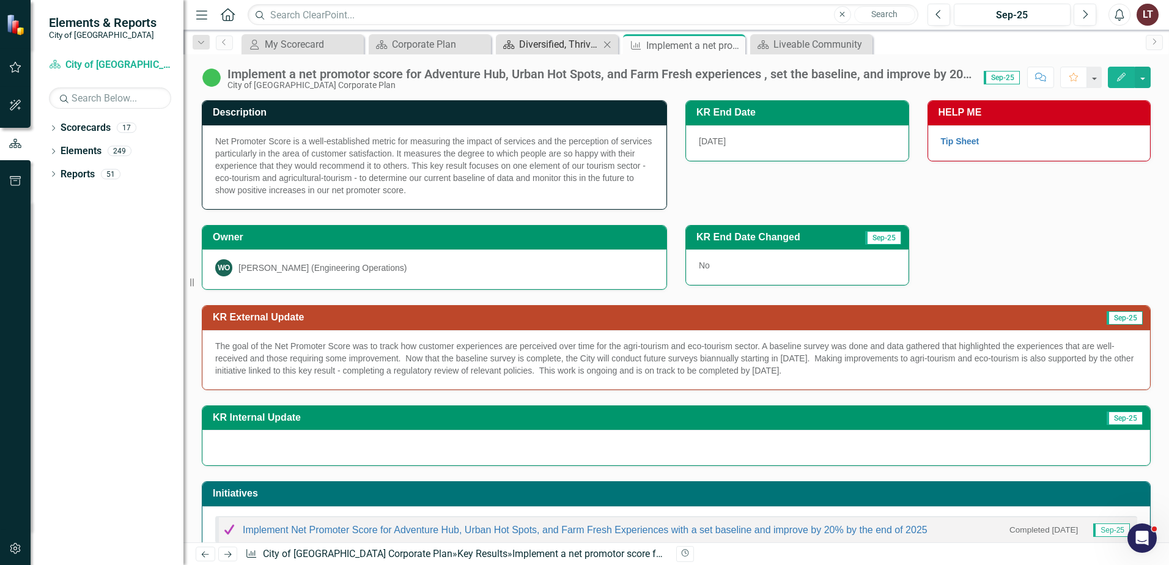
click at [536, 39] on div "Diversified, Thriving Economy" at bounding box center [559, 44] width 81 height 15
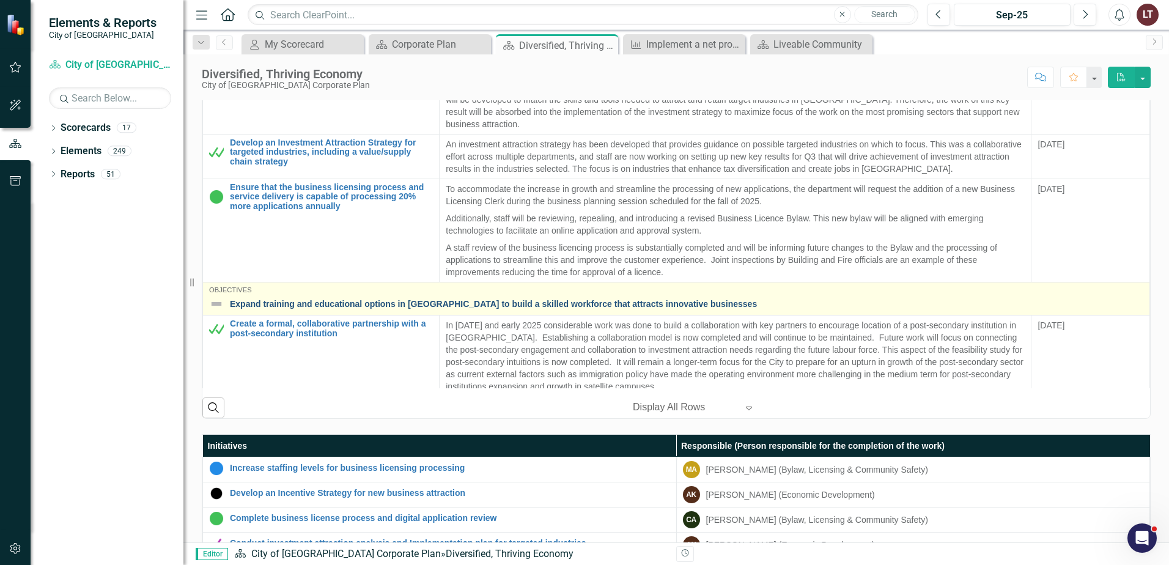
scroll to position [122, 0]
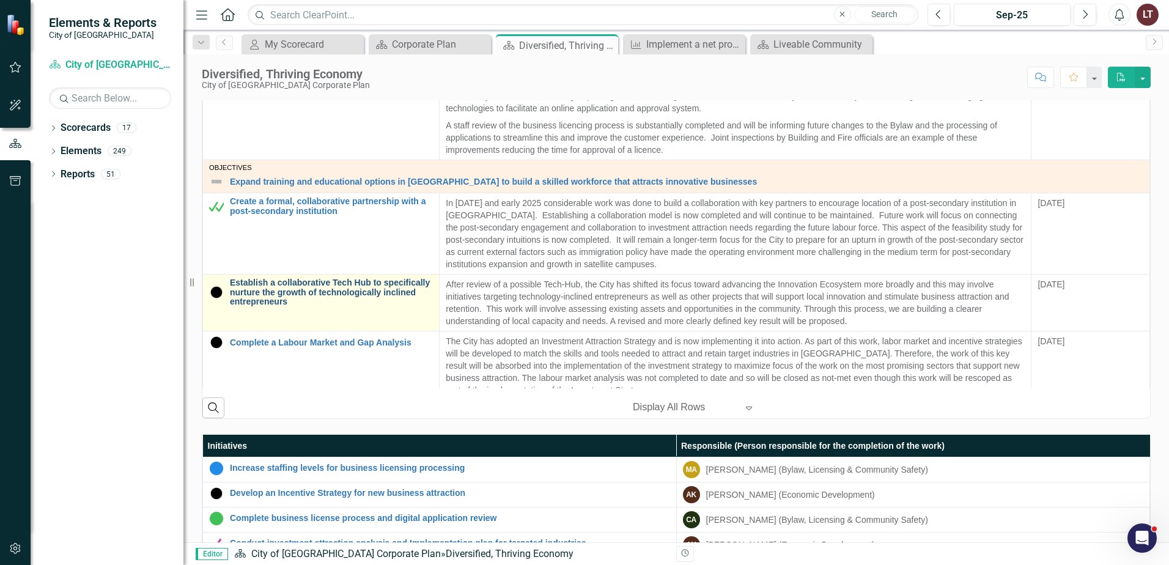
click at [304, 297] on link "Establish a collaborative Tech Hub to specifically nurture the growth of techno…" at bounding box center [331, 292] width 203 height 28
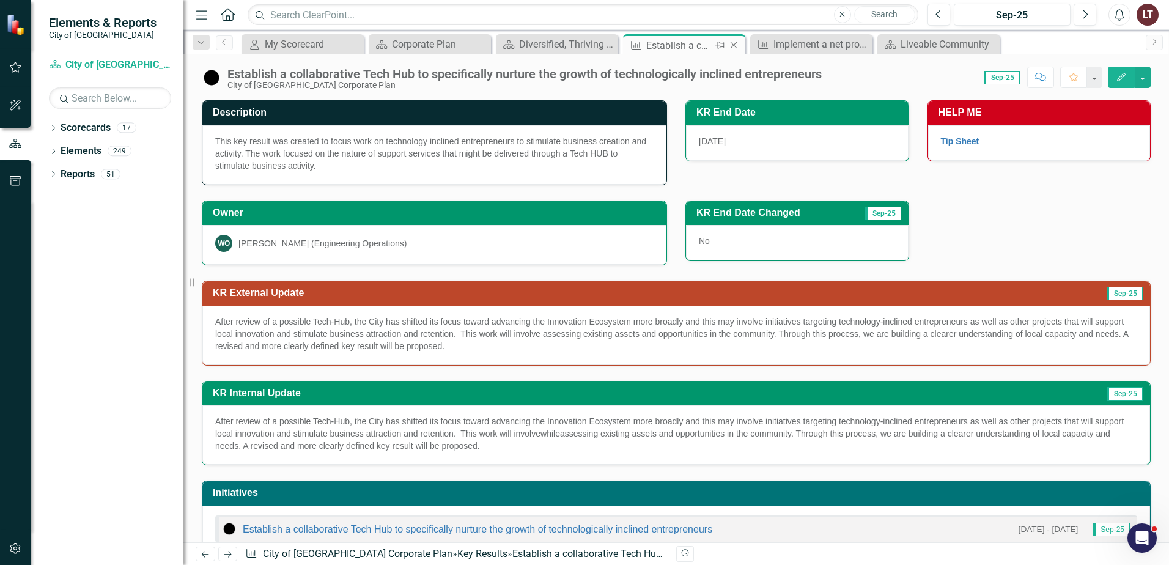
click at [735, 45] on icon "Close" at bounding box center [734, 45] width 12 height 10
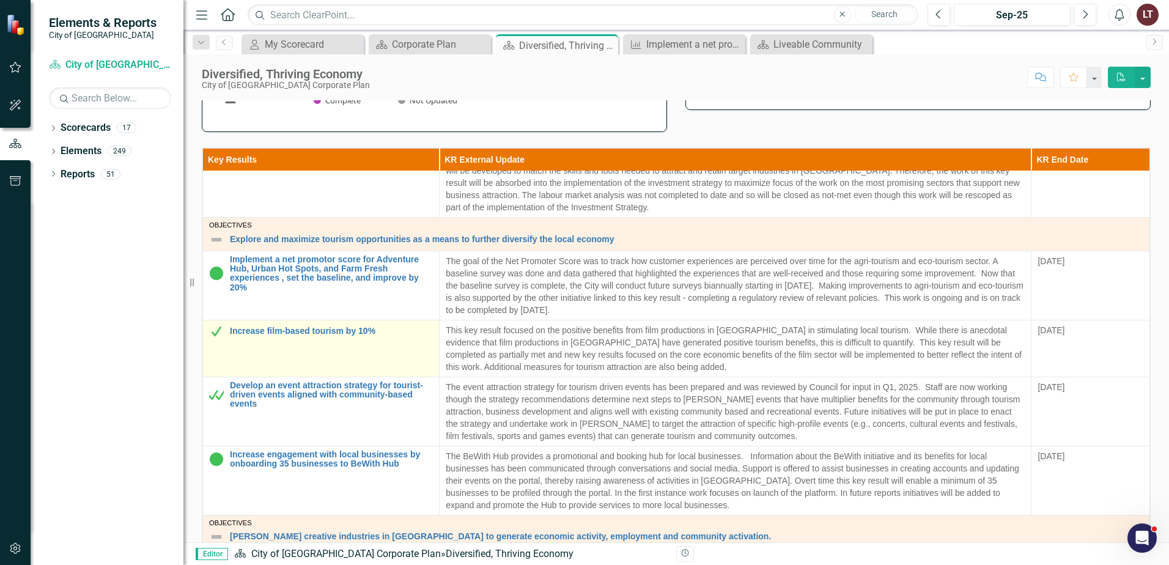
scroll to position [489, 0]
click at [324, 332] on link "Increase film-based tourism by 10%" at bounding box center [331, 330] width 203 height 9
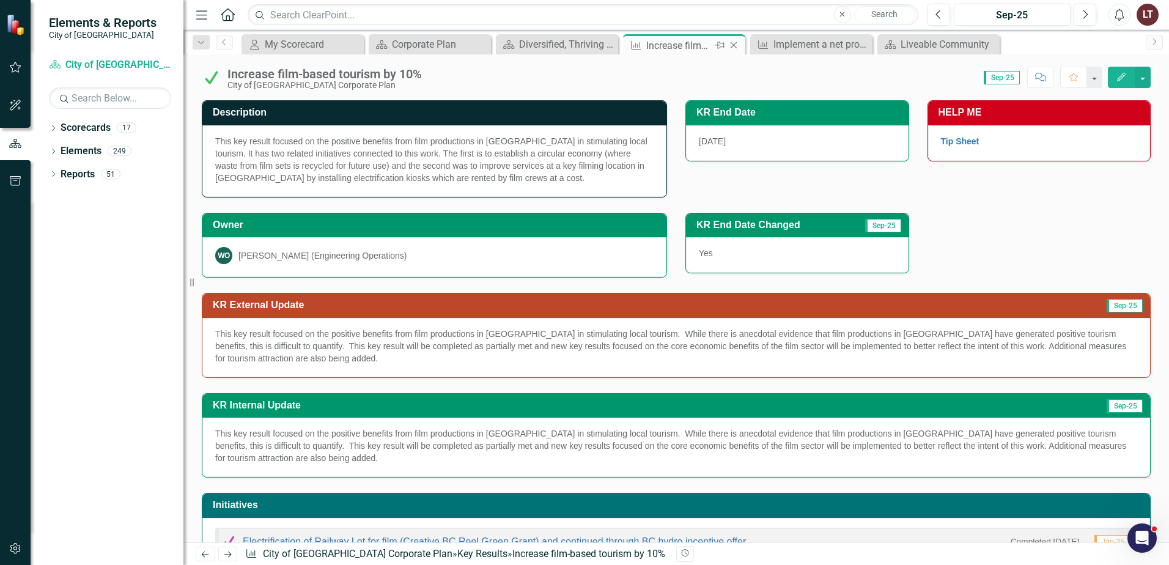
click at [731, 45] on icon "Close" at bounding box center [734, 45] width 12 height 10
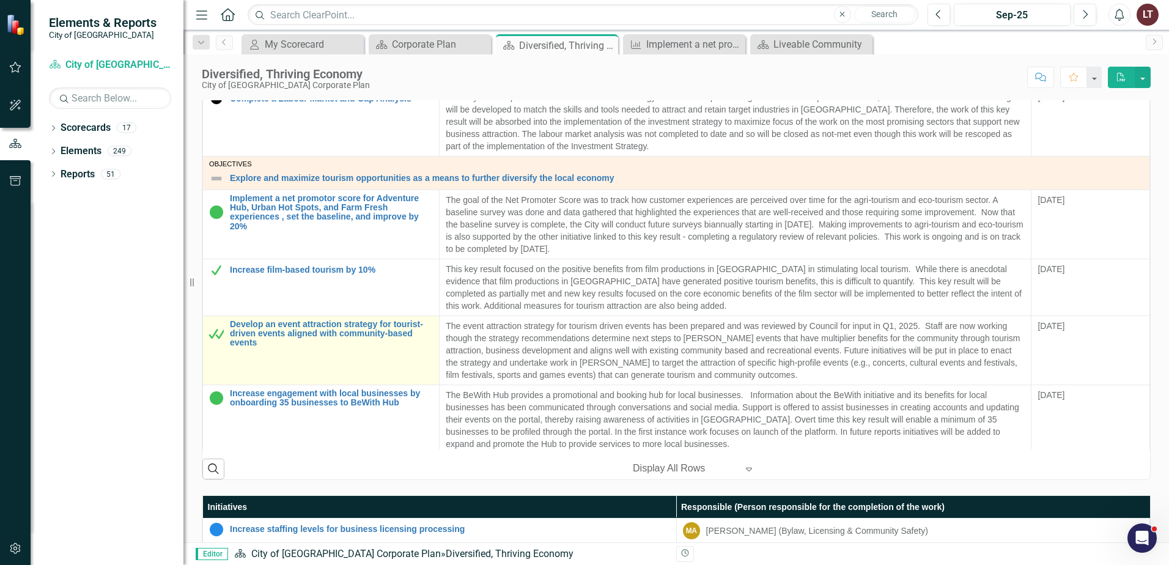
scroll to position [428, 0]
click at [316, 335] on link "Develop an event attraction strategy for tourist-driven events aligned with com…" at bounding box center [331, 333] width 203 height 28
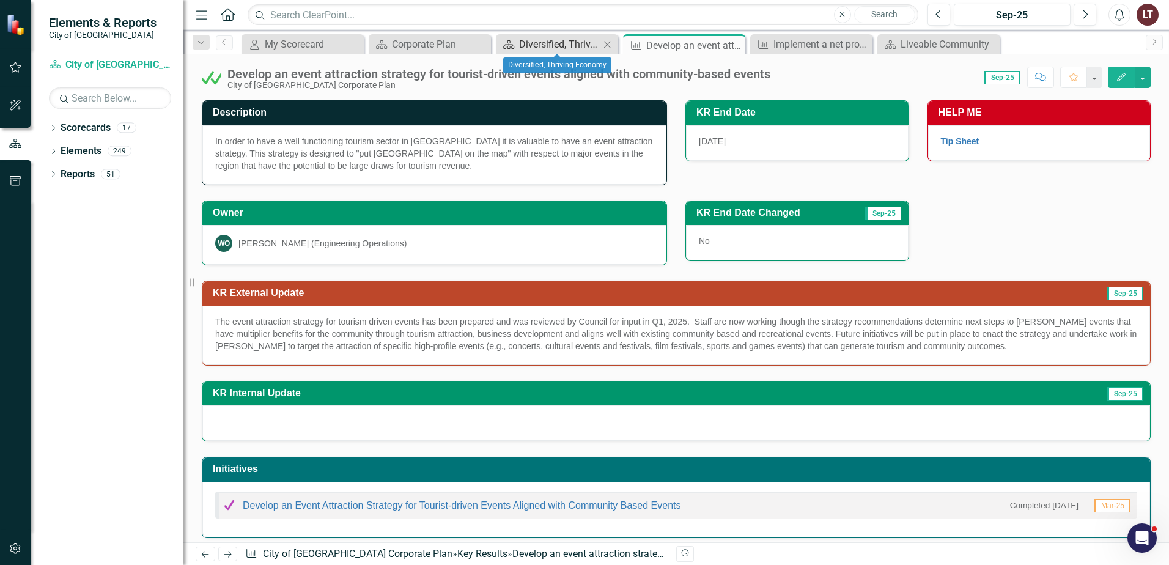
click at [539, 45] on div "Diversified, Thriving Economy" at bounding box center [559, 44] width 81 height 15
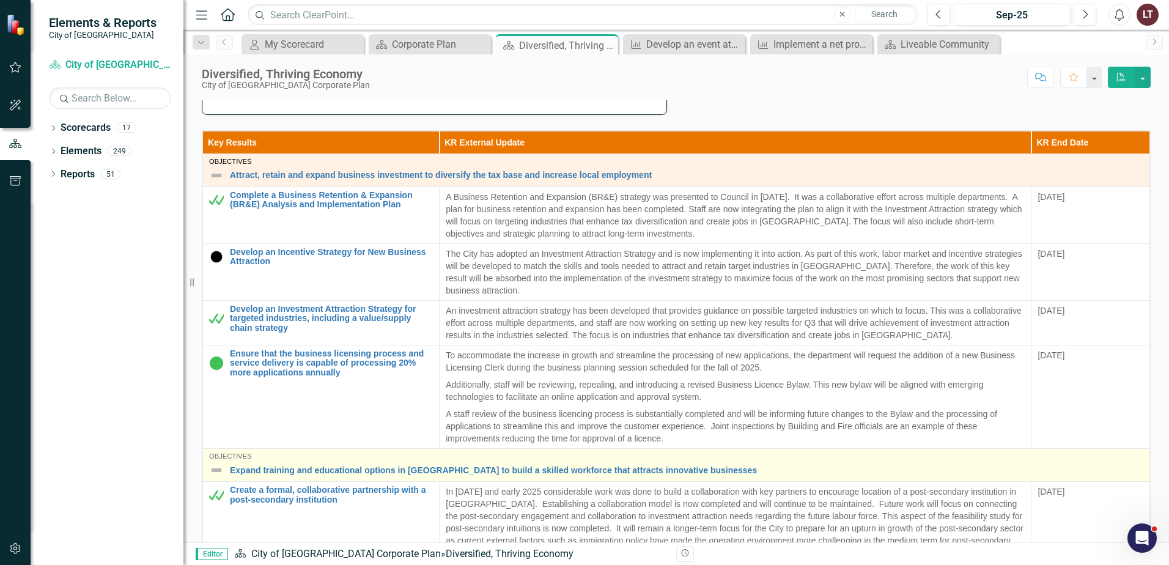
scroll to position [428, 0]
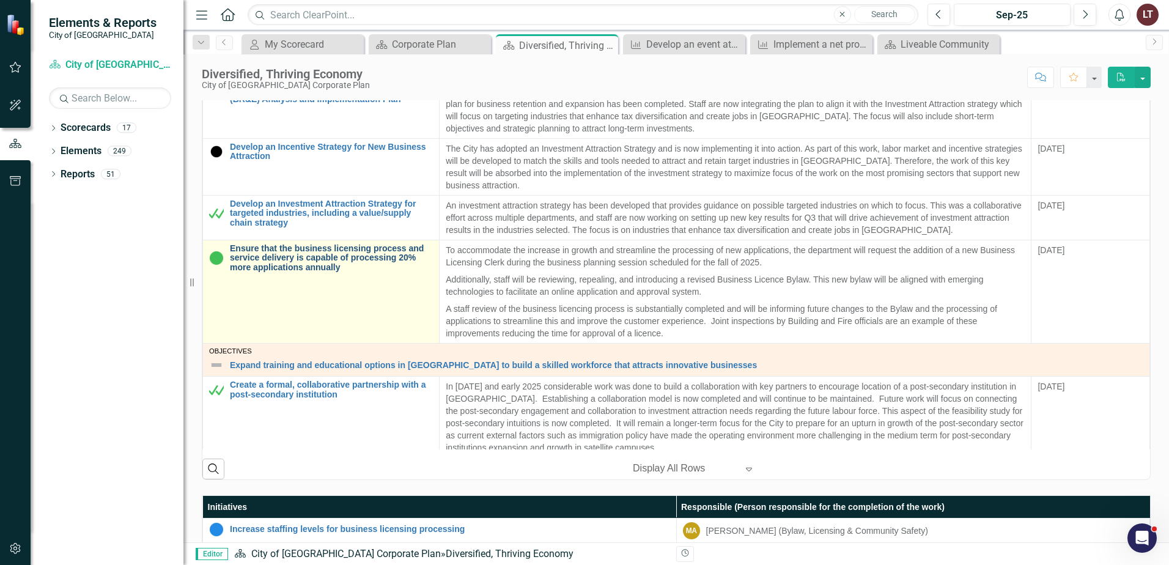
click at [314, 257] on link "Ensure that the business licensing process and service delivery is capable of p…" at bounding box center [331, 258] width 203 height 28
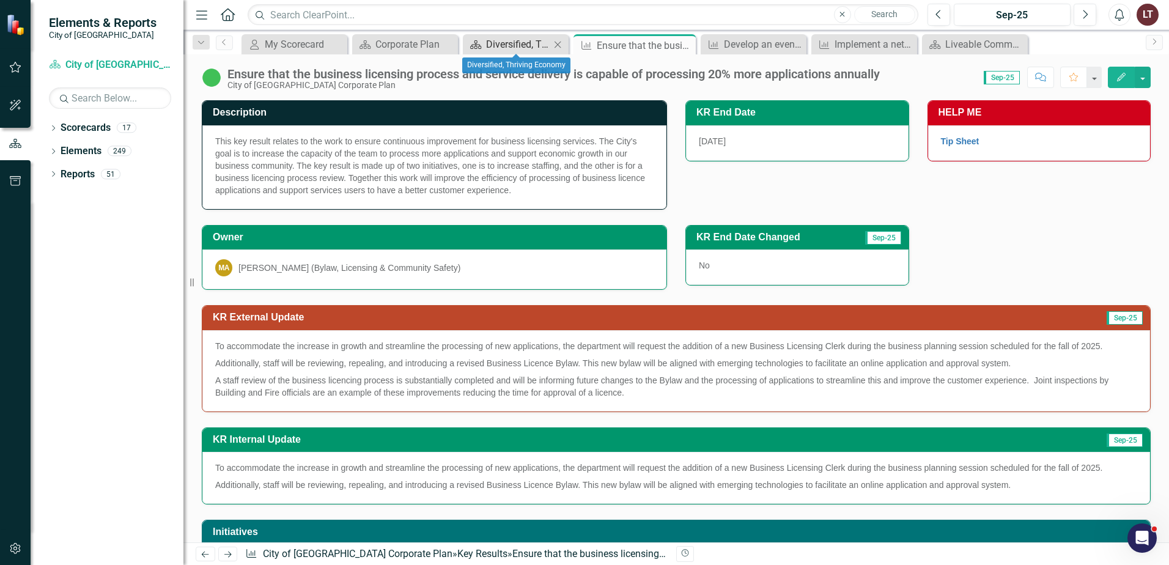
click at [516, 46] on div "Diversified, Thriving Economy" at bounding box center [518, 44] width 64 height 15
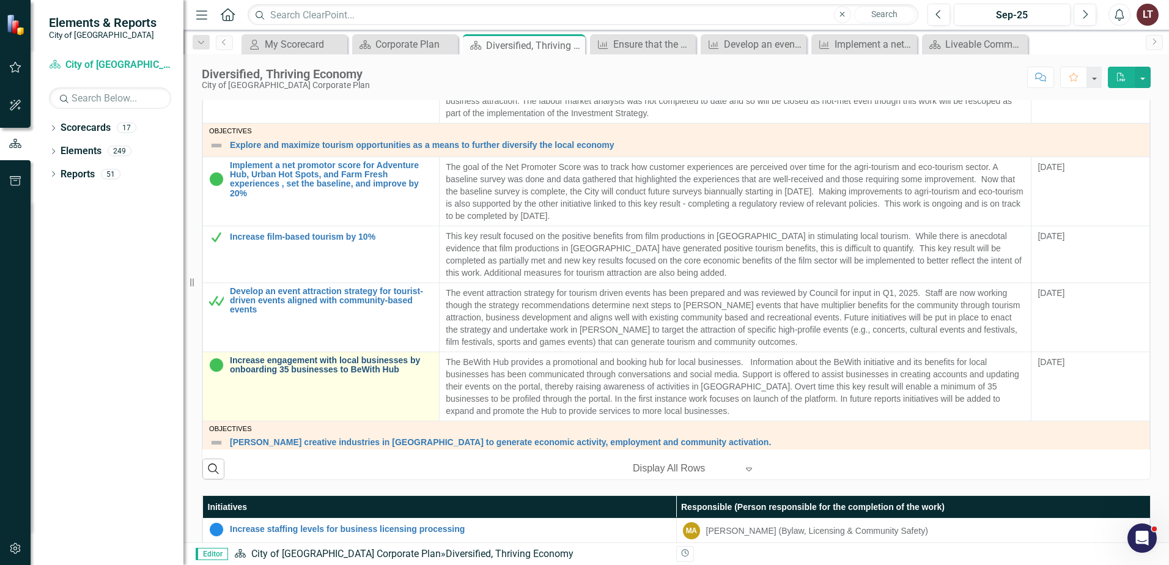
scroll to position [489, 0]
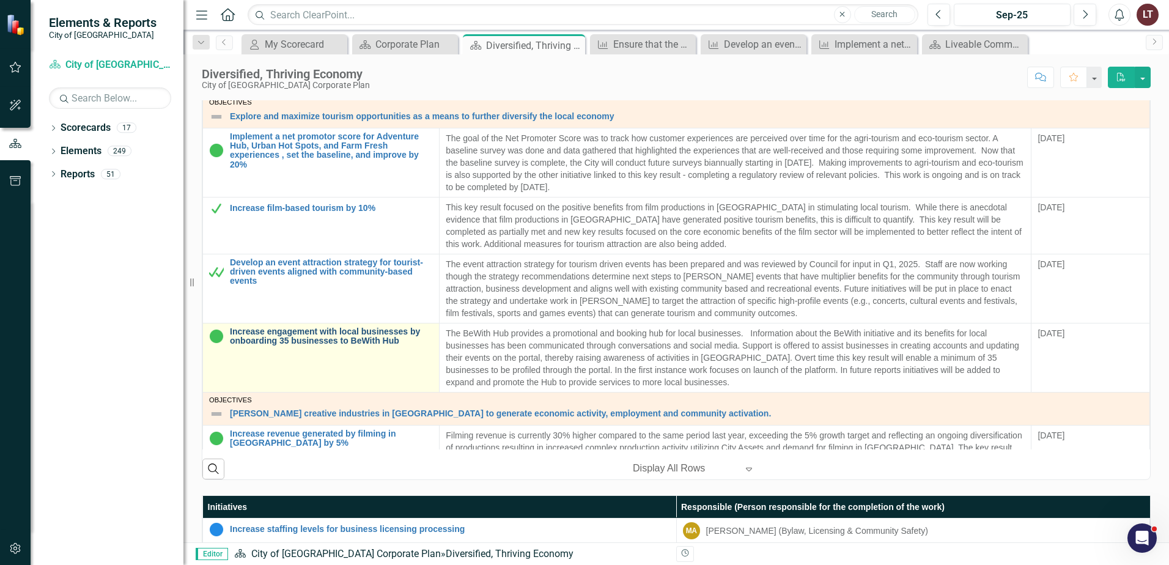
click at [374, 336] on link "Increase engagement with local businesses by onboarding 35 businesses to BeWith…" at bounding box center [331, 336] width 203 height 19
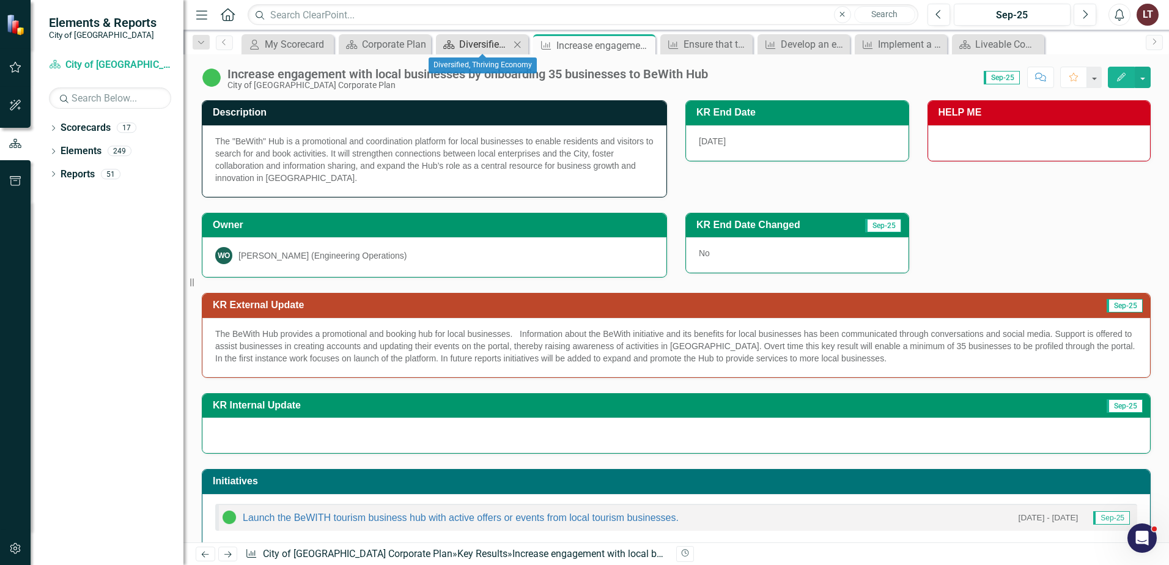
click at [470, 47] on div "Diversified, Thriving Economy" at bounding box center [484, 44] width 51 height 15
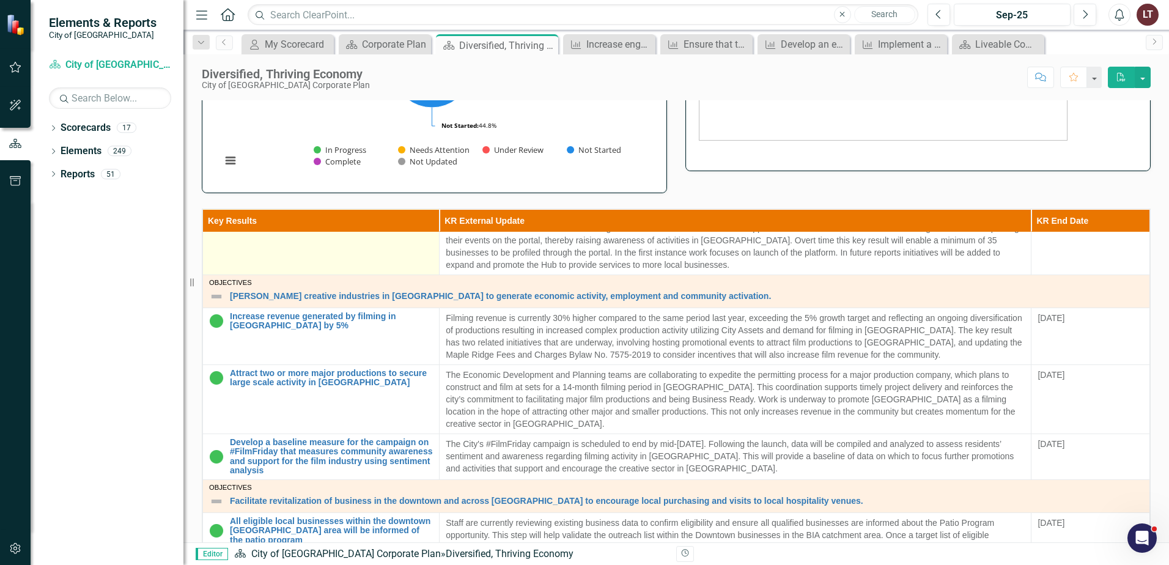
scroll to position [795, 0]
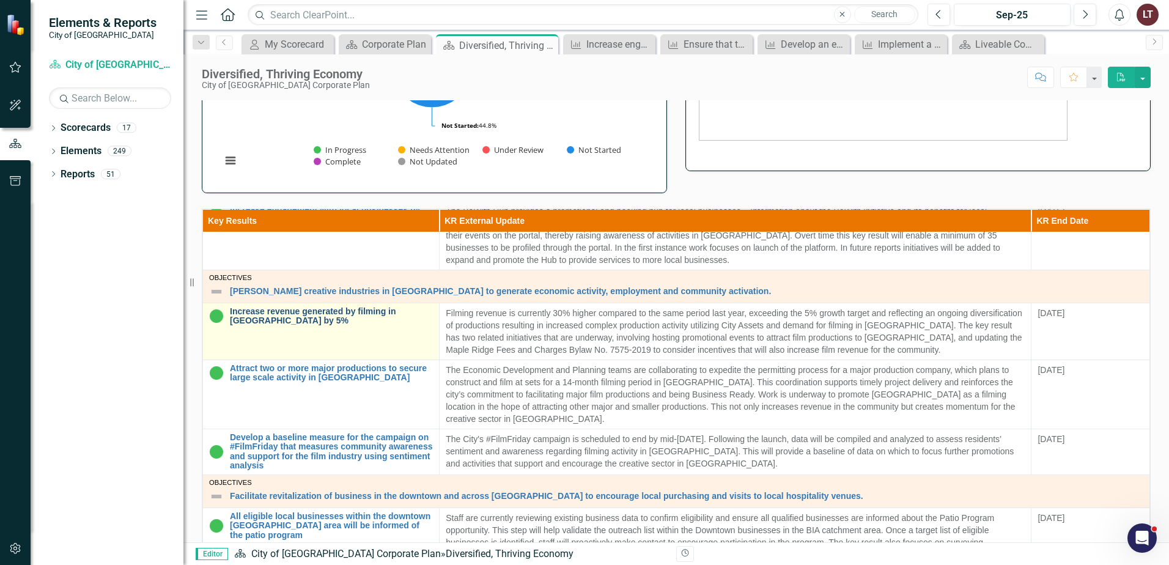
click at [262, 322] on link "Increase revenue generated by filming in [GEOGRAPHIC_DATA] by 5%" at bounding box center [331, 316] width 203 height 19
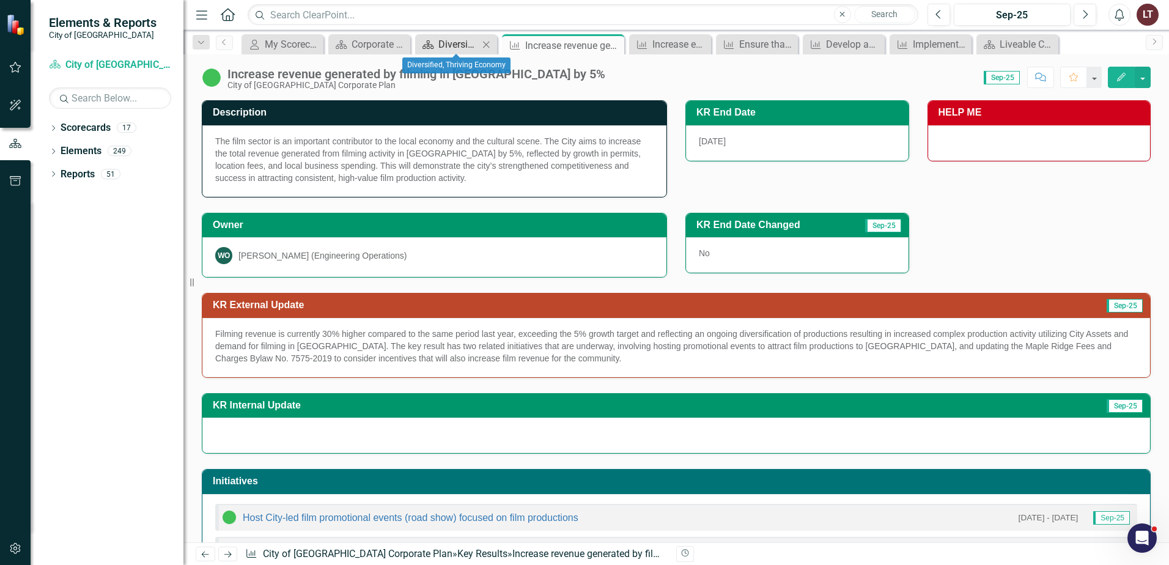
click at [438, 46] on div "Diversified, Thriving Economy" at bounding box center [458, 44] width 40 height 15
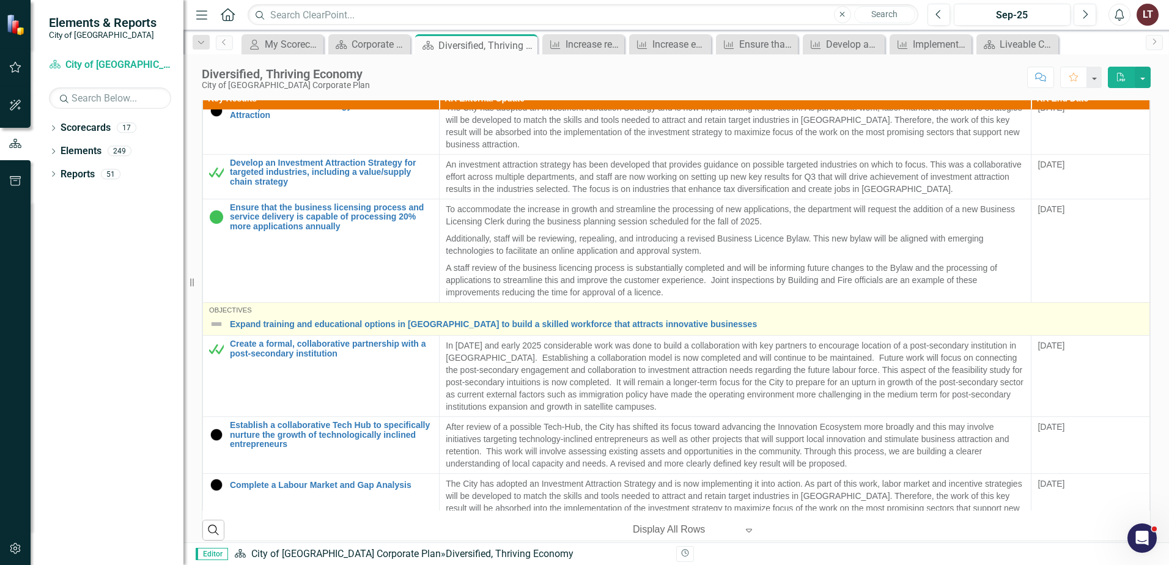
scroll to position [122, 0]
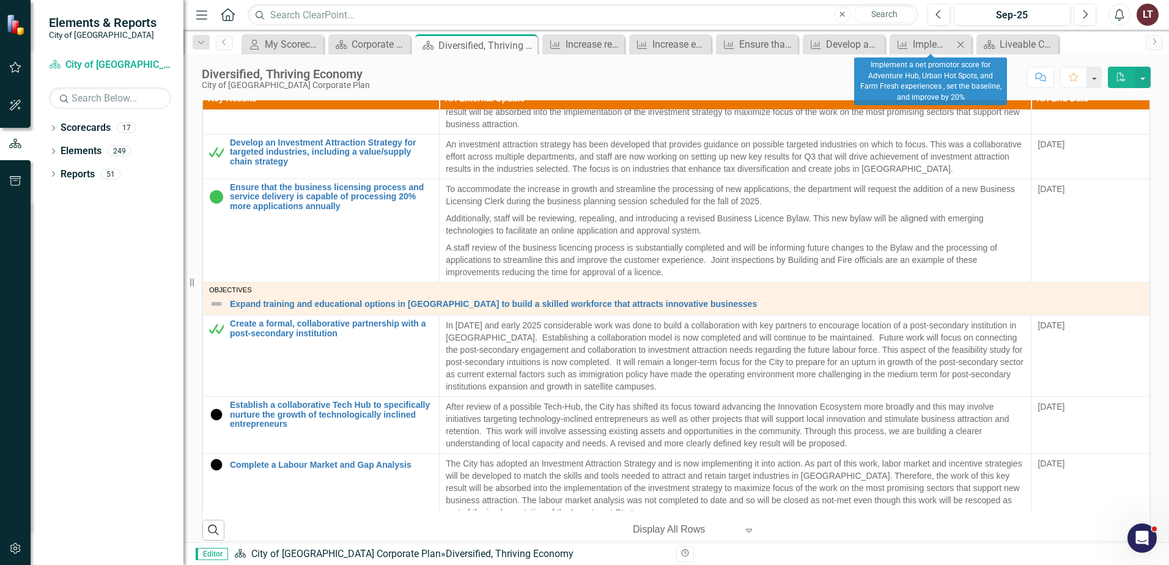
click at [963, 42] on icon at bounding box center [961, 44] width 7 height 7
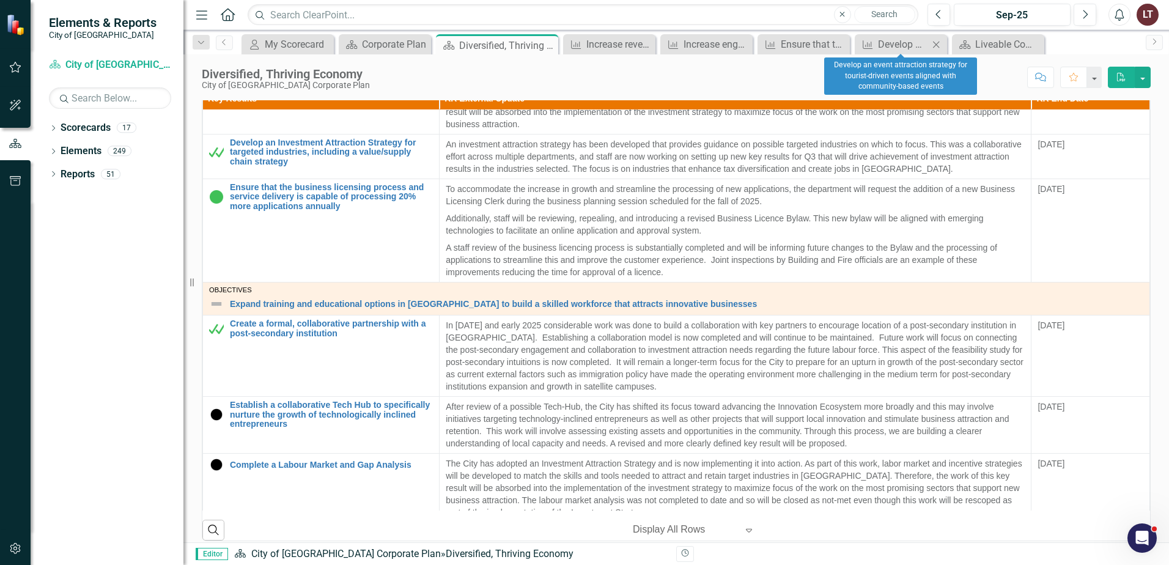
click at [941, 43] on icon "Close" at bounding box center [936, 45] width 12 height 10
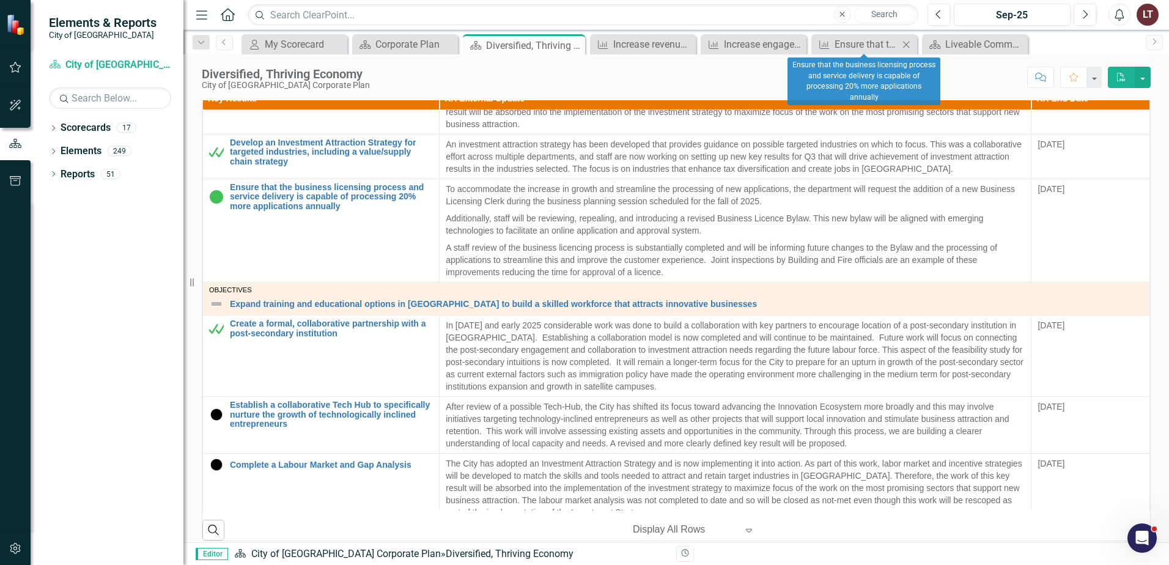
click at [906, 42] on icon "Close" at bounding box center [906, 45] width 12 height 10
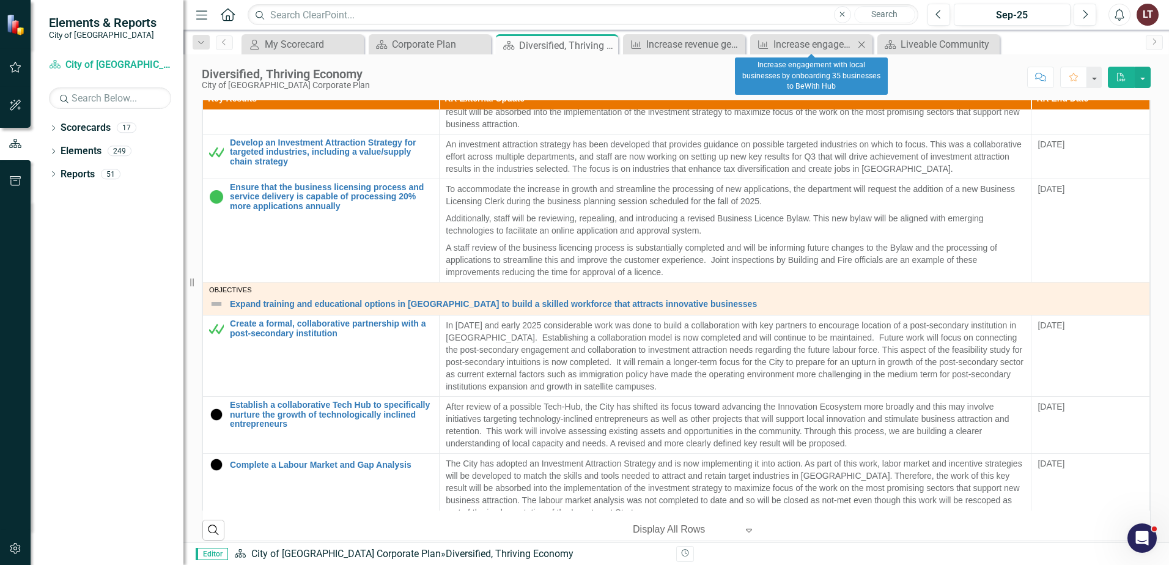
click at [861, 43] on icon "Close" at bounding box center [862, 45] width 12 height 10
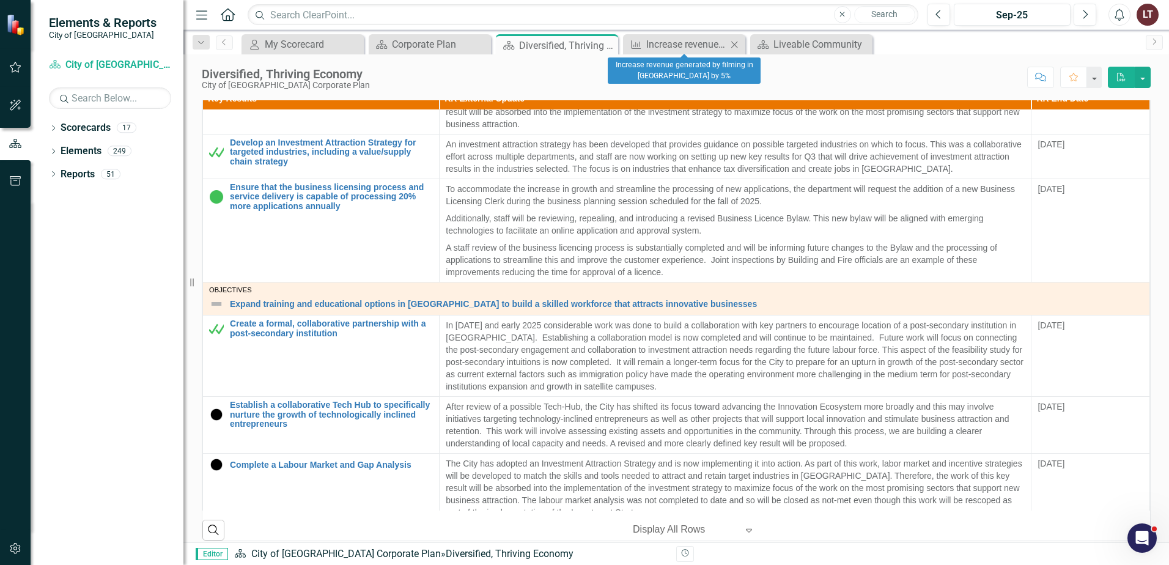
click at [735, 40] on icon "Close" at bounding box center [734, 45] width 12 height 10
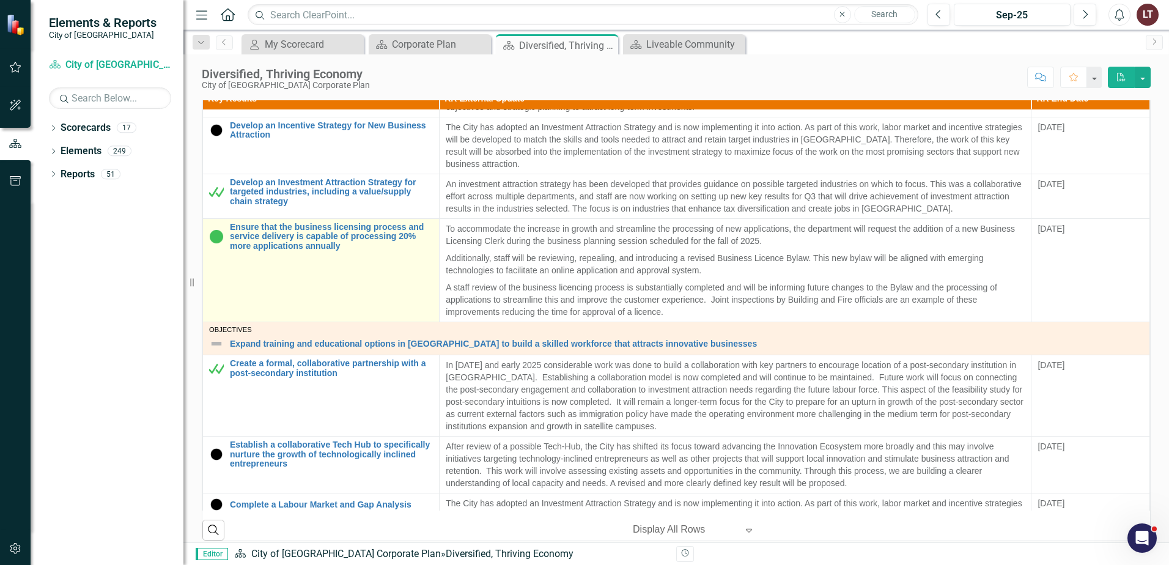
scroll to position [61, 0]
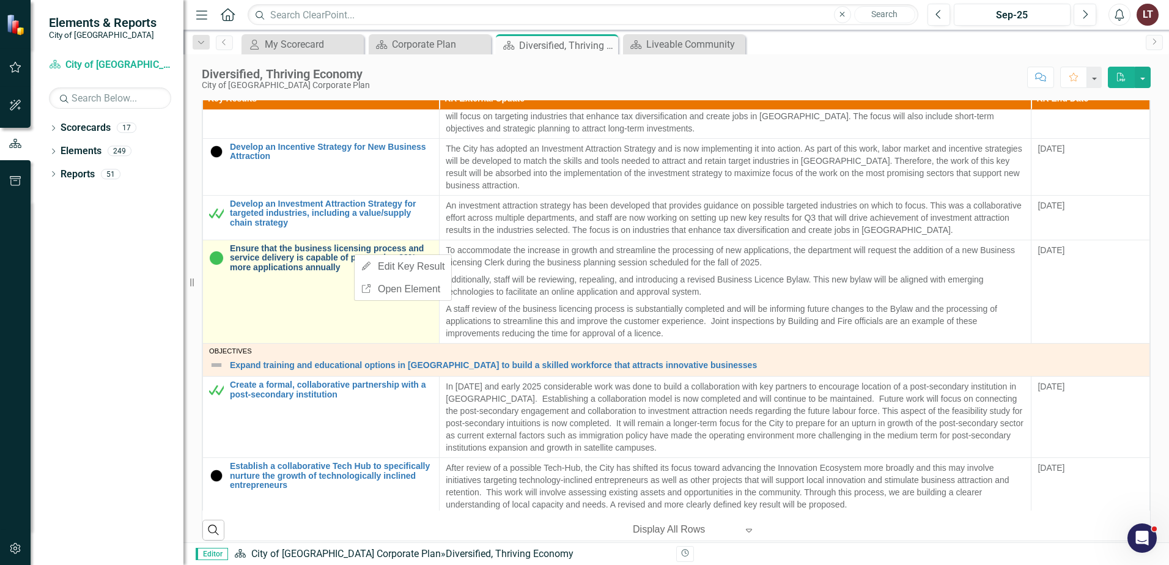
click at [314, 262] on link "Ensure that the business licensing process and service delivery is capable of p…" at bounding box center [331, 258] width 203 height 28
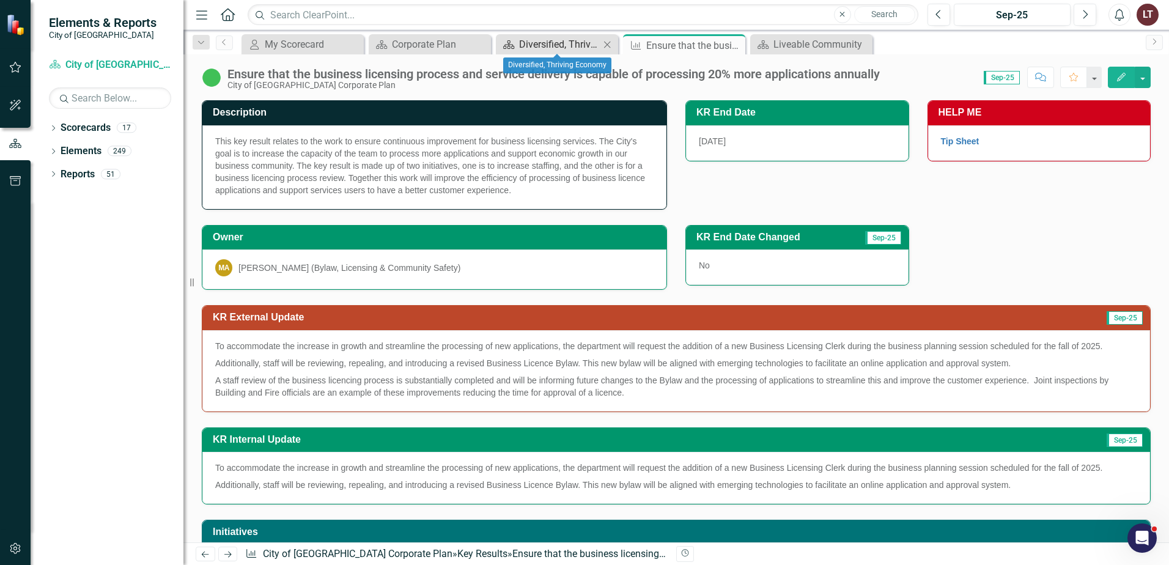
click at [564, 43] on div "Diversified, Thriving Economy" at bounding box center [559, 44] width 81 height 15
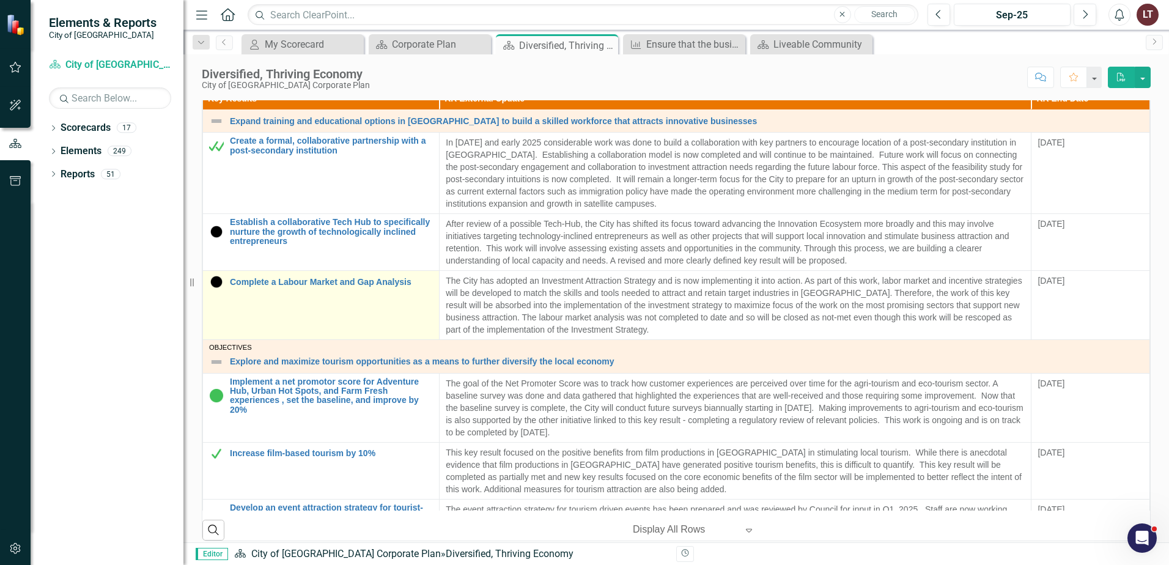
scroll to position [306, 0]
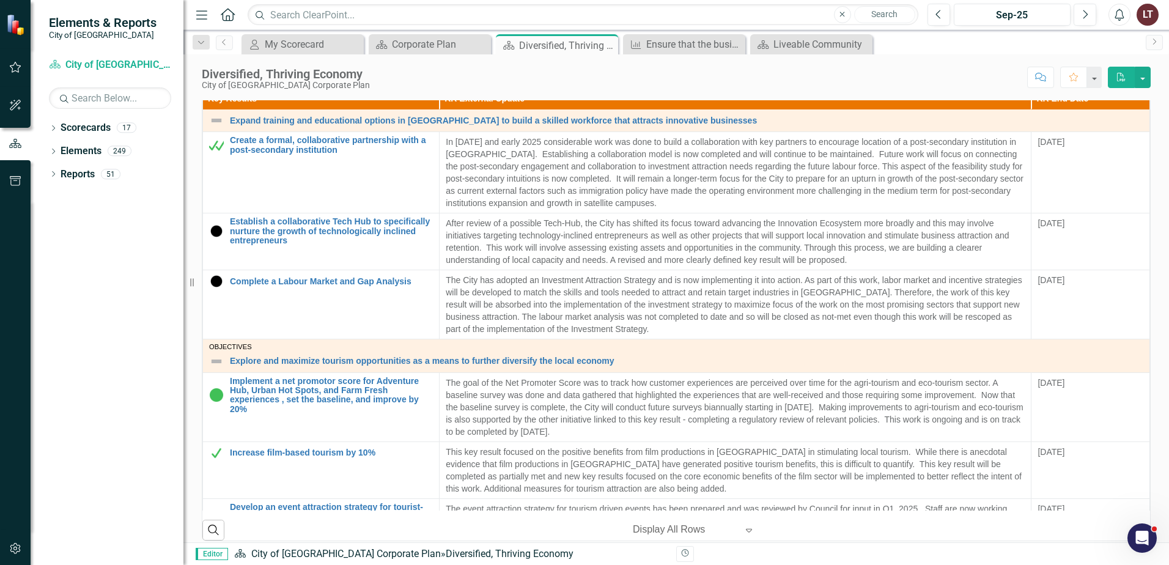
click at [669, 33] on div "Dropdown Search My Scorecard My Scorecard Close Scorecard Corporate Plan Close …" at bounding box center [676, 42] width 986 height 24
click at [664, 45] on div "Ensure that the business licensing process and service delivery is capable of p…" at bounding box center [686, 44] width 81 height 15
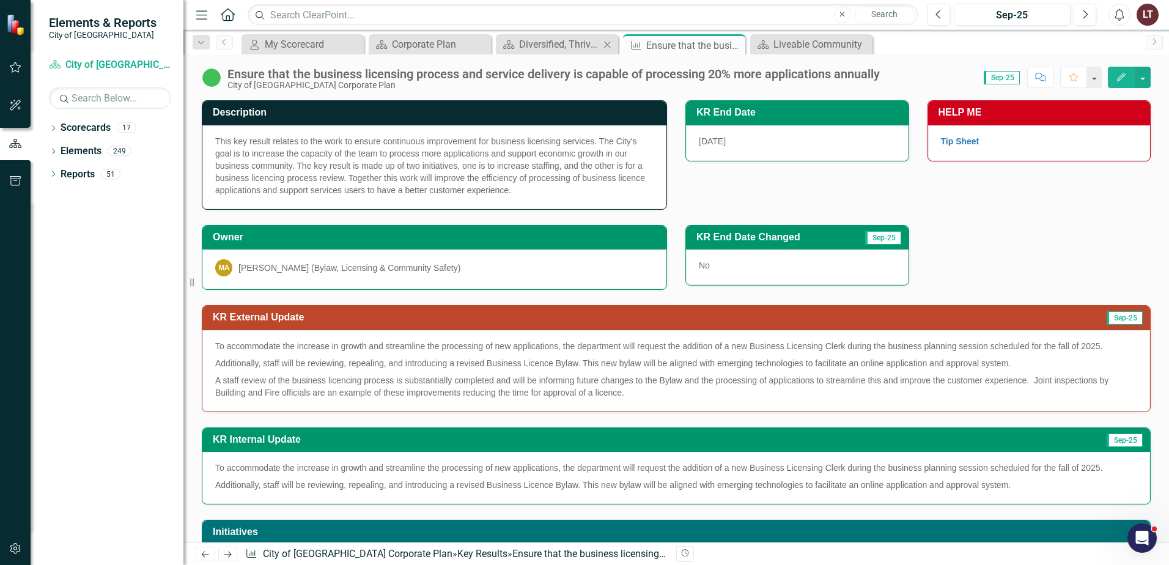
click at [550, 53] on div "Scorecard Diversified, Thriving Economy Close" at bounding box center [557, 44] width 122 height 20
click at [553, 43] on div "Diversified, Thriving Economy" at bounding box center [559, 44] width 81 height 15
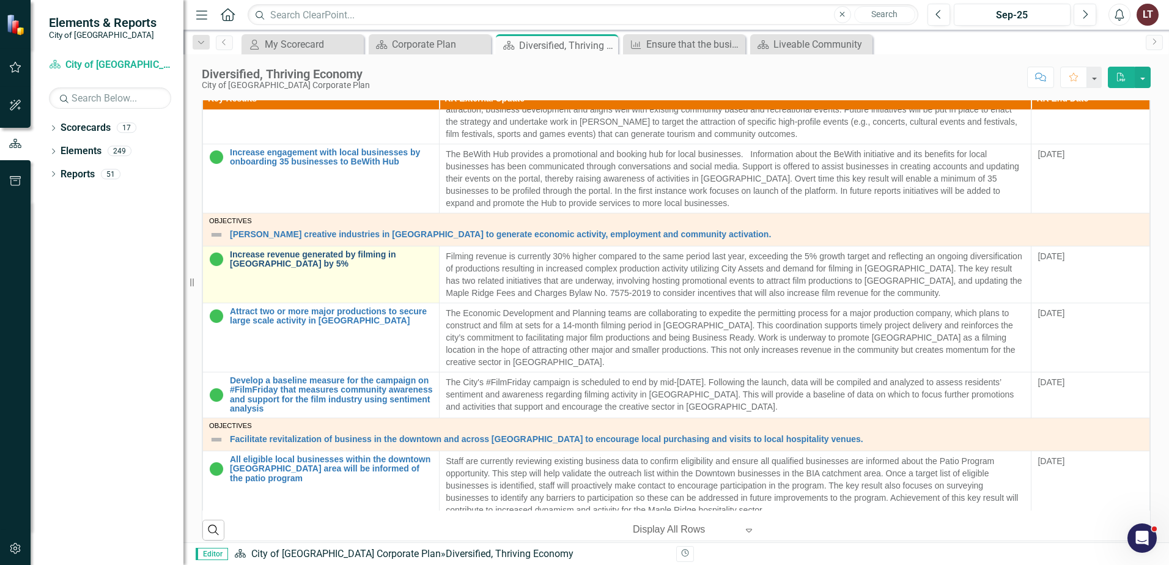
scroll to position [757, 0]
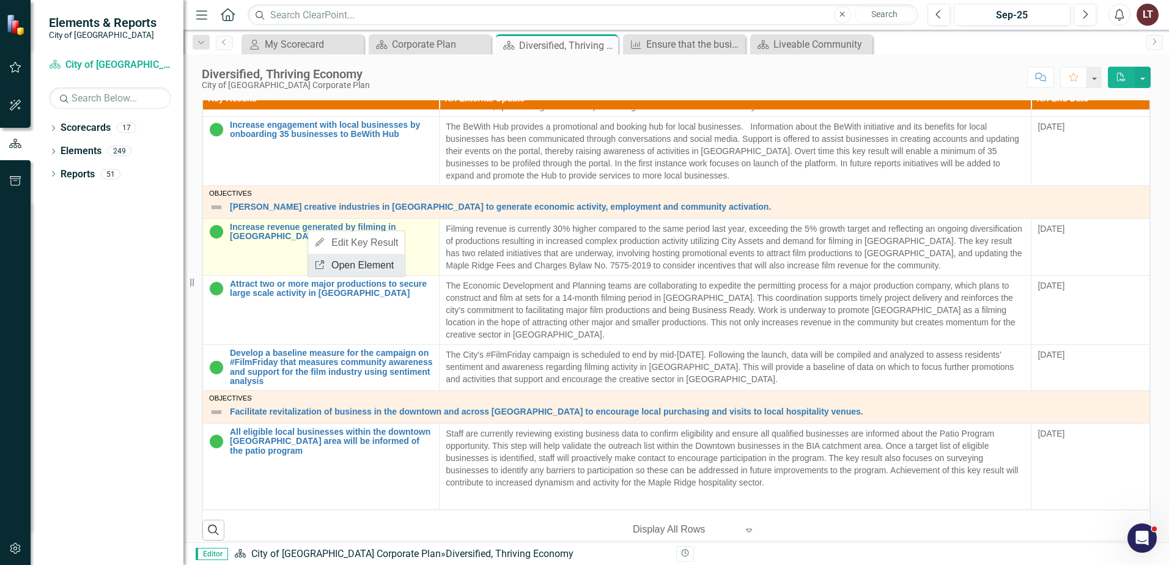
click at [336, 264] on link "Link Open Element" at bounding box center [356, 265] width 97 height 23
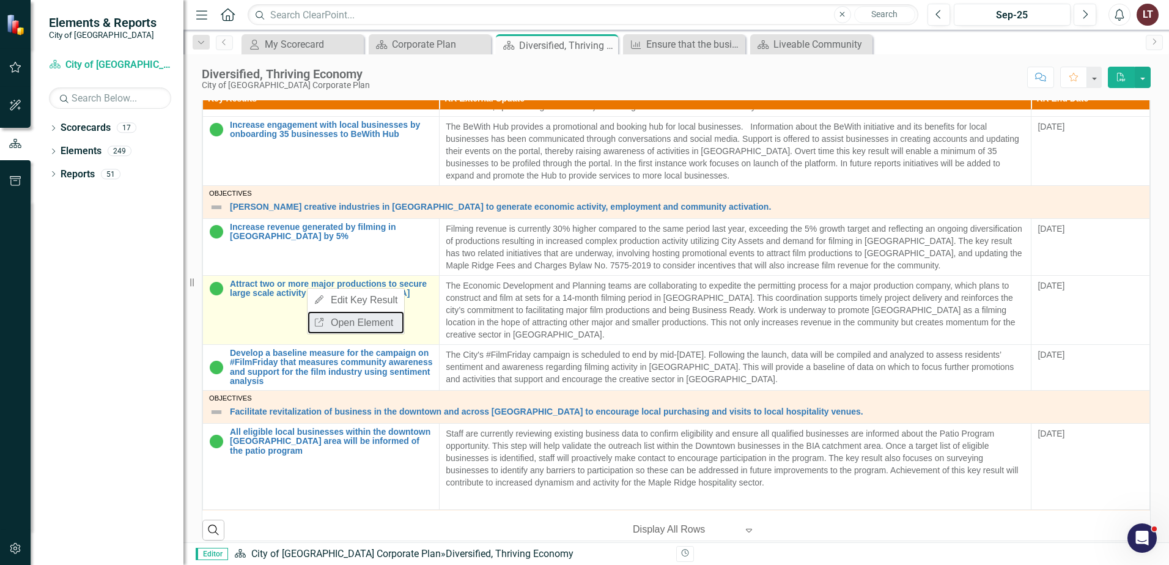
click at [352, 320] on link "Link Open Element" at bounding box center [356, 322] width 97 height 23
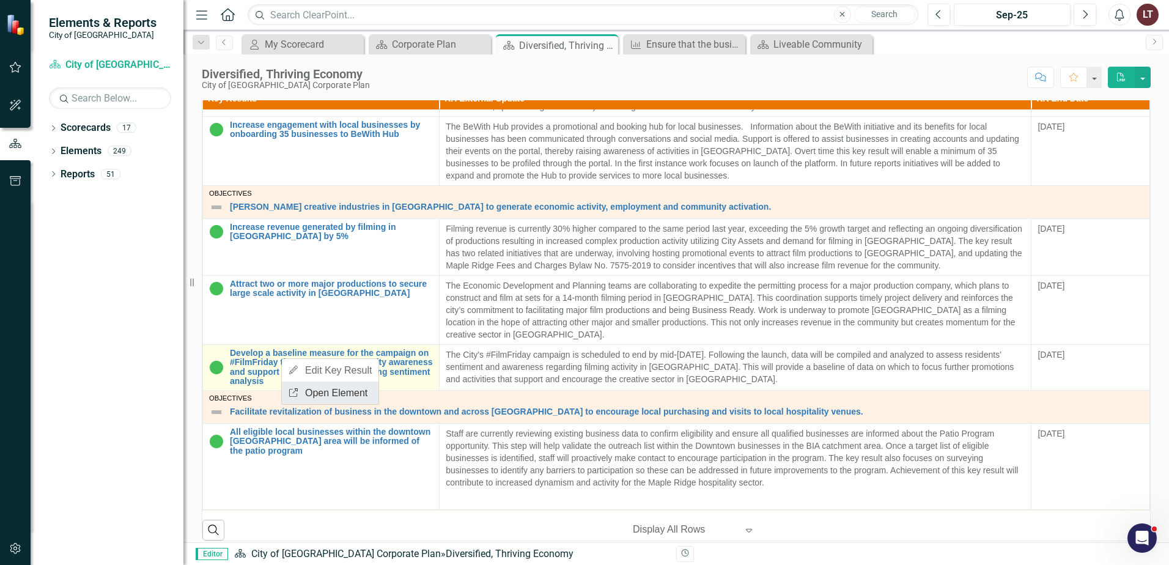
click at [335, 393] on link "Link Open Element" at bounding box center [330, 393] width 97 height 23
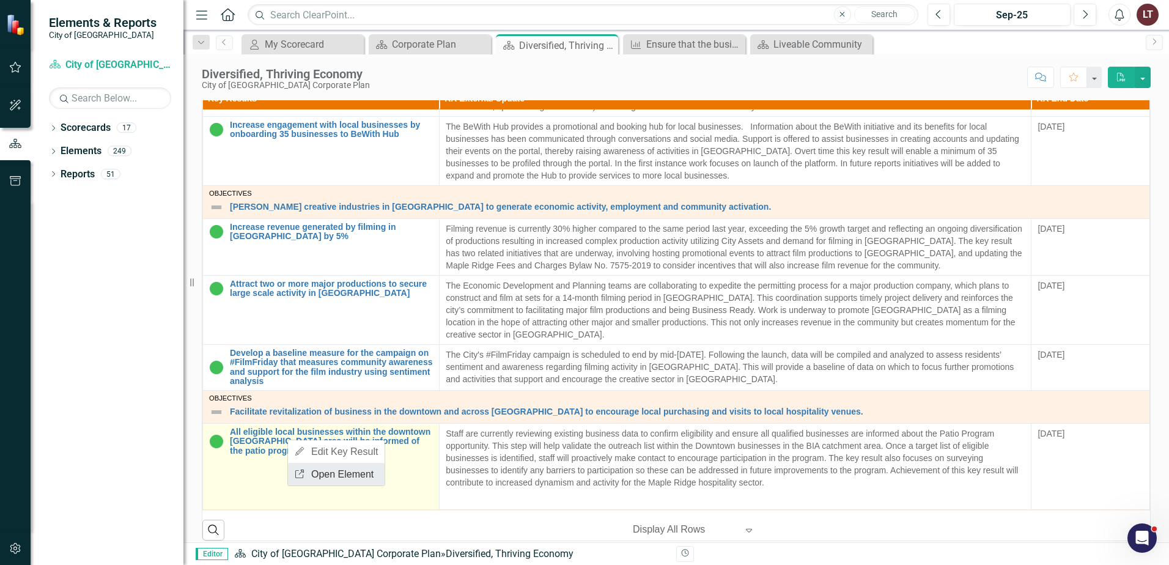
click at [319, 468] on link "Link Open Element" at bounding box center [336, 474] width 97 height 23
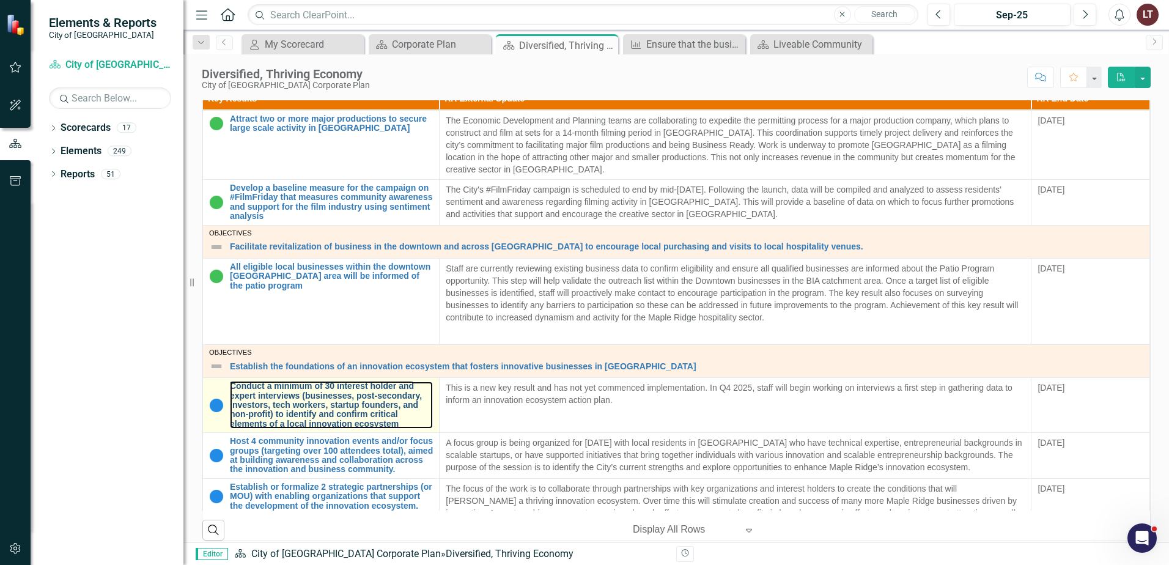
scroll to position [941, 0]
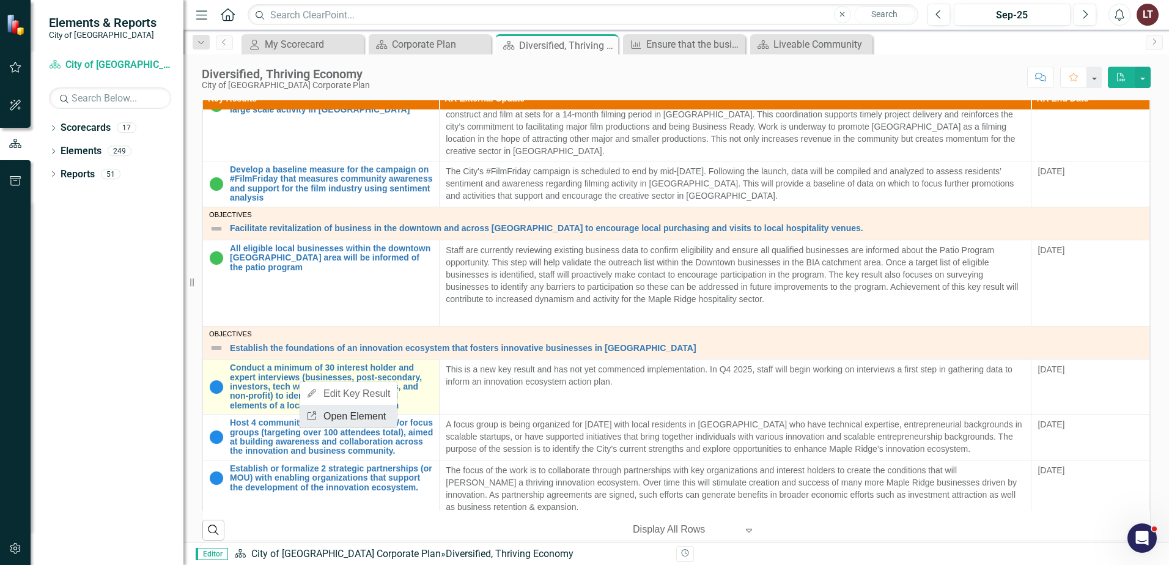
click at [336, 416] on link "Link Open Element" at bounding box center [348, 416] width 97 height 23
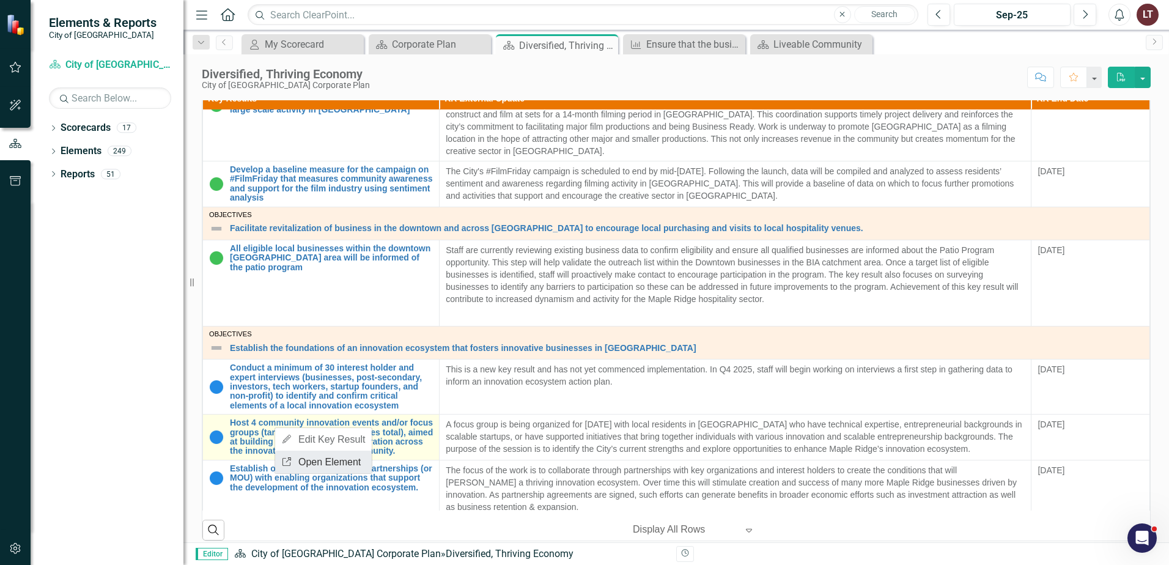
click at [323, 462] on link "Link Open Element" at bounding box center [323, 462] width 97 height 23
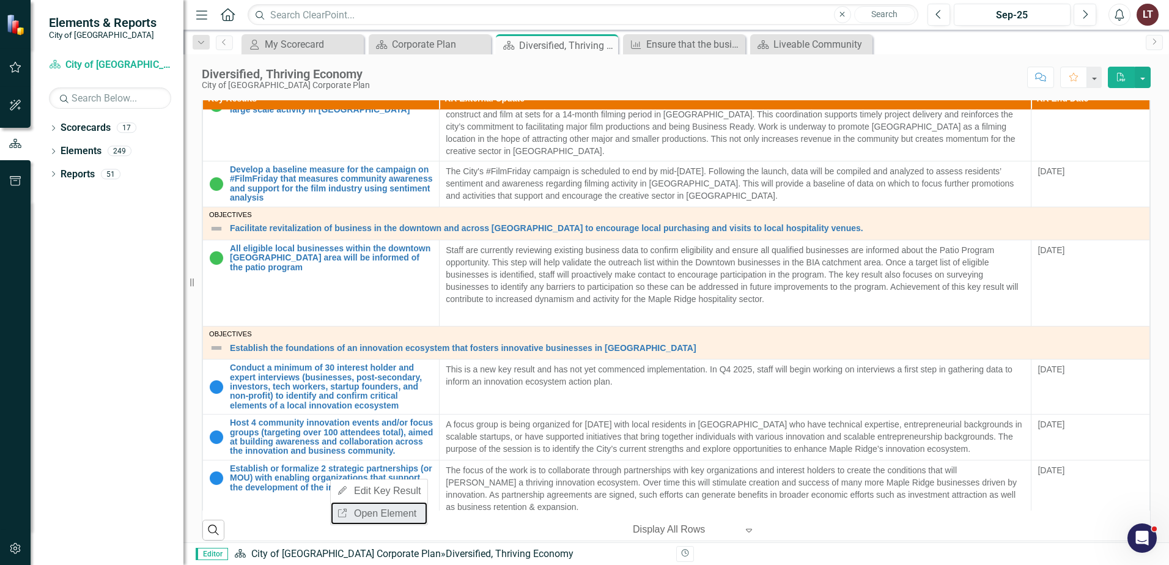
click at [374, 512] on link "Link Open Element" at bounding box center [379, 513] width 97 height 23
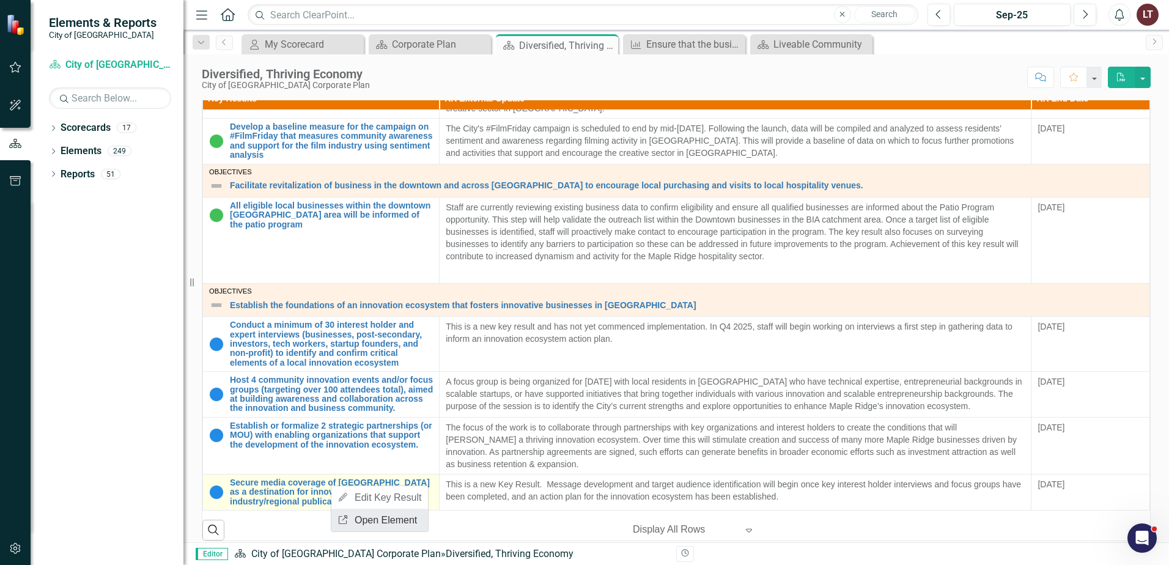
click at [398, 519] on link "Link Open Element" at bounding box center [379, 520] width 97 height 23
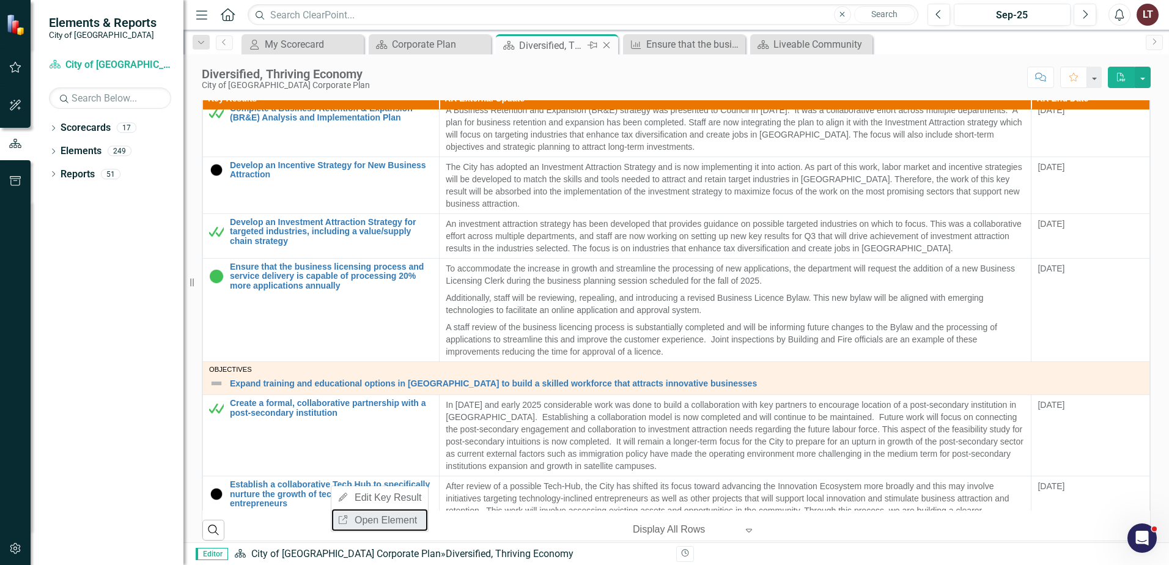
scroll to position [0, 0]
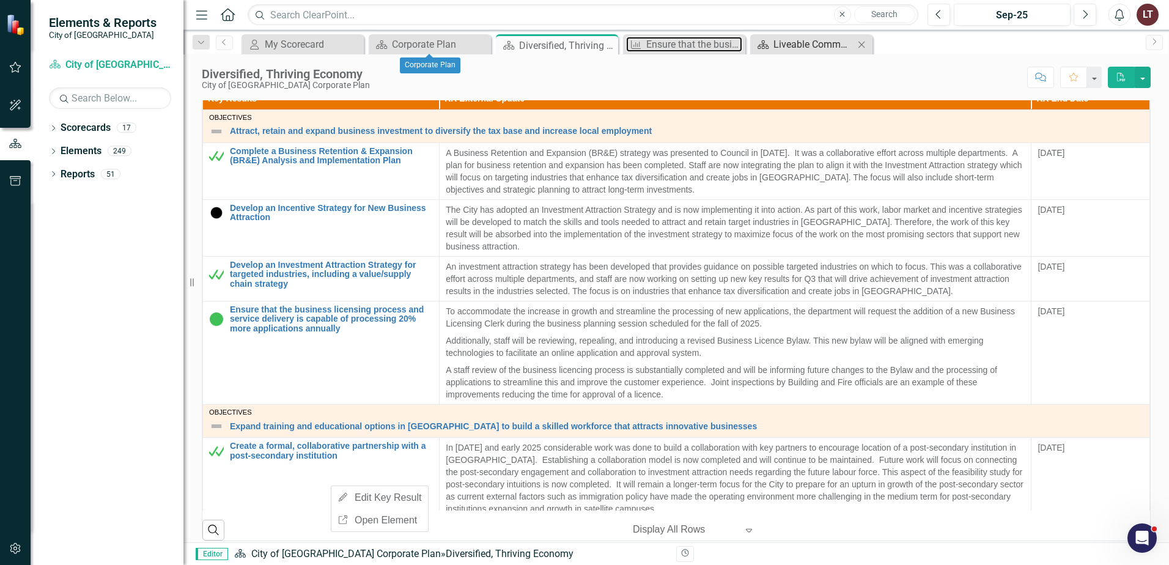
drag, startPoint x: 670, startPoint y: 43, endPoint x: 763, endPoint y: 44, distance: 92.4
click at [670, 43] on div "Ensure that the business licensing process and service delivery is capable of p…" at bounding box center [694, 44] width 96 height 15
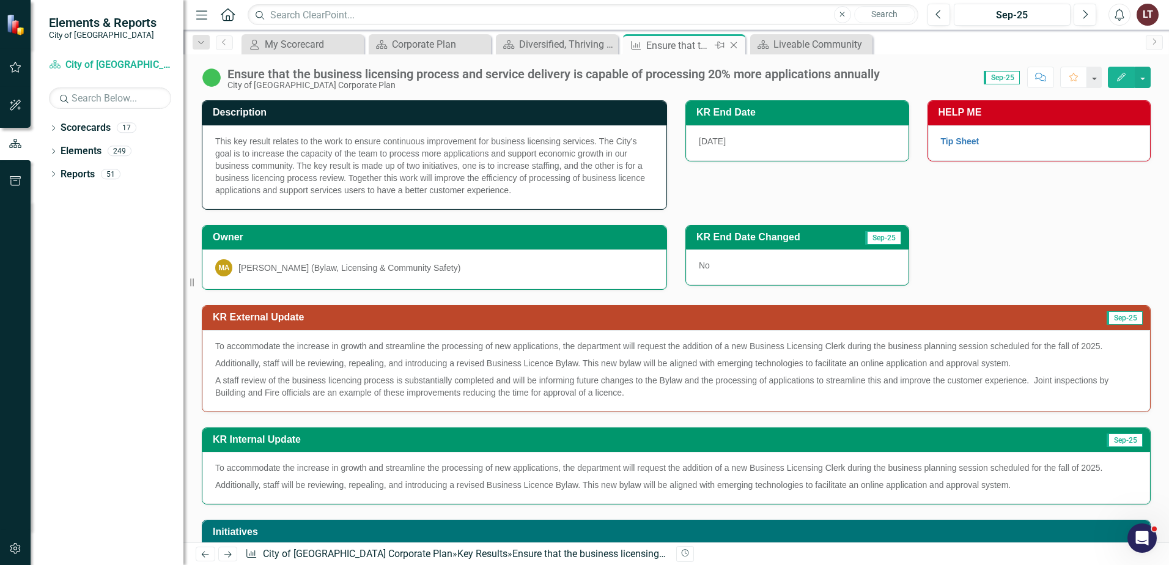
click at [734, 46] on icon "Close" at bounding box center [734, 45] width 12 height 10
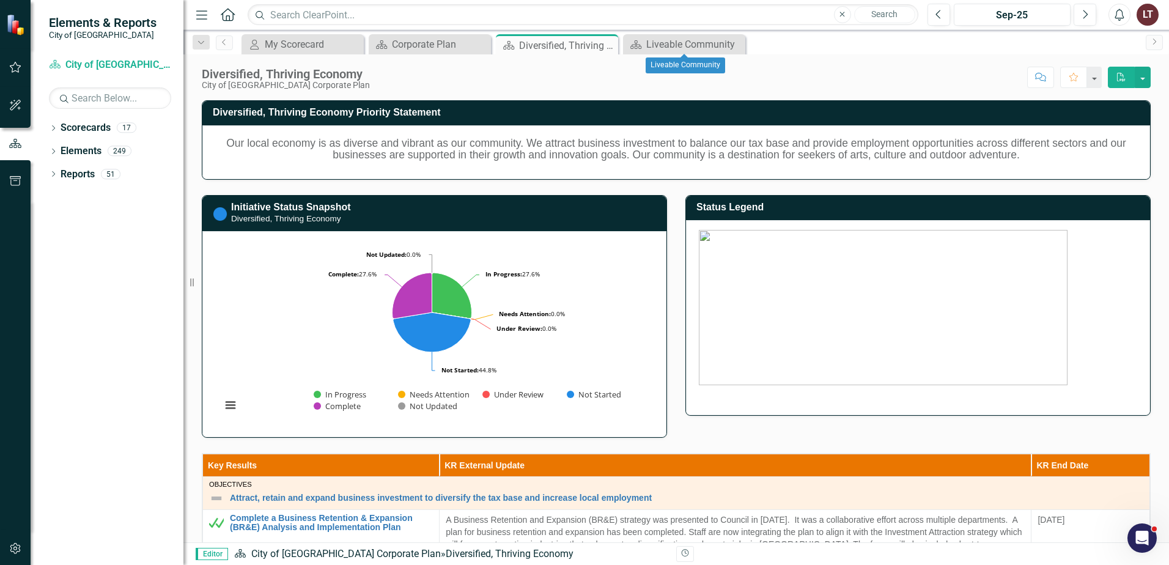
click at [0, 0] on icon "Close" at bounding box center [0, 0] width 0 height 0
click at [612, 43] on icon "Close" at bounding box center [607, 45] width 12 height 10
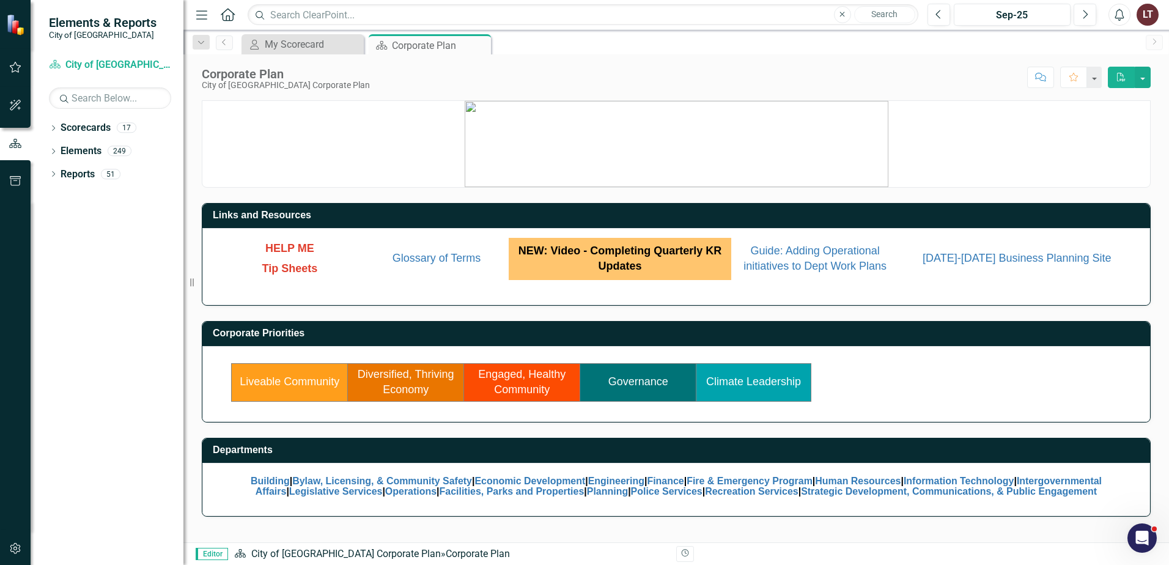
click at [523, 384] on link "Engaged, Healthy Community" at bounding box center [521, 382] width 87 height 28
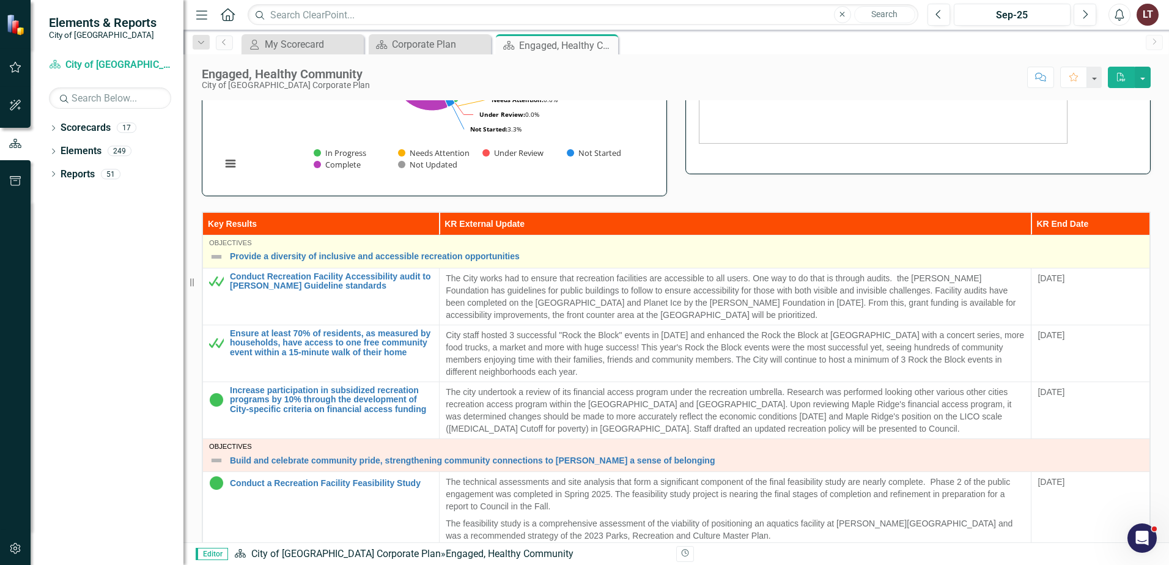
scroll to position [245, 0]
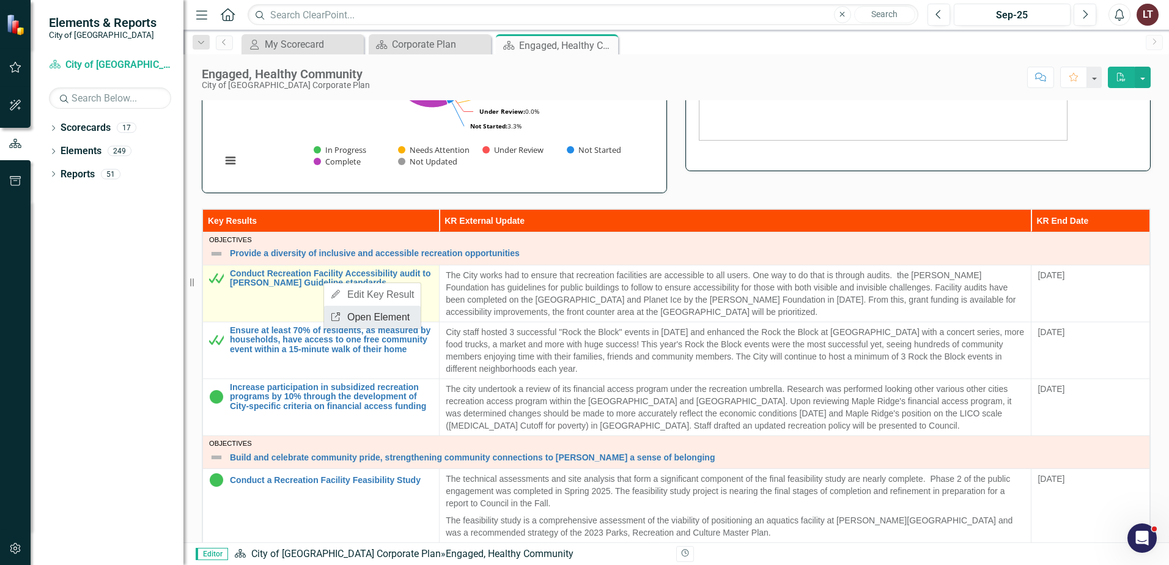
click at [349, 313] on link "Link Open Element" at bounding box center [372, 317] width 97 height 23
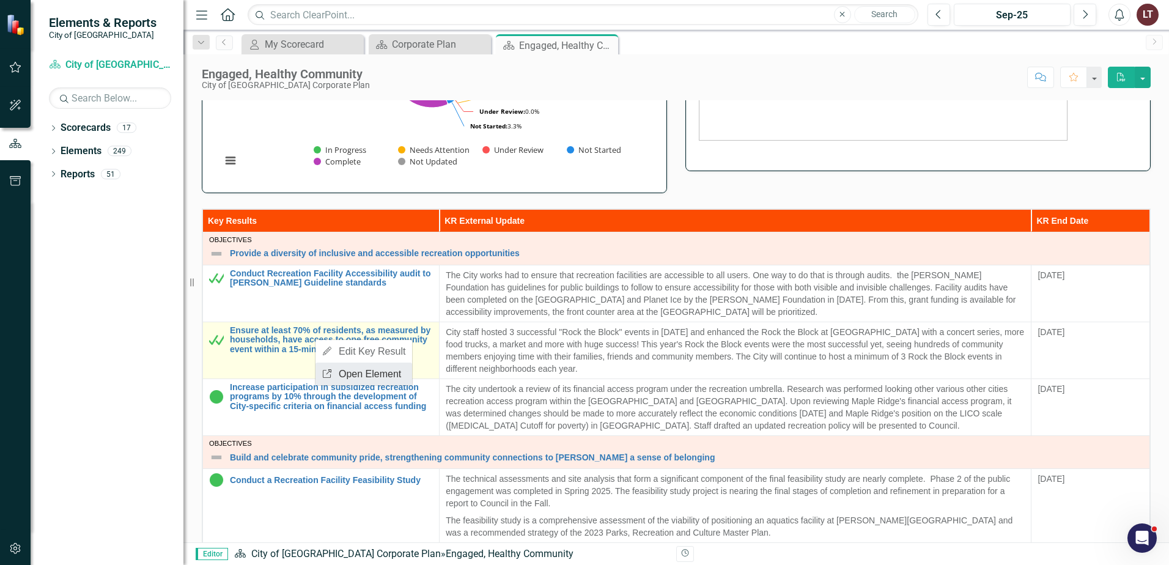
click at [344, 376] on link "Link Open Element" at bounding box center [364, 374] width 97 height 23
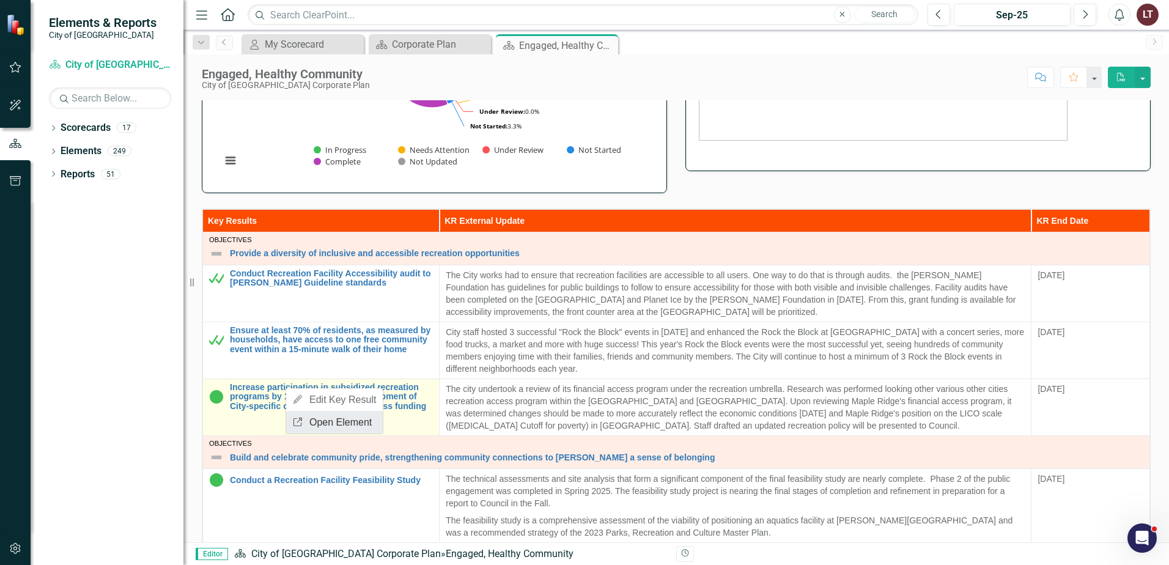
click at [322, 425] on link "Link Open Element" at bounding box center [334, 422] width 97 height 23
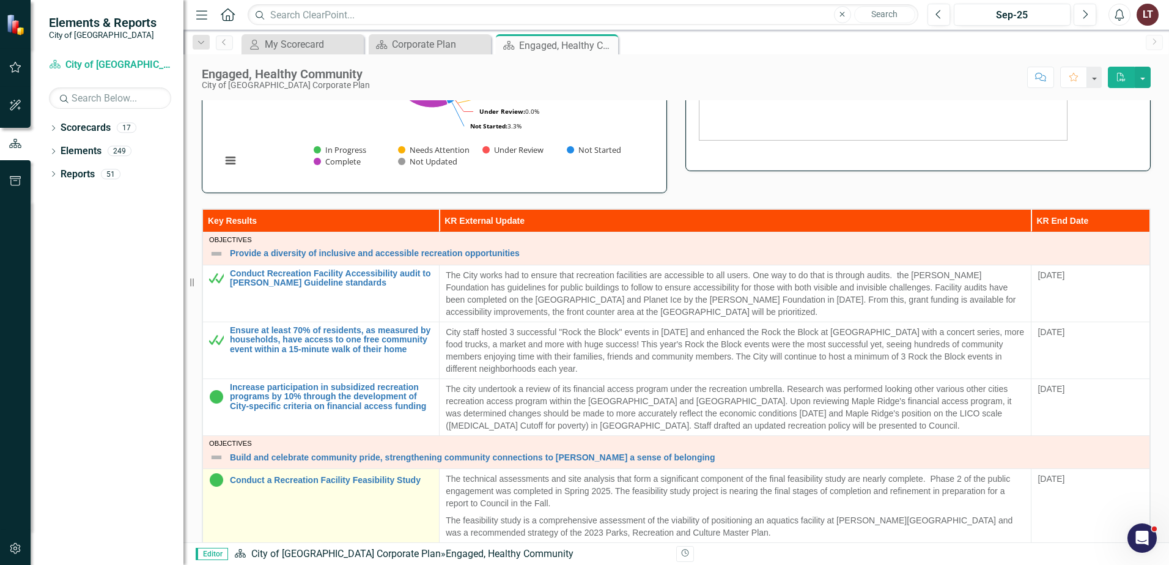
scroll to position [183, 0]
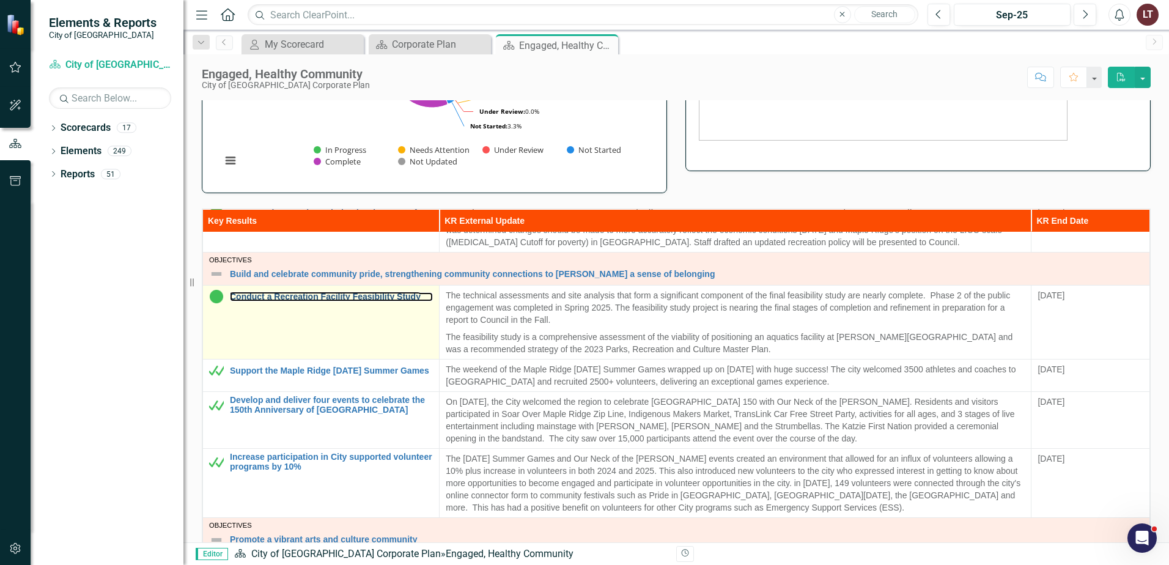
drag, startPoint x: 353, startPoint y: 296, endPoint x: 360, endPoint y: 306, distance: 11.9
click at [375, 333] on link "Link Open Element" at bounding box center [402, 330] width 97 height 23
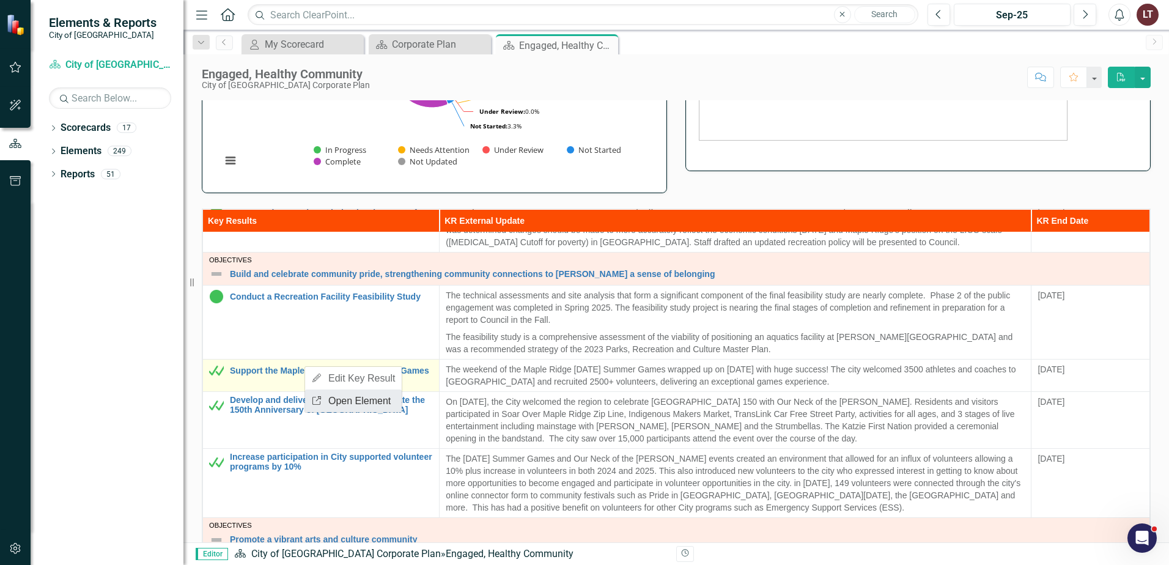
click at [357, 398] on link "Link Open Element" at bounding box center [353, 401] width 97 height 23
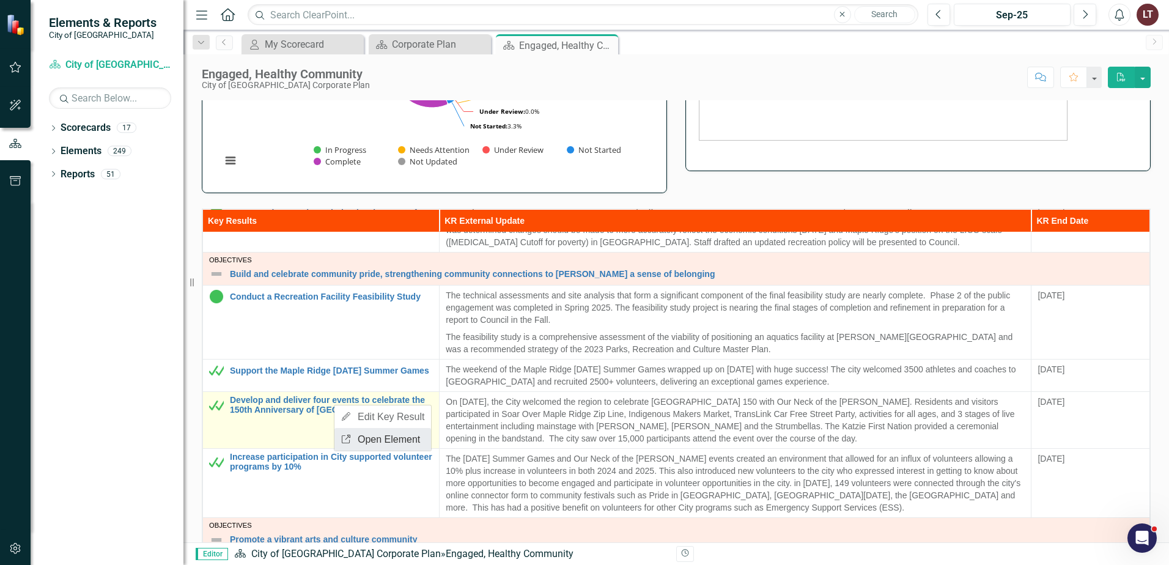
click at [372, 438] on link "Link Open Element" at bounding box center [383, 439] width 97 height 23
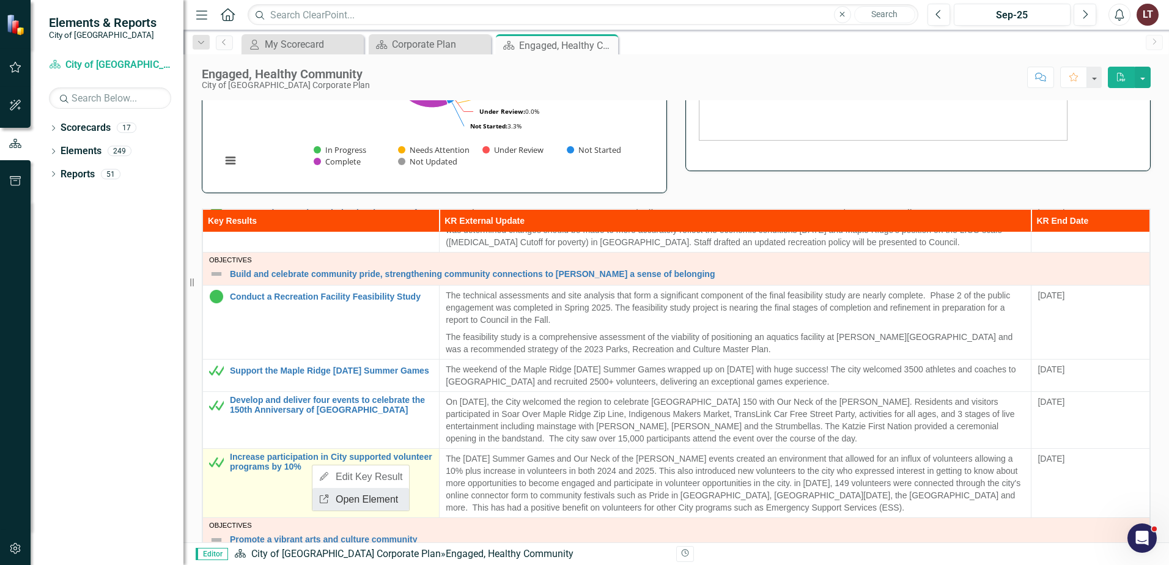
click at [339, 497] on link "Link Open Element" at bounding box center [361, 499] width 97 height 23
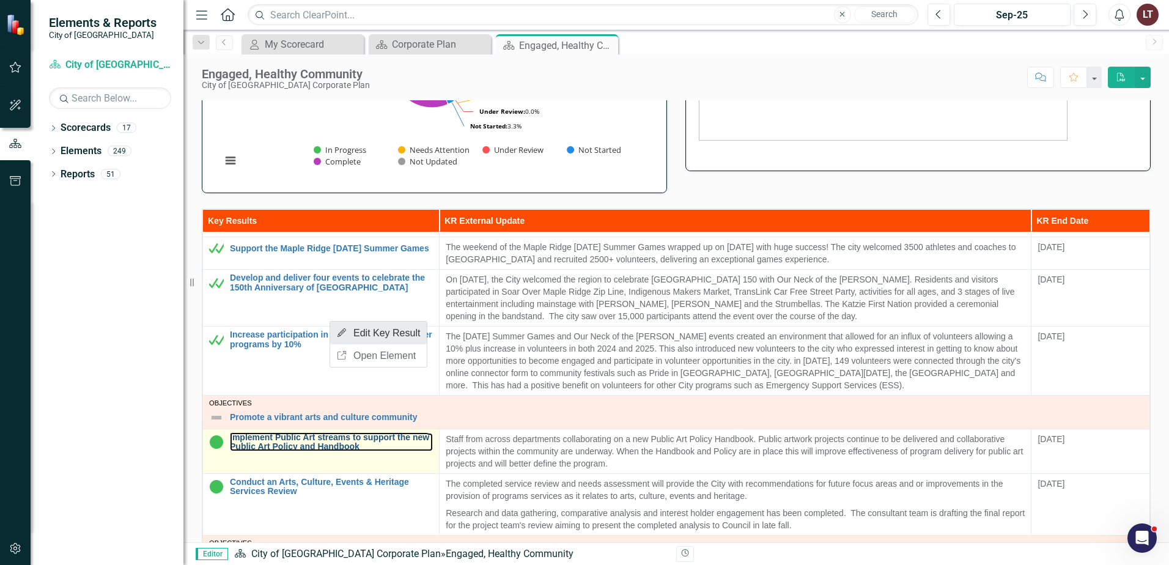
scroll to position [428, 0]
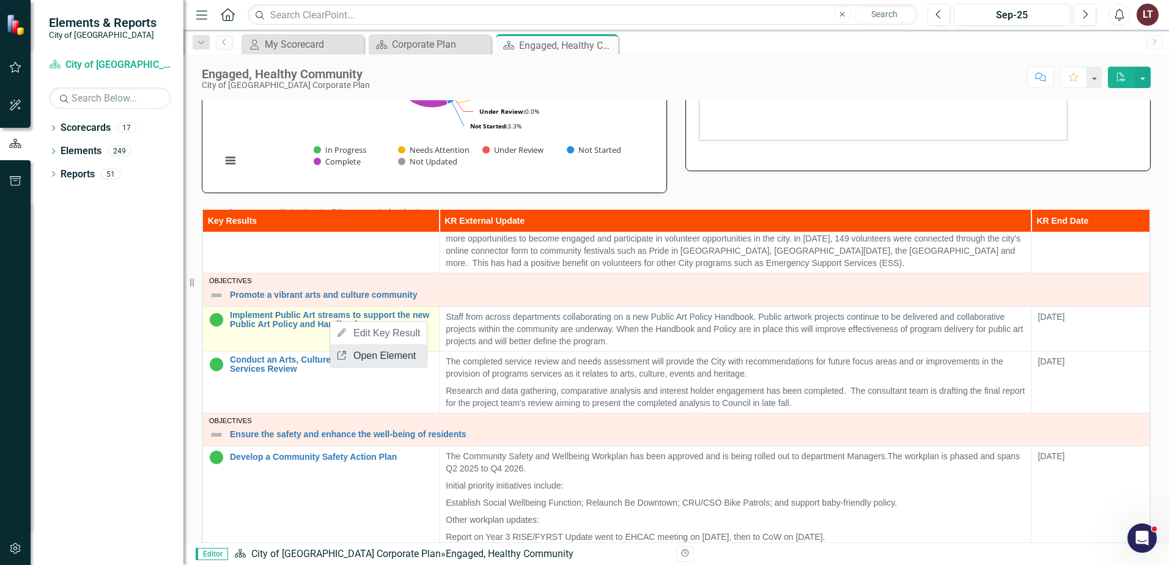
click at [368, 355] on link "Link Open Element" at bounding box center [378, 355] width 97 height 23
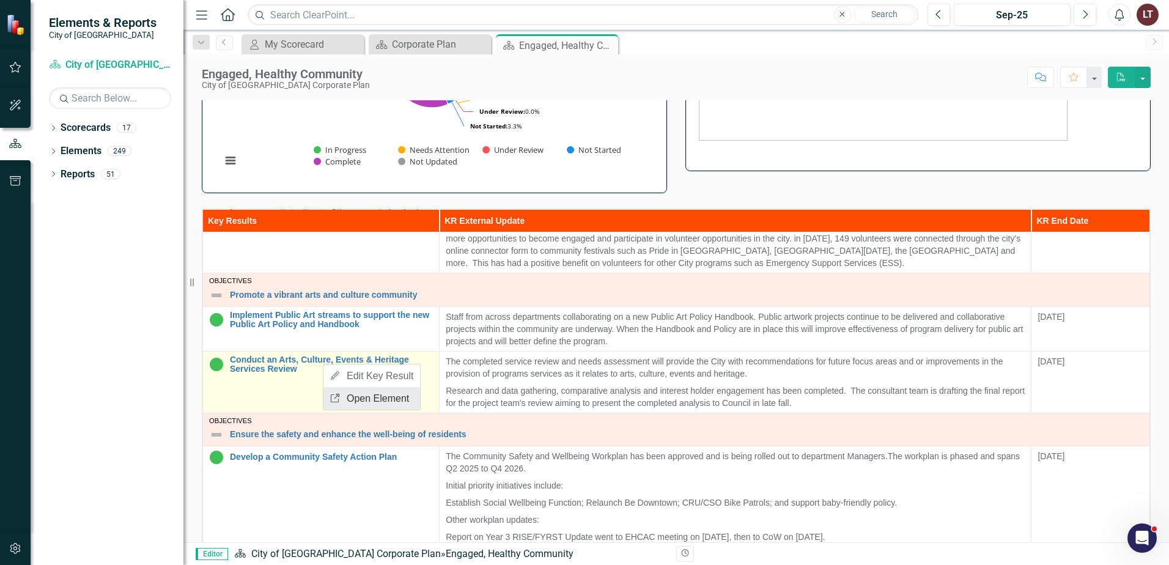
click at [361, 402] on link "Link Open Element" at bounding box center [372, 398] width 97 height 23
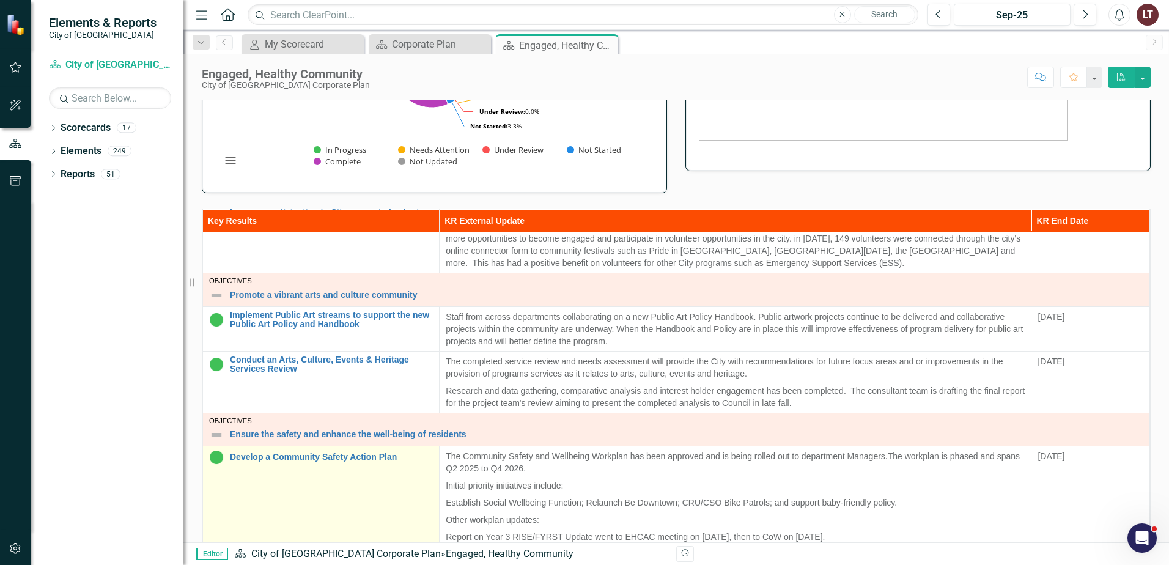
scroll to position [550, 0]
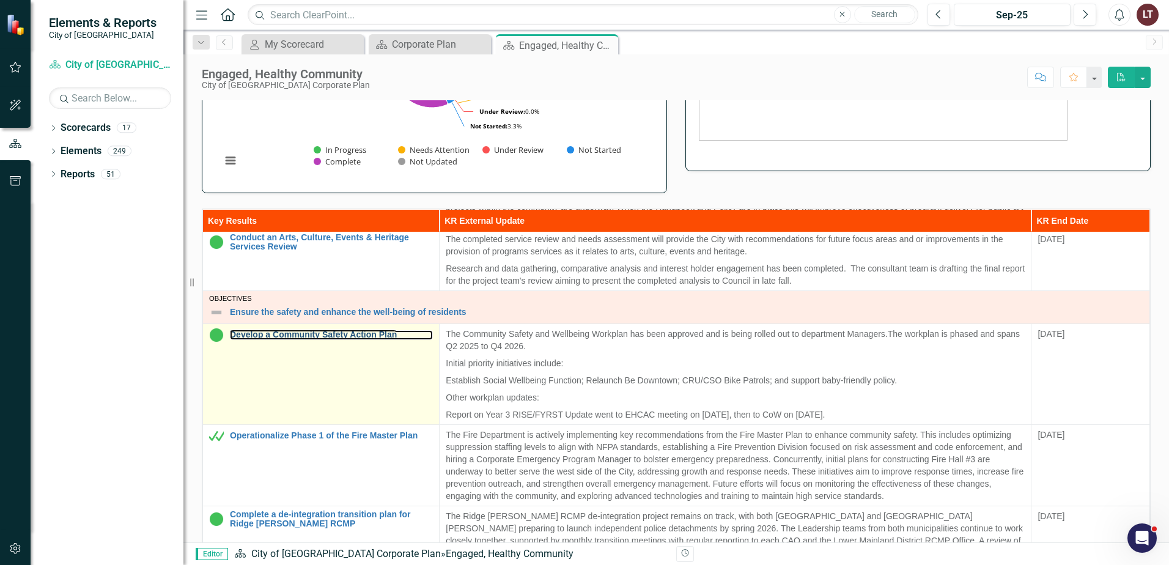
drag, startPoint x: 322, startPoint y: 336, endPoint x: 349, endPoint y: 346, distance: 28.6
click at [357, 371] on link "Link Open Element" at bounding box center [371, 371] width 97 height 23
click at [396, 366] on link "Link Open Element" at bounding box center [404, 368] width 97 height 23
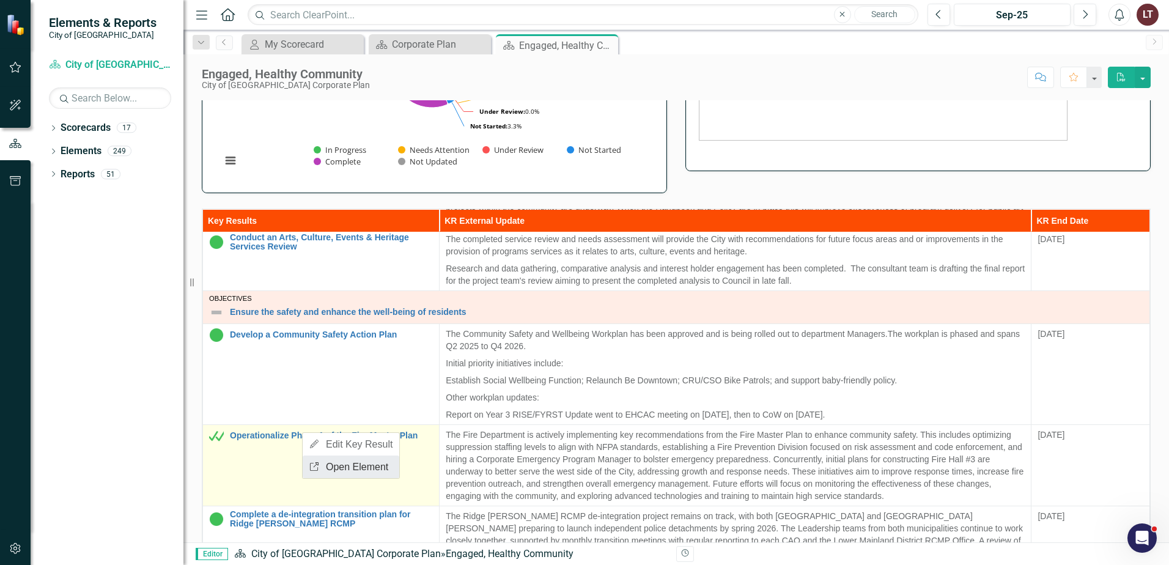
click at [322, 467] on link "Link Open Element" at bounding box center [351, 467] width 97 height 23
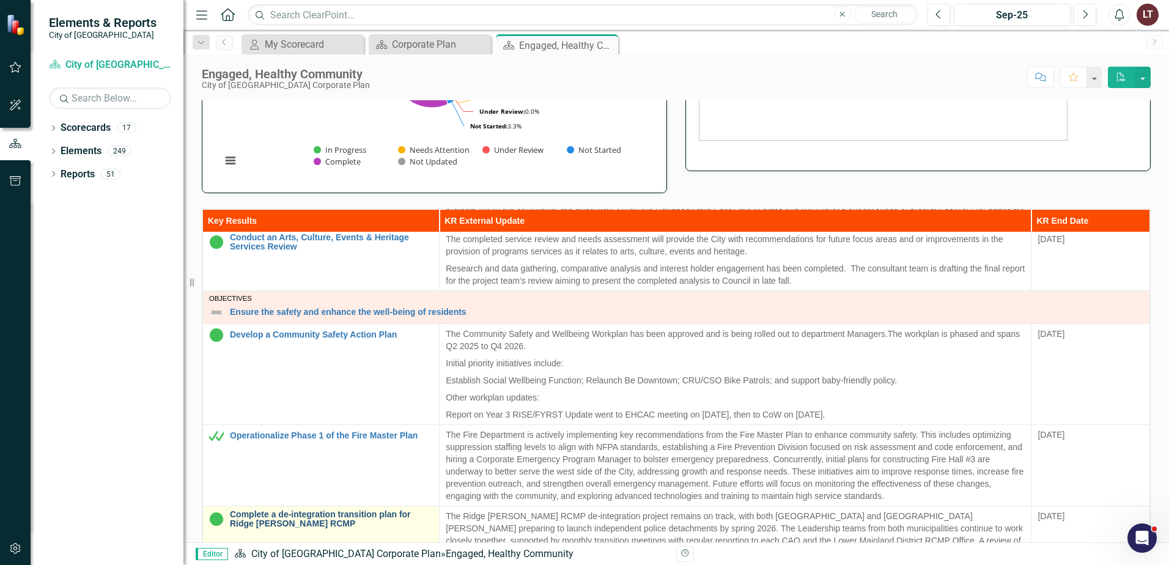
scroll to position [734, 0]
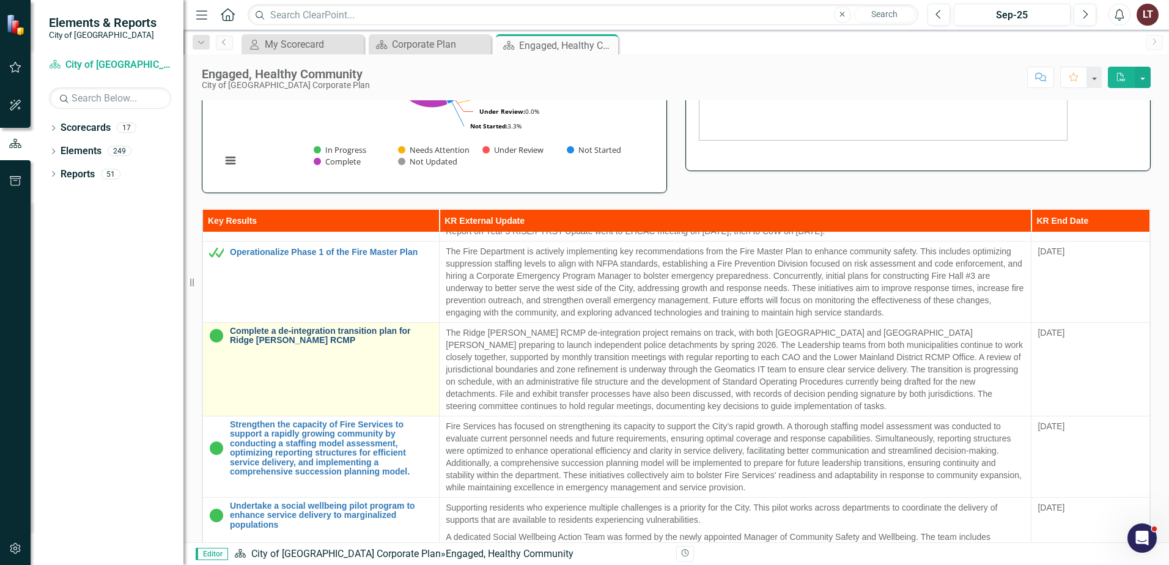
drag, startPoint x: 322, startPoint y: 335, endPoint x: 341, endPoint y: 342, distance: 20.3
click at [358, 366] on link "Link Open Element" at bounding box center [371, 369] width 97 height 23
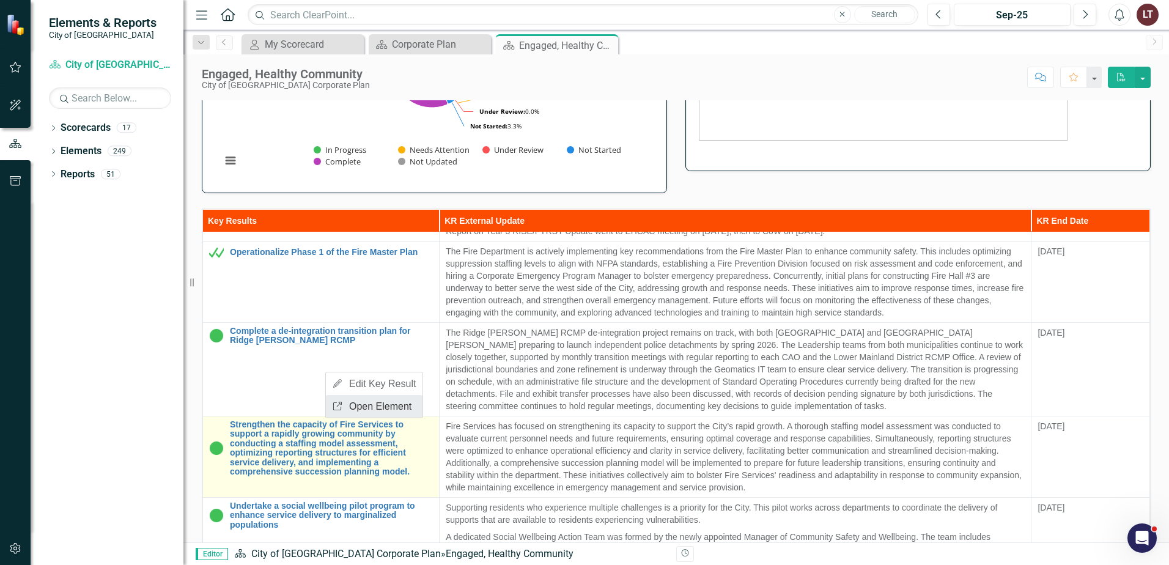
click at [363, 404] on link "Link Open Element" at bounding box center [374, 406] width 97 height 23
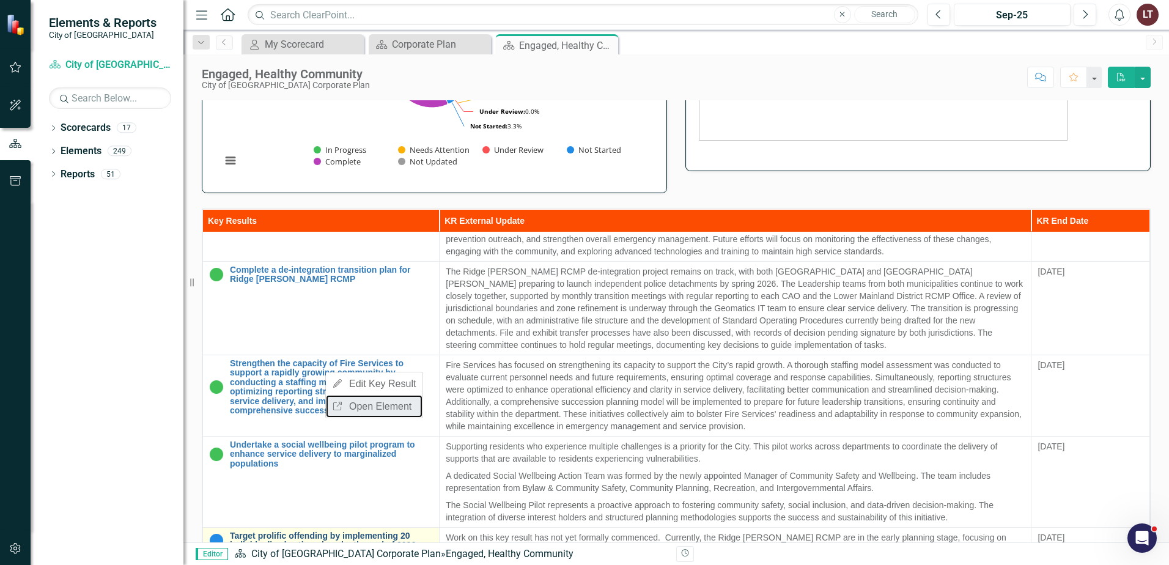
scroll to position [927, 0]
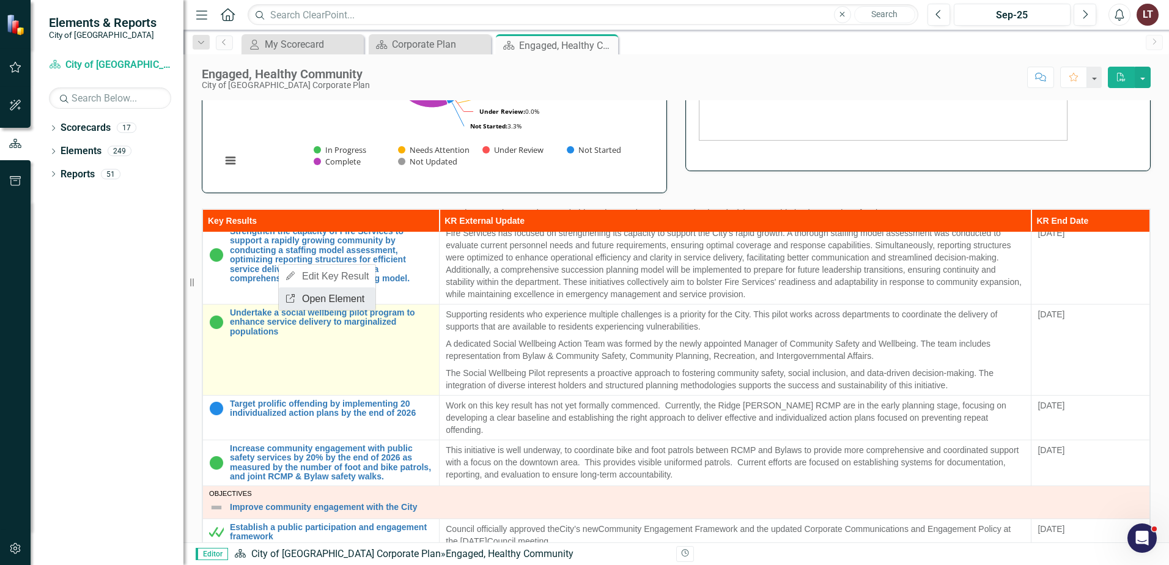
click at [307, 297] on link "Link Open Element" at bounding box center [327, 298] width 97 height 23
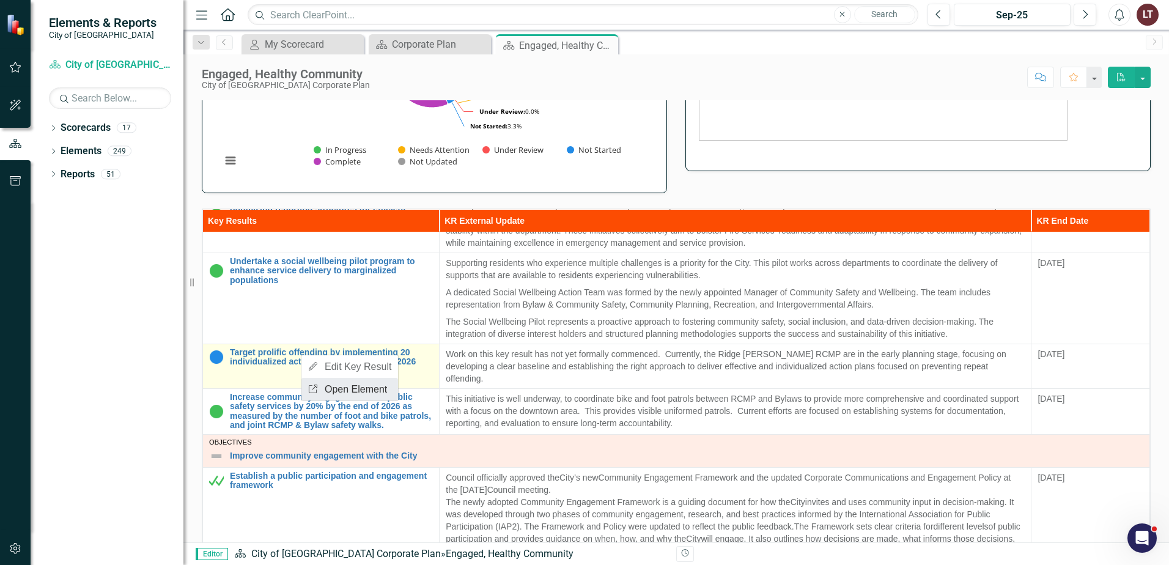
click at [338, 392] on link "Link Open Element" at bounding box center [350, 389] width 97 height 23
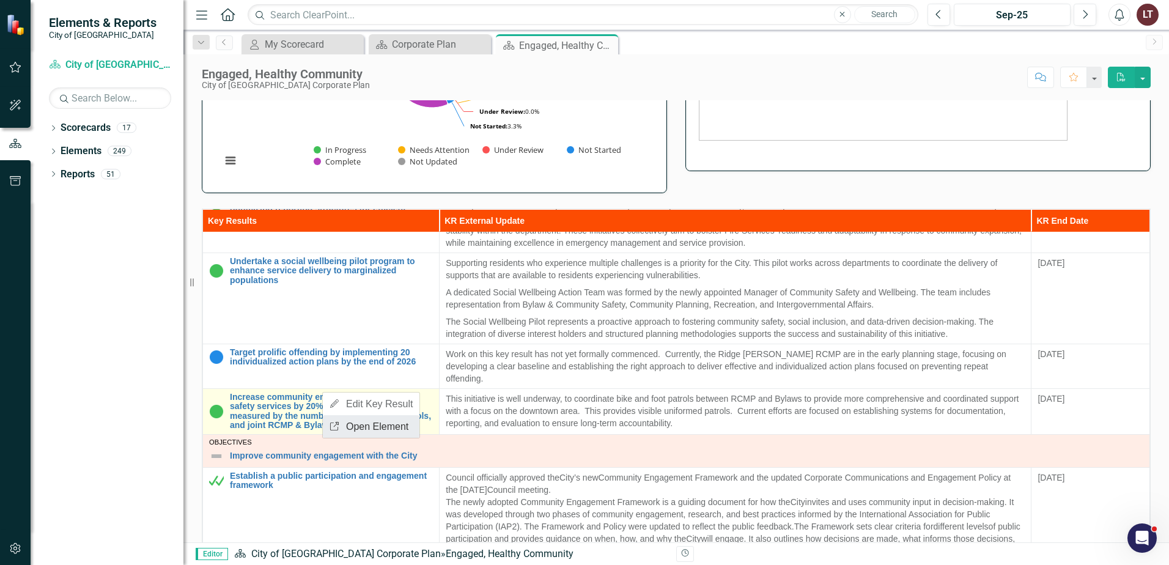
click at [375, 418] on link "Link Open Element" at bounding box center [371, 426] width 97 height 23
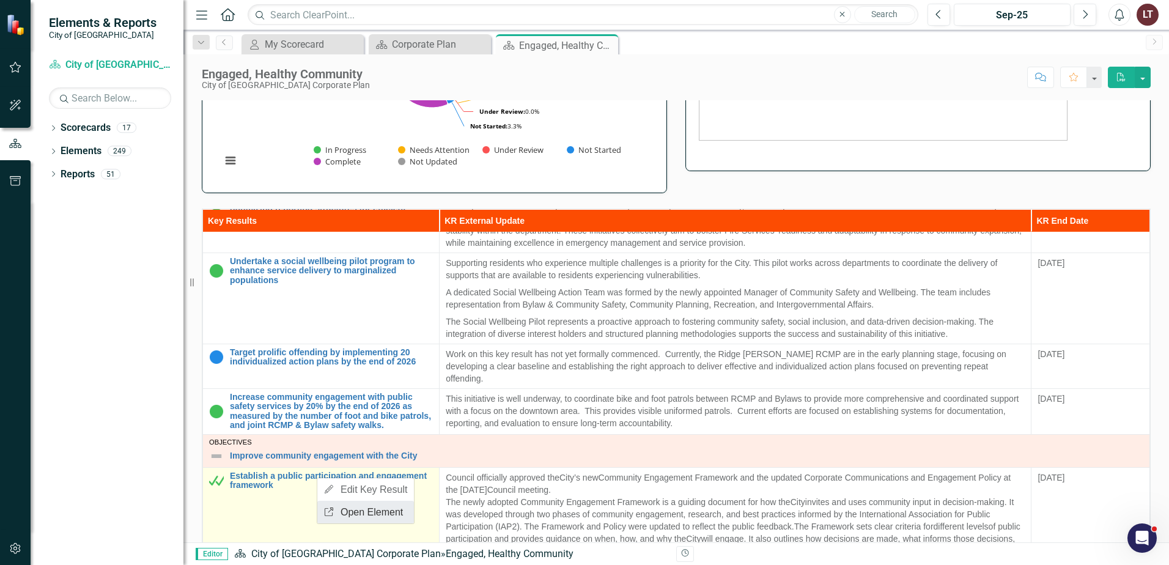
click at [357, 511] on link "Link Open Element" at bounding box center [365, 512] width 97 height 23
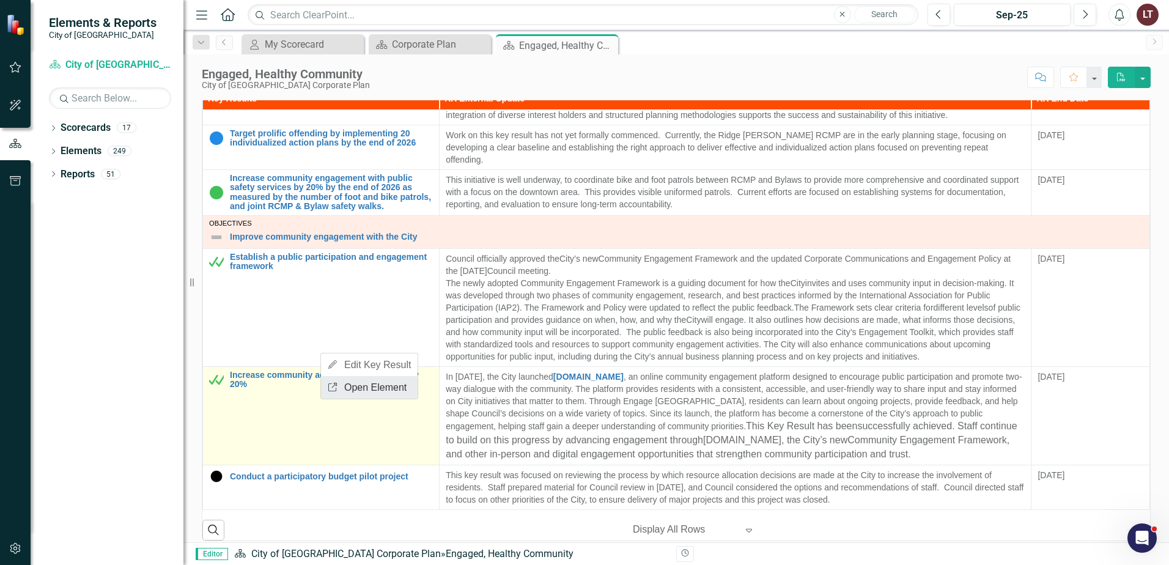
click at [354, 390] on link "Link Open Element" at bounding box center [369, 387] width 97 height 23
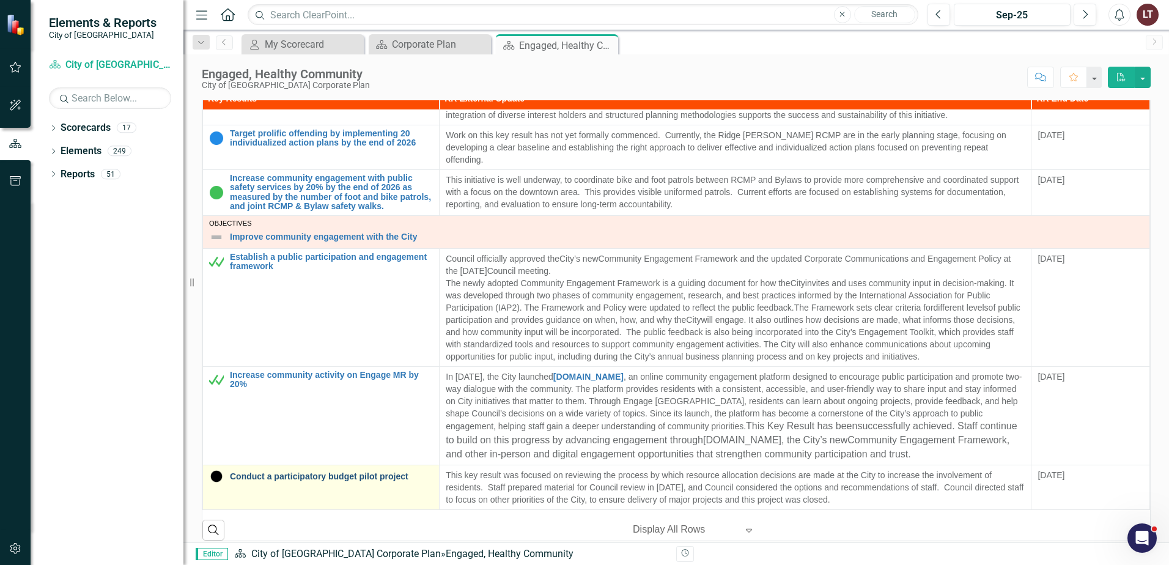
scroll to position [489, 0]
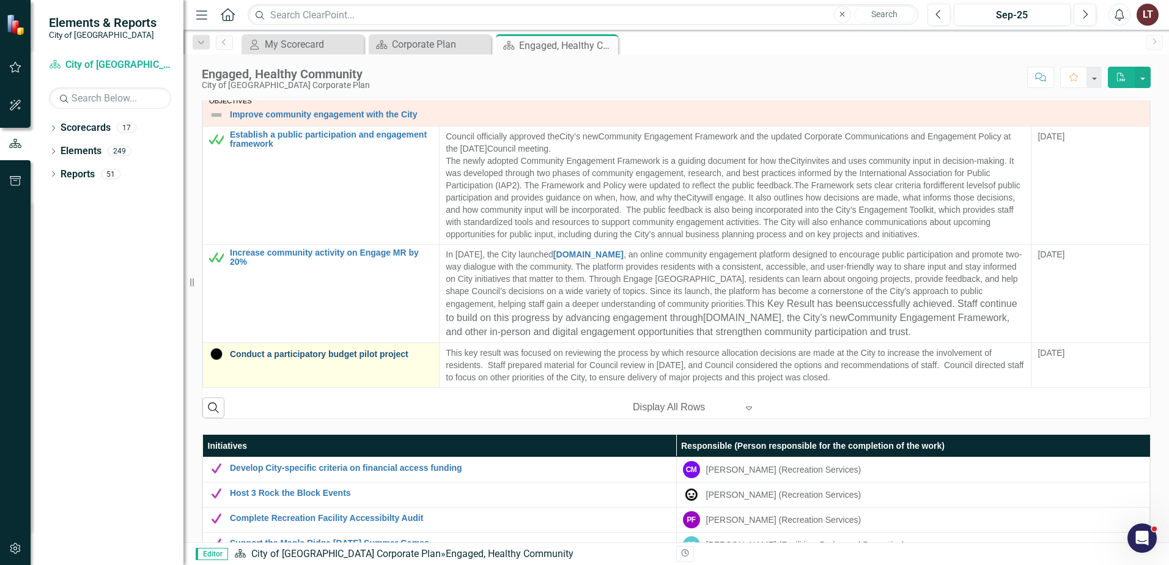
drag, startPoint x: 339, startPoint y: 346, endPoint x: 384, endPoint y: 378, distance: 55.7
click at [384, 384] on link "Link Open Element" at bounding box center [387, 380] width 97 height 23
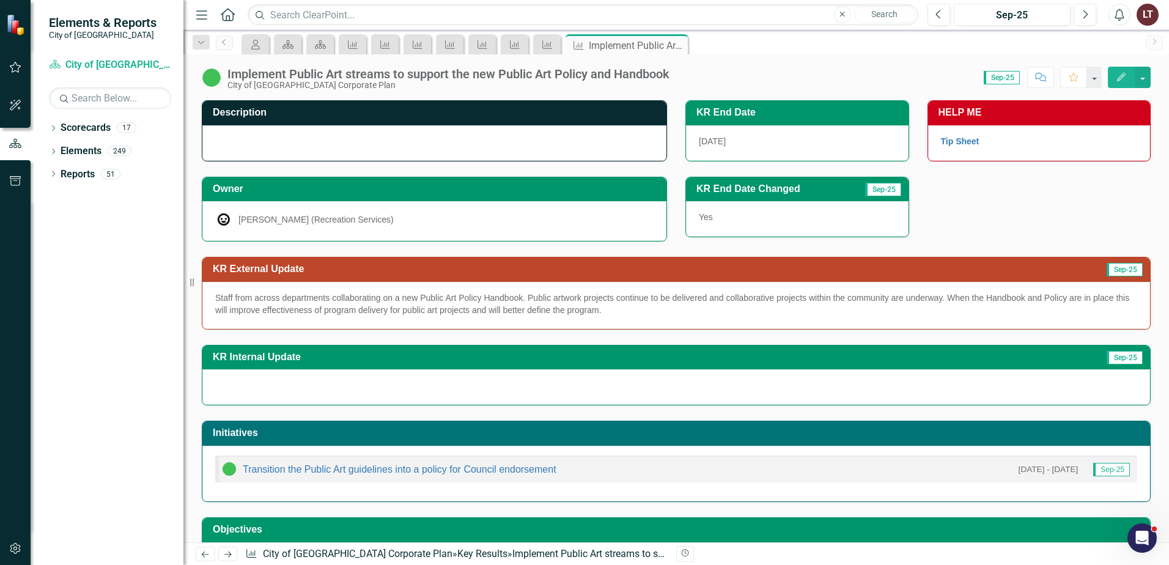
click at [481, 75] on div "Implement Public Art streams to support the new Public Art Policy and Handbook" at bounding box center [449, 73] width 442 height 13
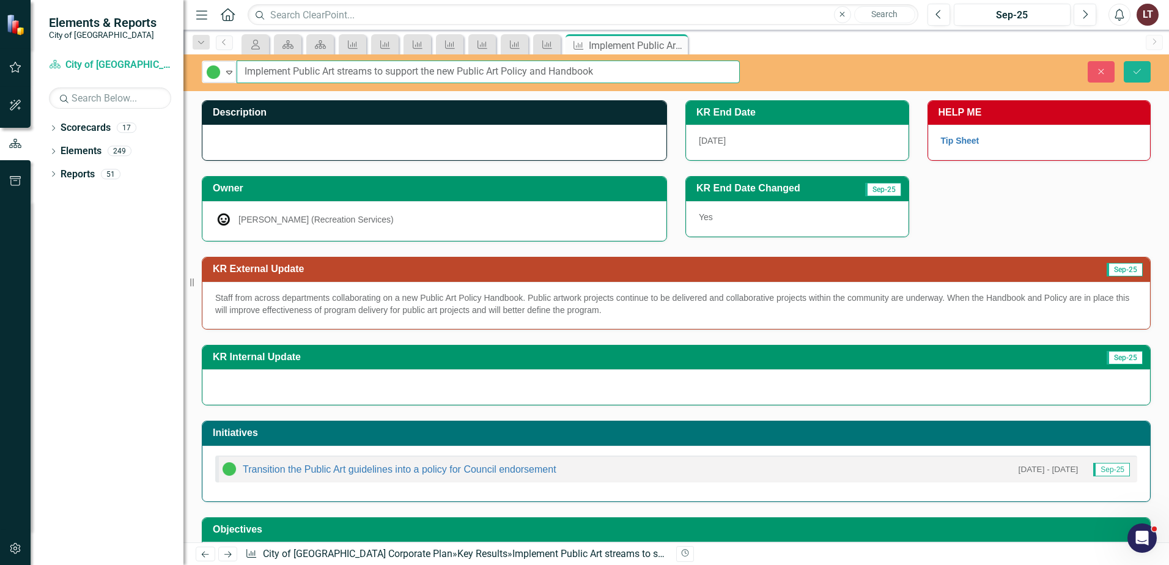
drag, startPoint x: 605, startPoint y: 65, endPoint x: 241, endPoint y: 70, distance: 363.9
click at [241, 70] on input "Implement Public Art streams to support the new Public Art Policy and Handbook" at bounding box center [488, 72] width 503 height 23
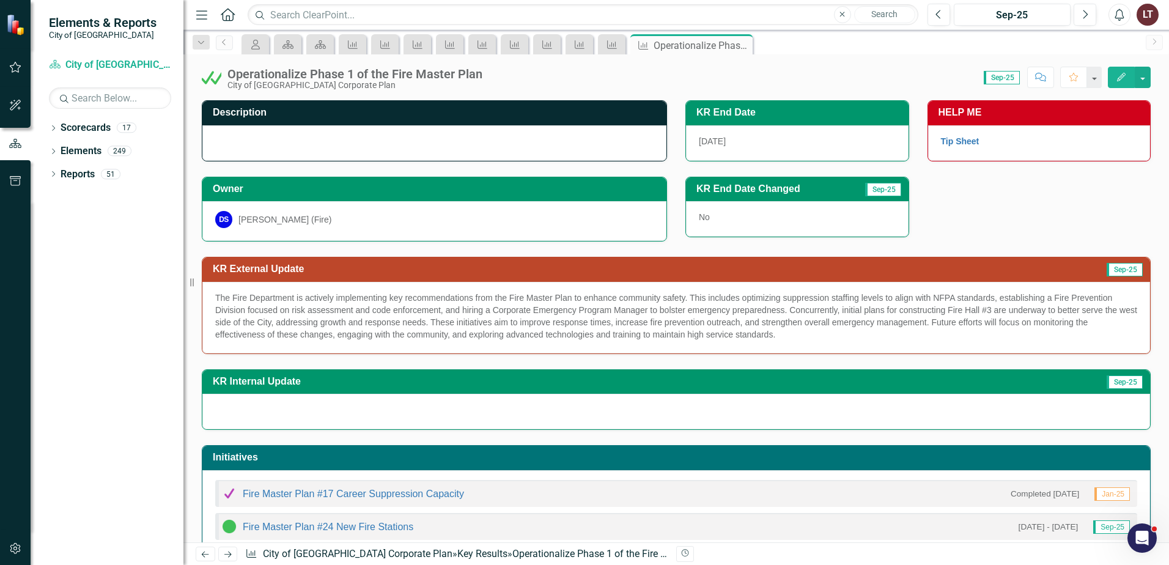
click at [404, 67] on div "Operationalize Phase 1 of the Fire Master Plan" at bounding box center [355, 73] width 255 height 13
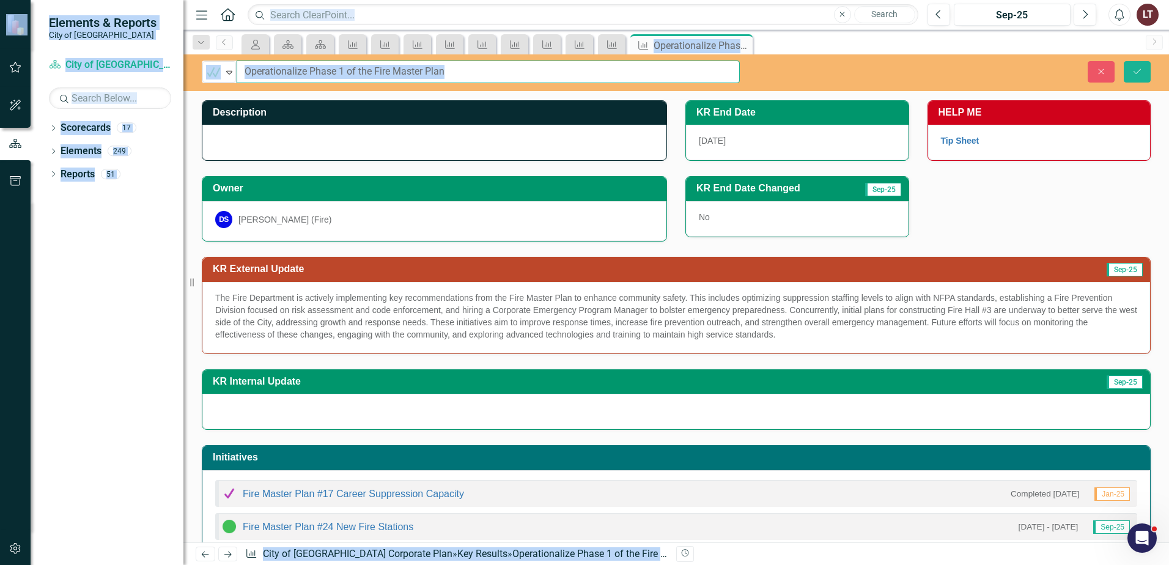
click at [464, 76] on input "Operationalize Phase 1 of the Fire Master Plan" at bounding box center [488, 72] width 503 height 23
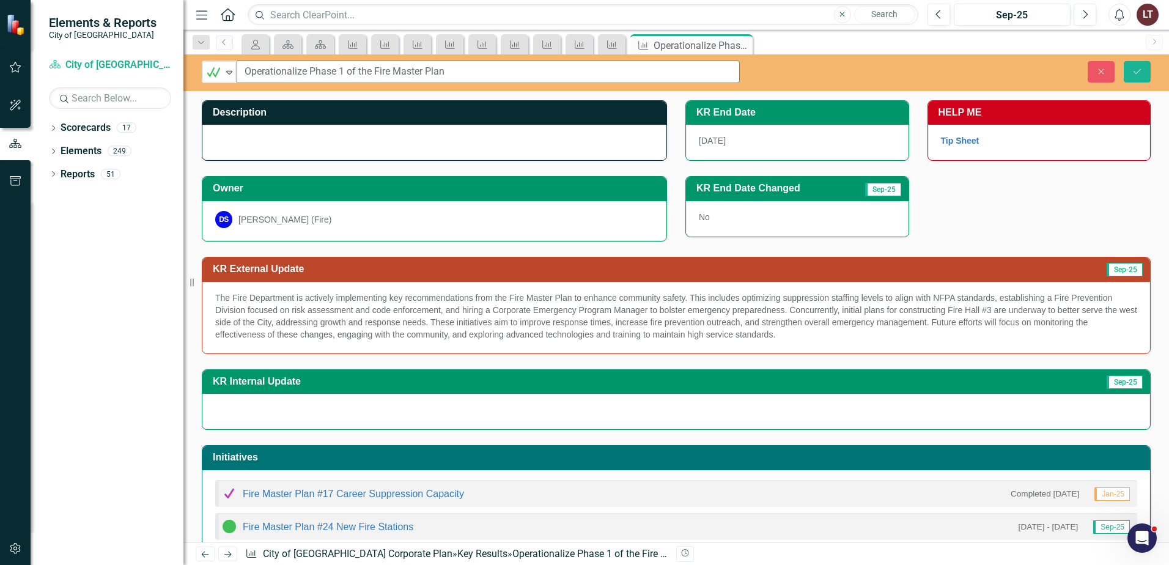
drag, startPoint x: 433, startPoint y: 69, endPoint x: 261, endPoint y: 73, distance: 172.5
click at [239, 70] on input "Operationalize Phase 1 of the Fire Master Plan" at bounding box center [488, 72] width 503 height 23
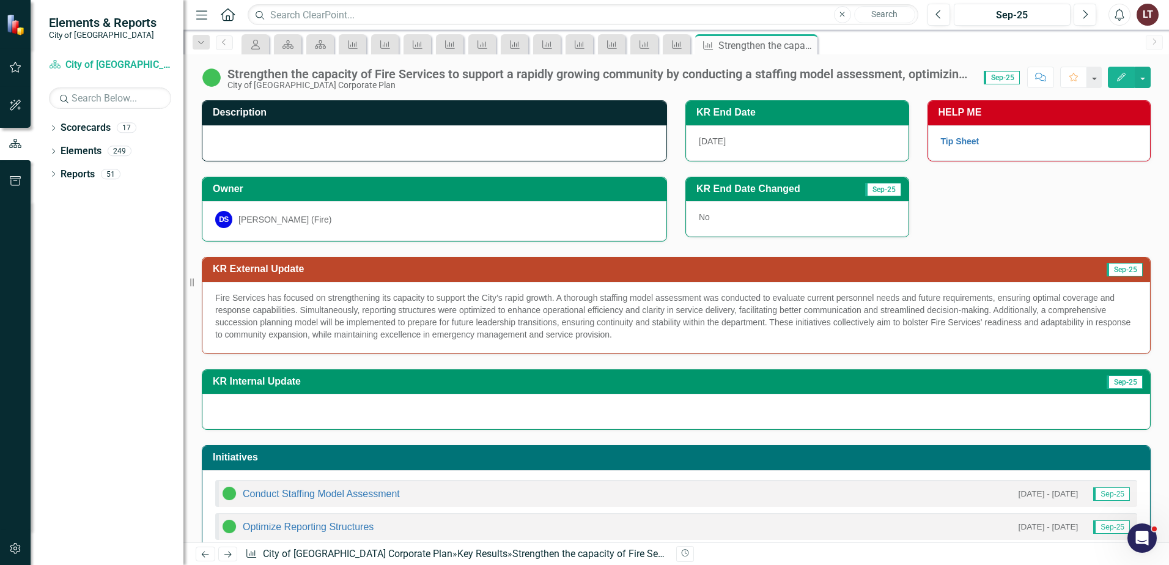
click at [476, 74] on div "Strengthen the capacity of Fire Services to support a rapidly growing community…" at bounding box center [600, 73] width 744 height 13
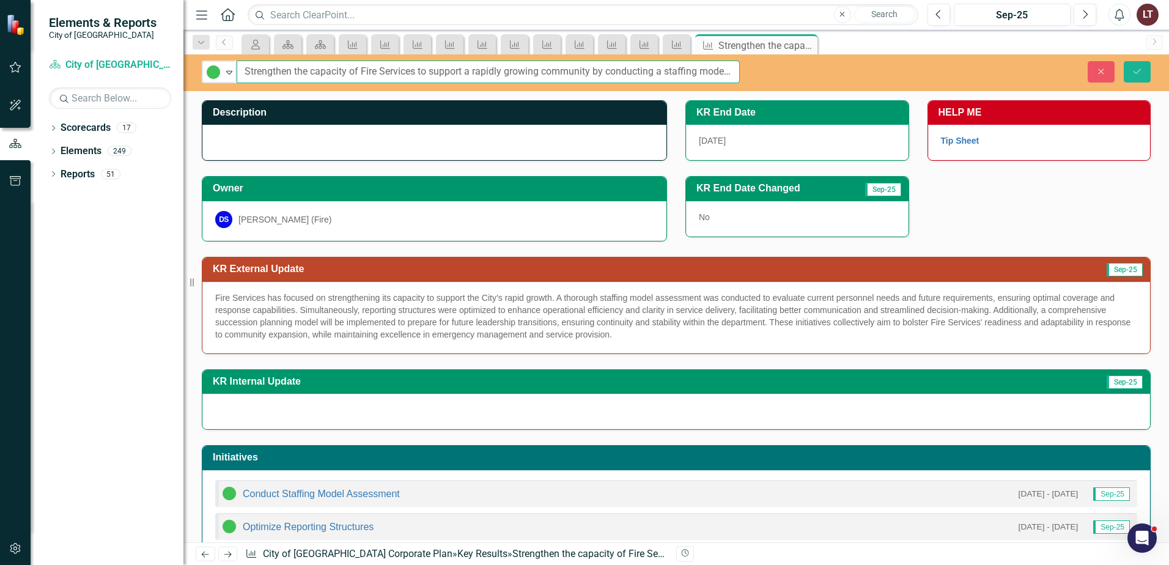
click at [477, 75] on input "Strengthen the capacity of Fire Services to support a rapidly growing community…" at bounding box center [488, 72] width 503 height 23
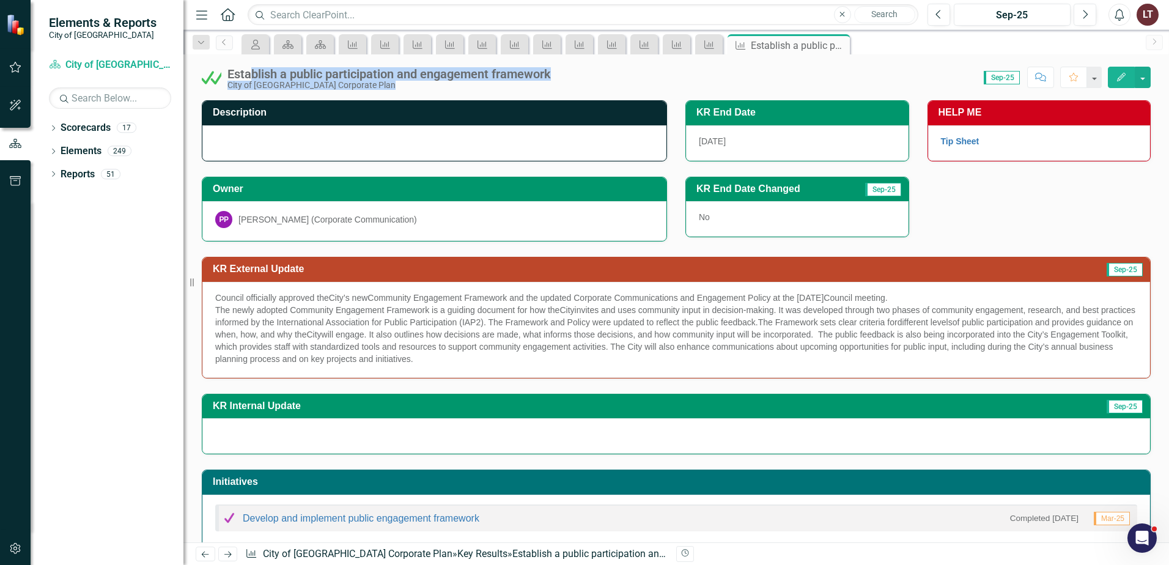
drag, startPoint x: 548, startPoint y: 72, endPoint x: 251, endPoint y: 71, distance: 296.6
click at [251, 71] on div "Establish a public participation and engagement framework City of Maple Ridge C…" at bounding box center [676, 72] width 986 height 37
drag, startPoint x: 251, startPoint y: 71, endPoint x: 228, endPoint y: 71, distance: 23.2
click at [228, 71] on div "Establish a public participation and engagement framework" at bounding box center [390, 73] width 324 height 13
drag, startPoint x: 226, startPoint y: 73, endPoint x: 560, endPoint y: 67, distance: 334.0
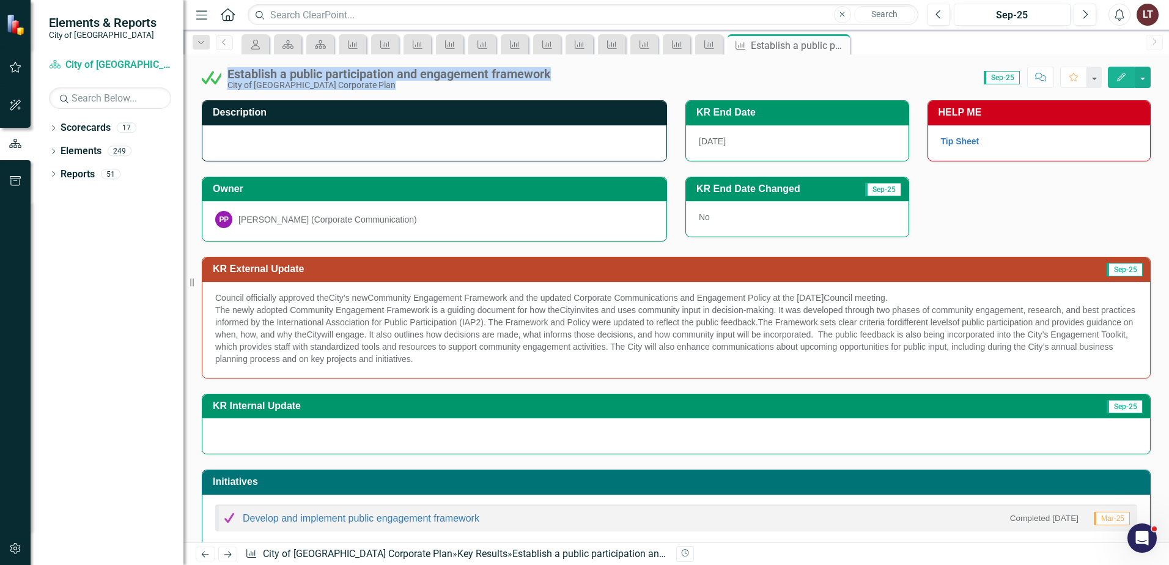
click at [560, 67] on div "Establish a public participation and engagement framework City of Maple Ridge C…" at bounding box center [676, 72] width 986 height 37
click at [551, 73] on div "Establish a public participation and engagement framework" at bounding box center [390, 73] width 324 height 13
drag, startPoint x: 559, startPoint y: 70, endPoint x: 243, endPoint y: 70, distance: 316.2
click at [243, 70] on div "Establish a public participation and engagement framework City of Maple Ridge C…" at bounding box center [676, 72] width 986 height 37
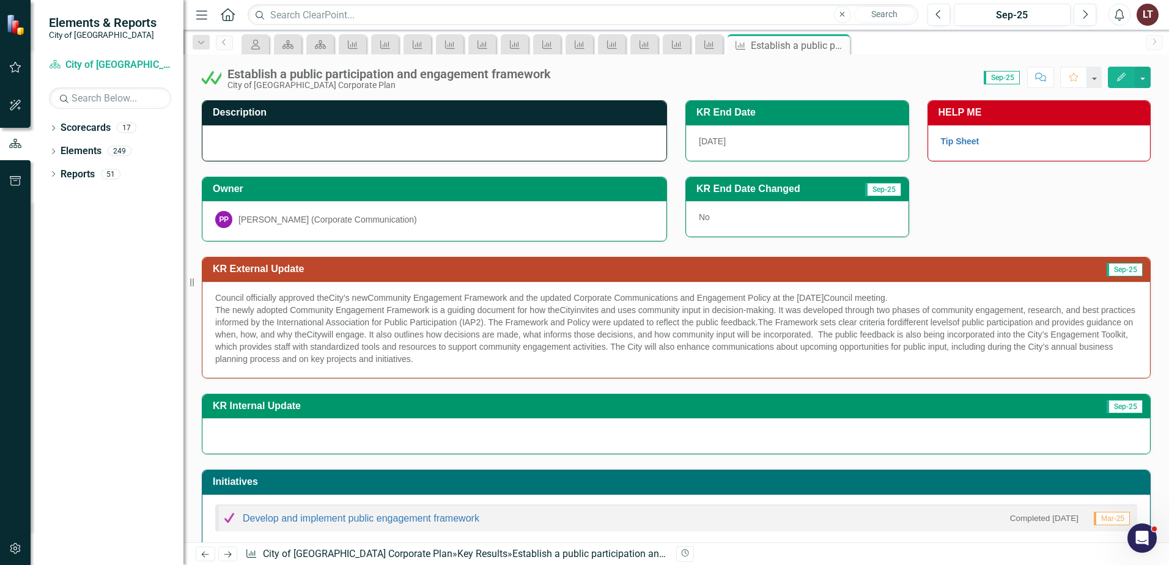
drag, startPoint x: 243, startPoint y: 70, endPoint x: 232, endPoint y: 80, distance: 14.7
click at [232, 80] on div "Establish a public participation and engagement framework" at bounding box center [390, 73] width 324 height 13
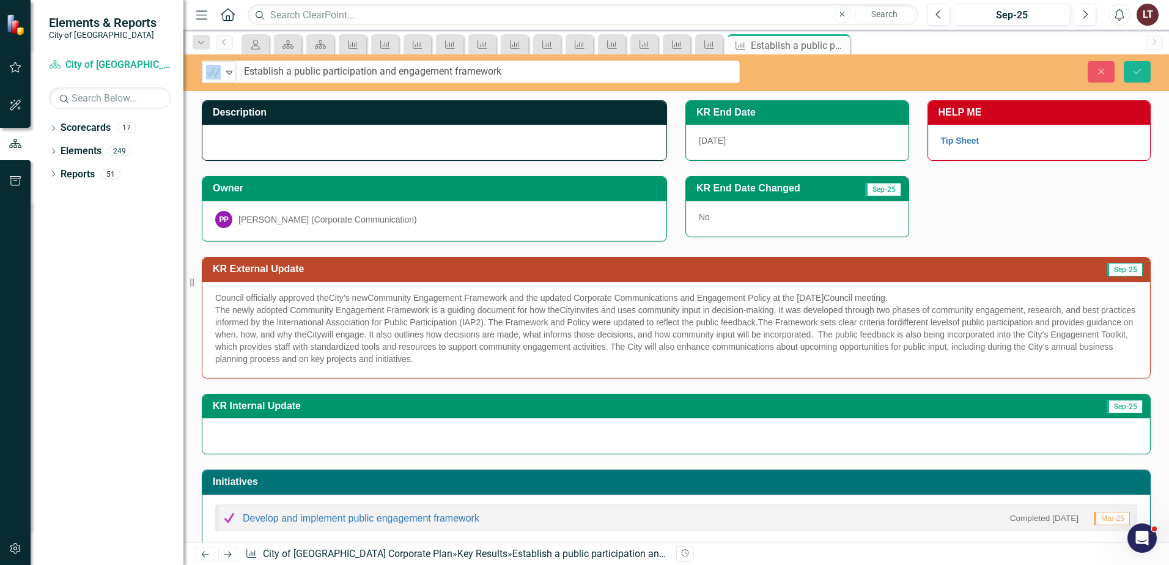
drag, startPoint x: 229, startPoint y: 69, endPoint x: 504, endPoint y: 86, distance: 275.7
click at [556, 68] on input "Establish a public participation and engagement framework" at bounding box center [488, 72] width 503 height 23
click at [541, 70] on input "Establish a public participation and engagement framework" at bounding box center [488, 72] width 503 height 23
click at [497, 75] on input "Establish a public participation and engagement framework" at bounding box center [488, 72] width 503 height 23
drag, startPoint x: 508, startPoint y: 75, endPoint x: 223, endPoint y: 72, distance: 285.0
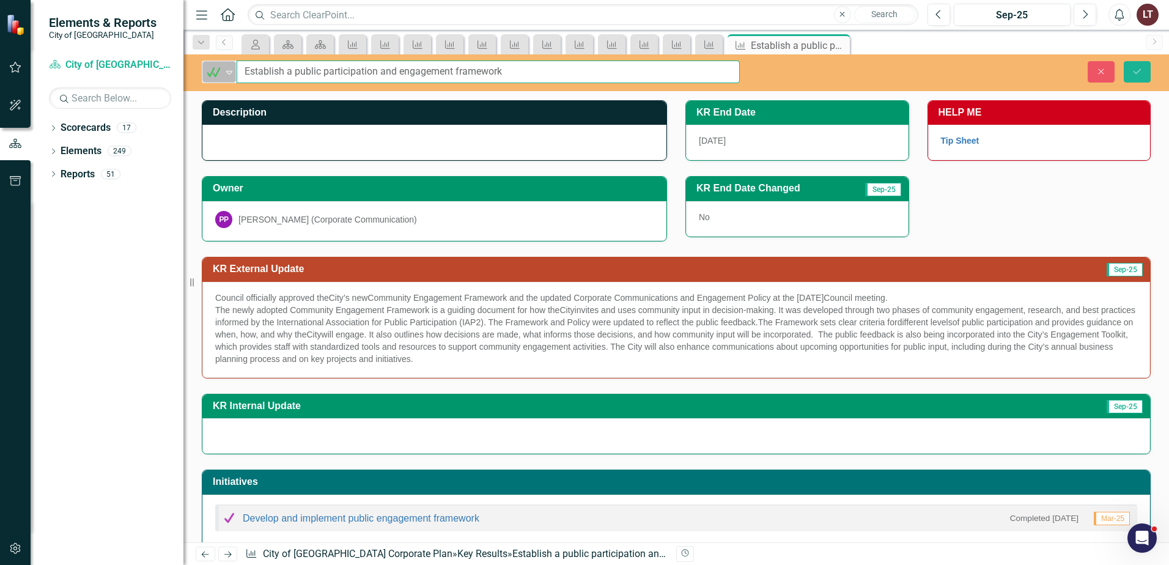
click at [223, 72] on div "Met Expand Establish a public participation and engagement framework" at bounding box center [471, 72] width 538 height 23
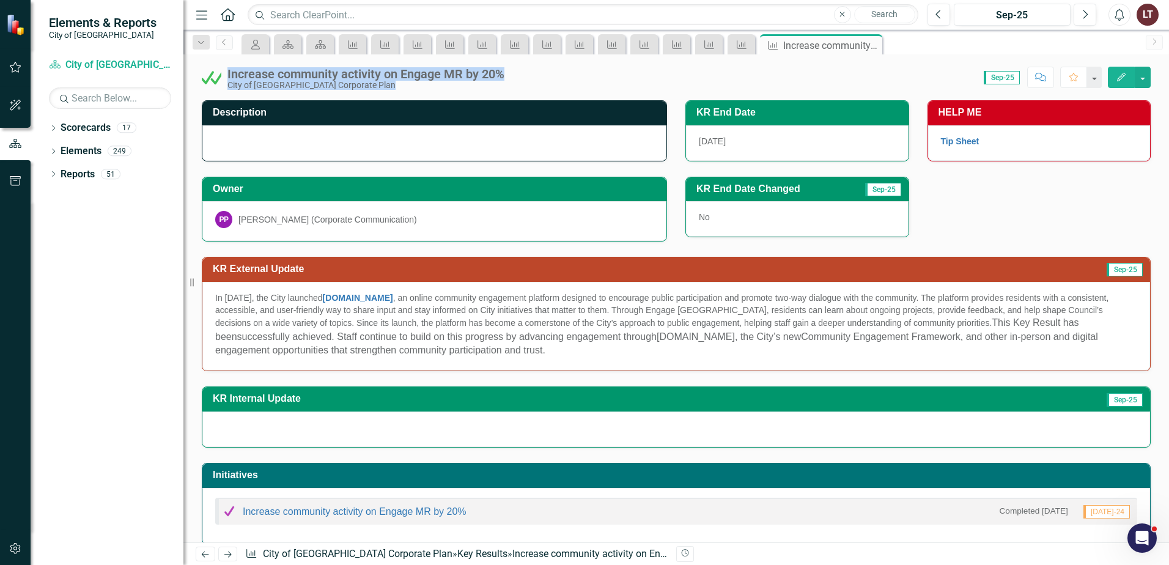
drag, startPoint x: 228, startPoint y: 72, endPoint x: 515, endPoint y: 67, distance: 286.9
click at [515, 67] on div "Increase community activity on Engage MR by 20% City of Maple Ridge Corporate P…" at bounding box center [676, 72] width 986 height 37
click at [510, 76] on div "Increase community activity on Engage MR by 20% City of Maple Ridge Corporate P…" at bounding box center [369, 78] width 283 height 23
drag, startPoint x: 506, startPoint y: 68, endPoint x: 226, endPoint y: 75, distance: 280.8
click at [226, 75] on div "Increase community activity on Engage MR by 20% City of Maple Ridge Corporate P…" at bounding box center [356, 78] width 309 height 23
